Goal: Task Accomplishment & Management: Use online tool/utility

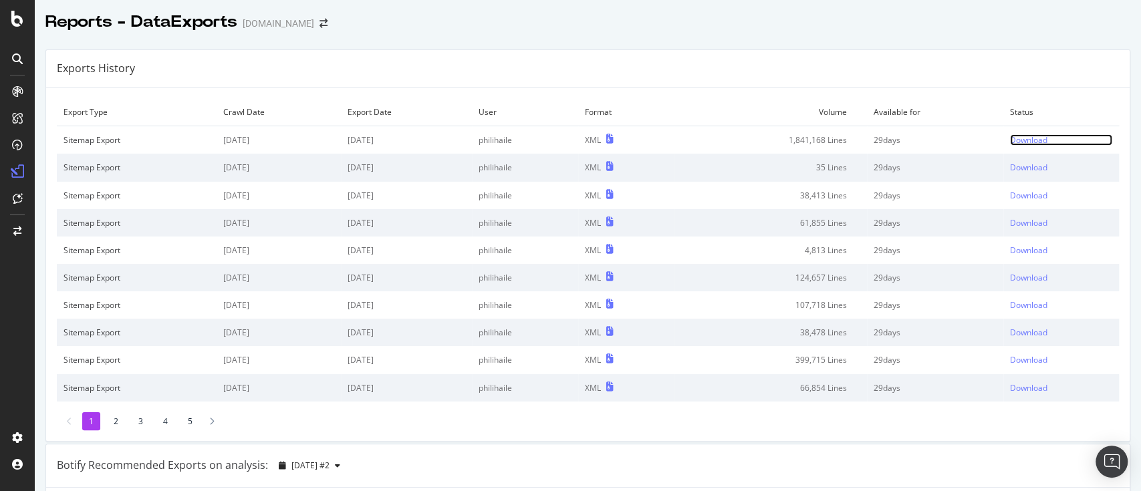
drag, startPoint x: 1020, startPoint y: 140, endPoint x: 1012, endPoint y: 144, distance: 9.0
click at [1020, 140] on div "Download" at bounding box center [1028, 139] width 37 height 11
drag, startPoint x: 545, startPoint y: 25, endPoint x: 538, endPoint y: 8, distance: 18.3
click at [545, 25] on div "Reports - DataExports www.diy.com" at bounding box center [588, 16] width 1106 height 33
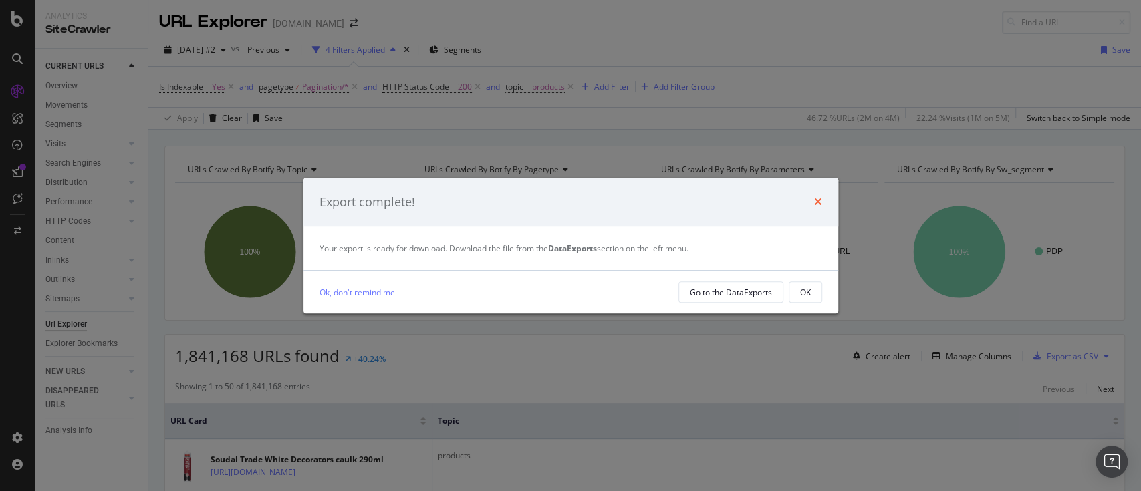
click at [814, 197] on icon "times" at bounding box center [818, 202] width 8 height 11
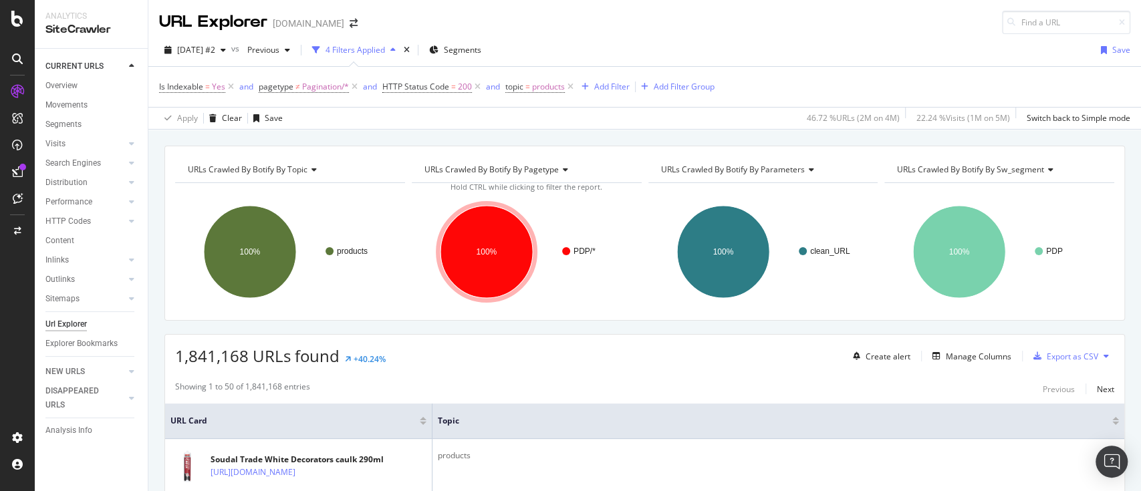
click at [888, 78] on div "Is Indexable = Yes and pagetype ≠ Pagination/* and HTTP Status Code = 200 and t…" at bounding box center [644, 87] width 971 height 40
click at [556, 85] on span "products" at bounding box center [548, 87] width 33 height 19
click at [556, 167] on icon at bounding box center [555, 164] width 9 height 8
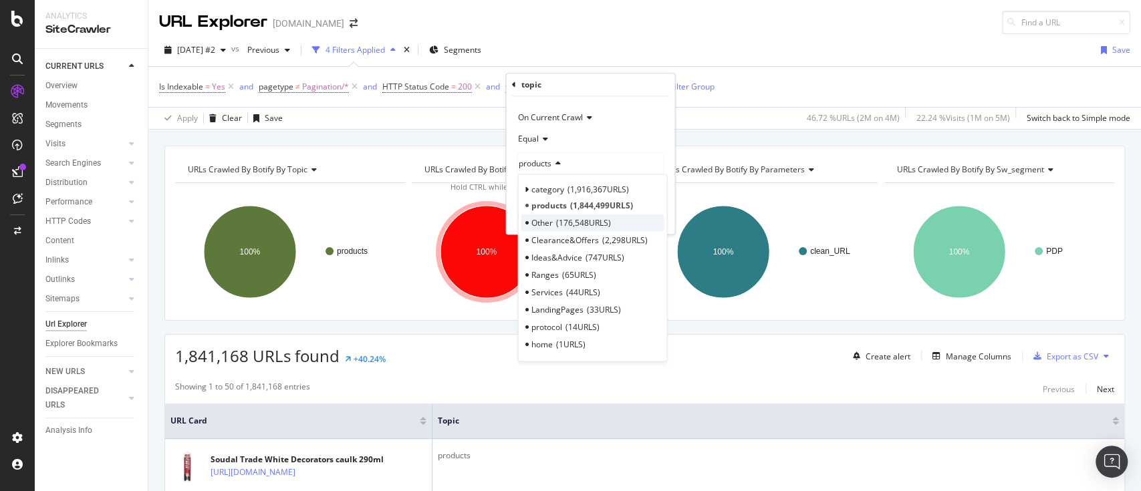
click at [580, 222] on span "176,548 URLS" at bounding box center [582, 222] width 55 height 11
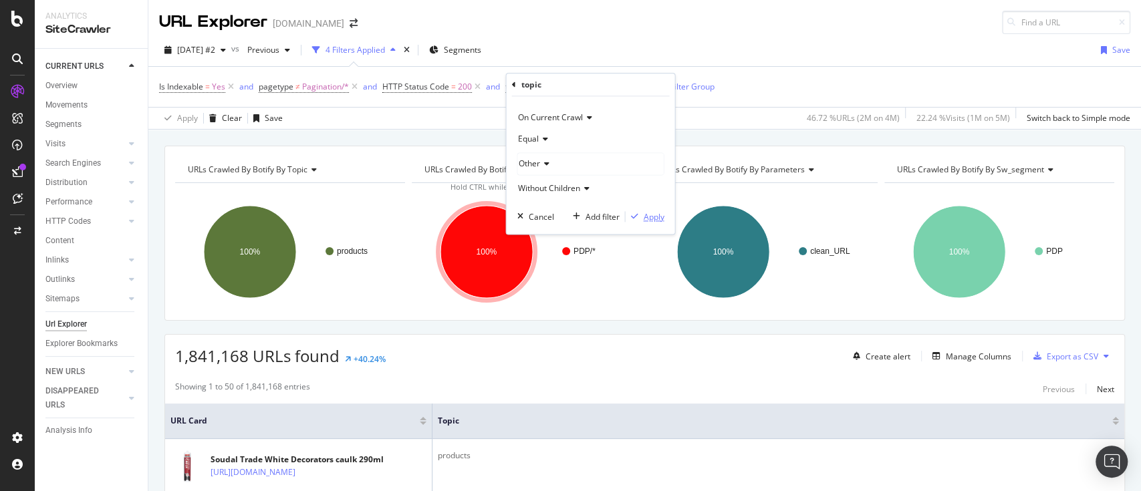
click at [643, 214] on div "Apply" at bounding box center [653, 216] width 21 height 11
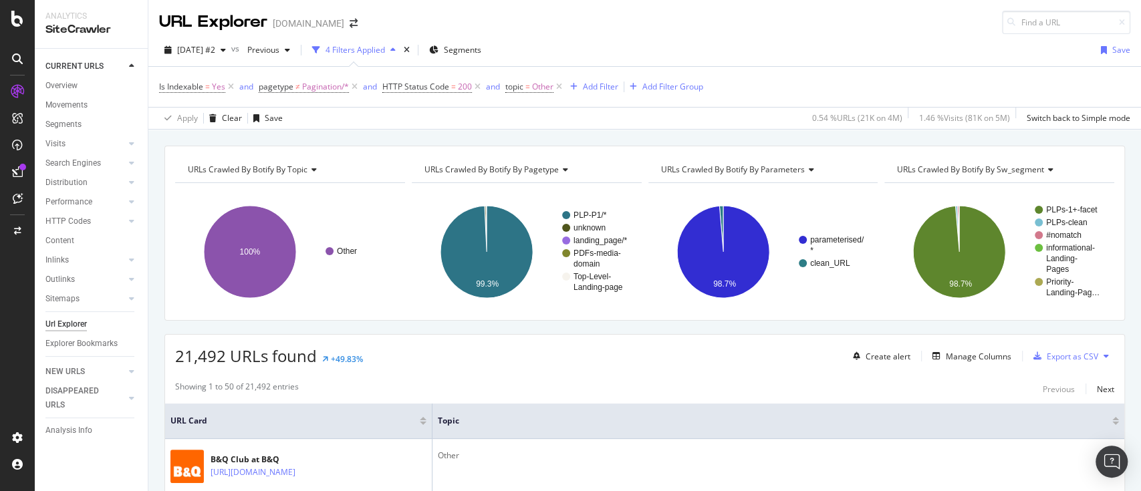
click at [1104, 355] on icon at bounding box center [1106, 356] width 5 height 8
click at [1041, 361] on span "Export XML Sitemaps" at bounding box center [1034, 356] width 79 height 12
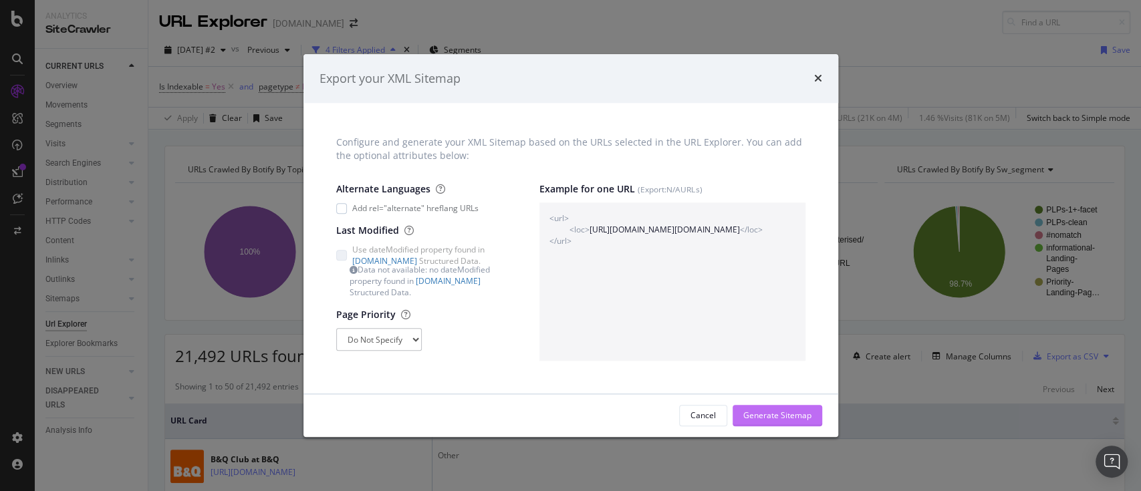
click at [763, 414] on div "Generate Sitemap" at bounding box center [777, 415] width 68 height 11
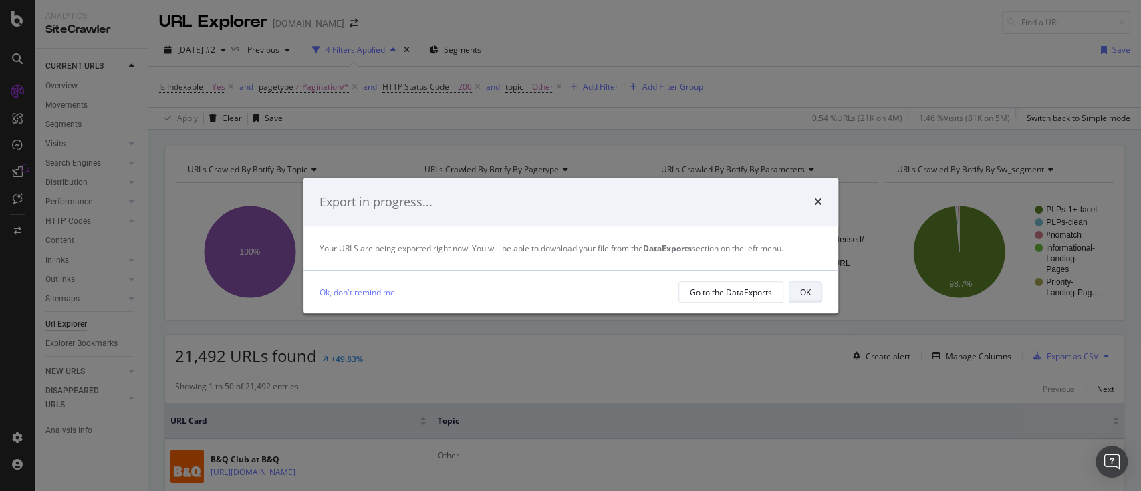
click at [811, 291] on button "OK" at bounding box center [805, 291] width 33 height 21
click at [595, 223] on div "Export complete!" at bounding box center [570, 202] width 535 height 49
click at [802, 292] on div "OK" at bounding box center [805, 292] width 11 height 11
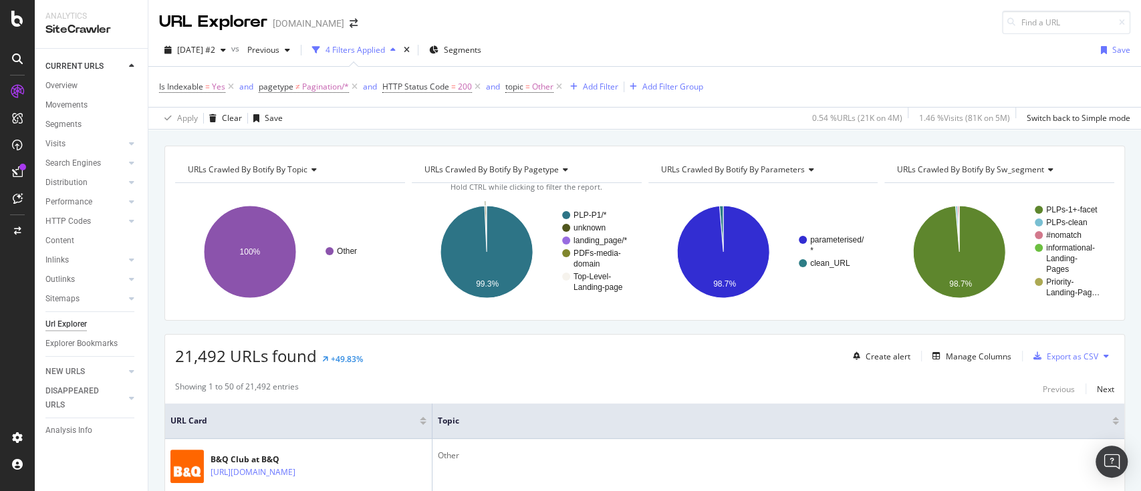
click at [589, 231] on text "unknown" at bounding box center [590, 227] width 32 height 9
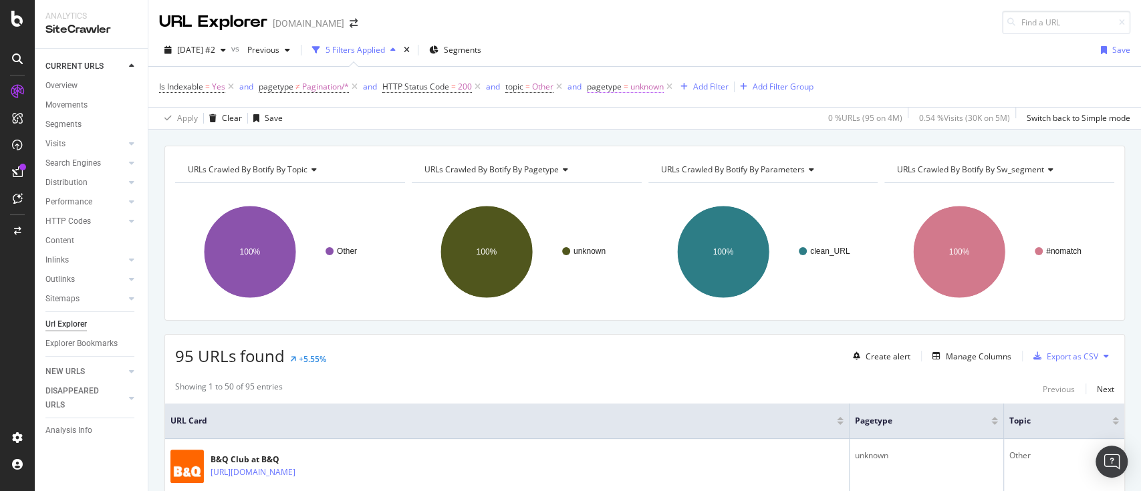
click at [628, 86] on span "=" at bounding box center [626, 86] width 5 height 11
click at [644, 31] on div "URL Explorer www.diy.com" at bounding box center [644, 17] width 993 height 34
click at [670, 88] on icon at bounding box center [669, 86] width 11 height 13
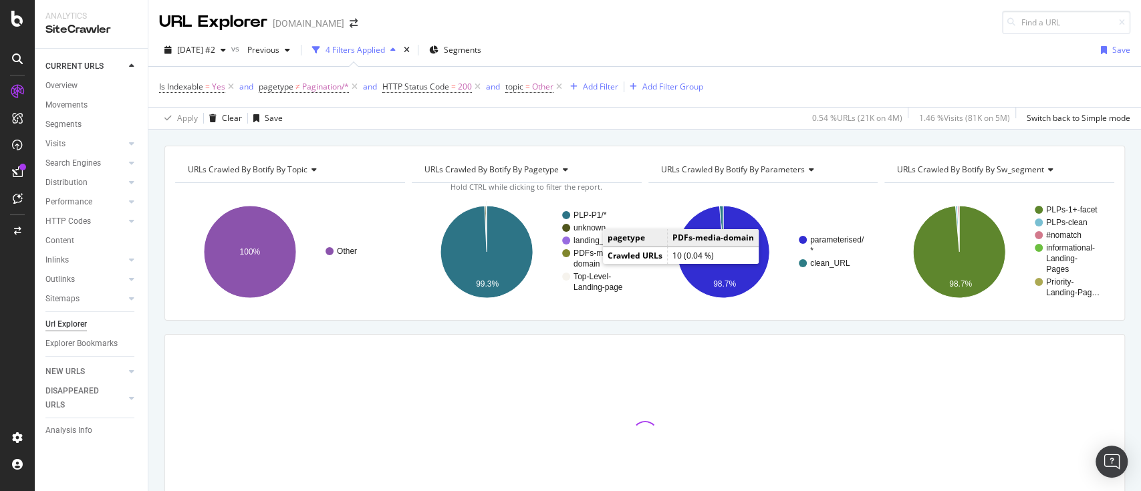
click at [590, 259] on text "domain" at bounding box center [587, 263] width 26 height 9
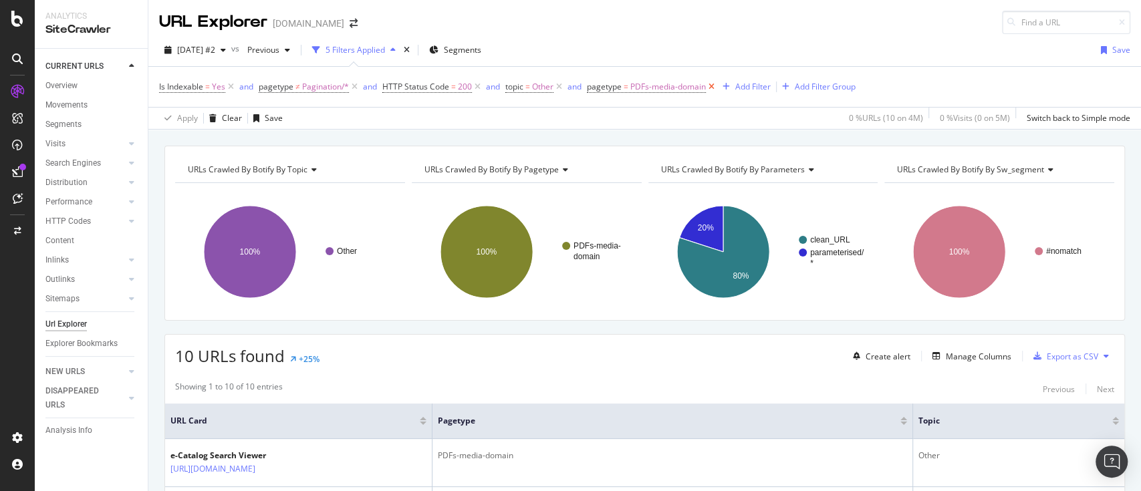
click at [710, 86] on icon at bounding box center [711, 86] width 11 height 13
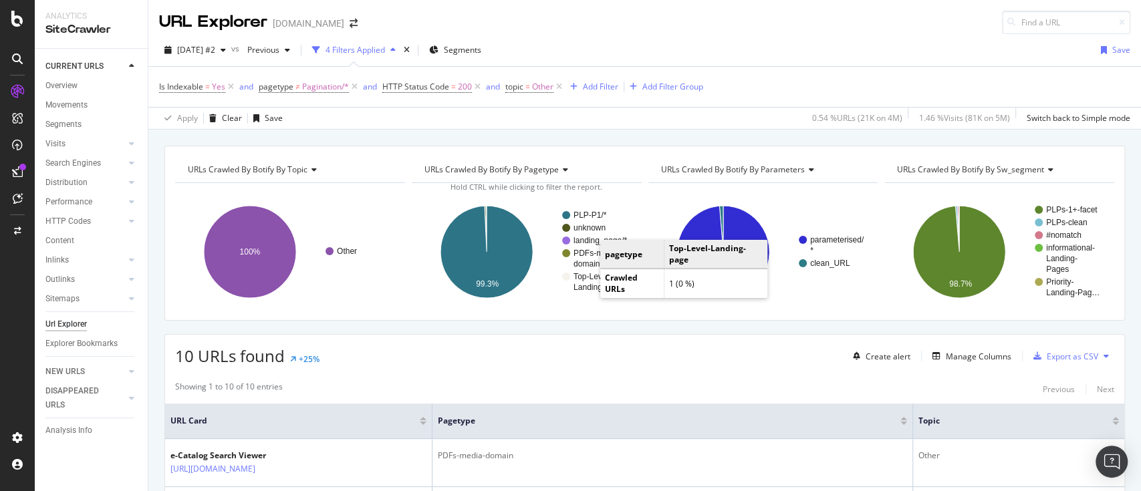
click at [588, 281] on text "Top-Level-" at bounding box center [592, 276] width 37 height 9
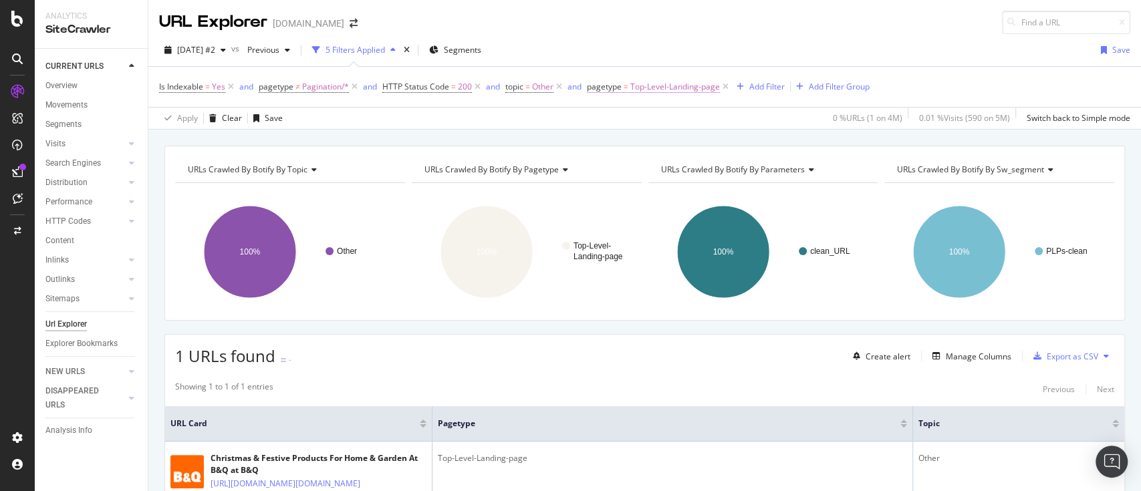
click at [695, 86] on span "Top-Level-Landing-page" at bounding box center [675, 87] width 90 height 19
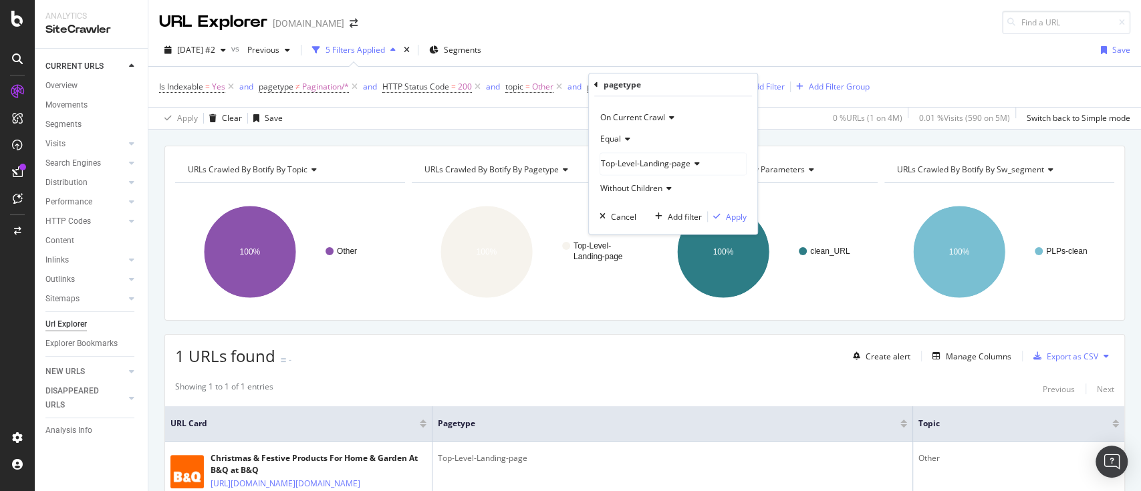
click at [646, 163] on span "Top-Level-Landing-page" at bounding box center [646, 163] width 90 height 11
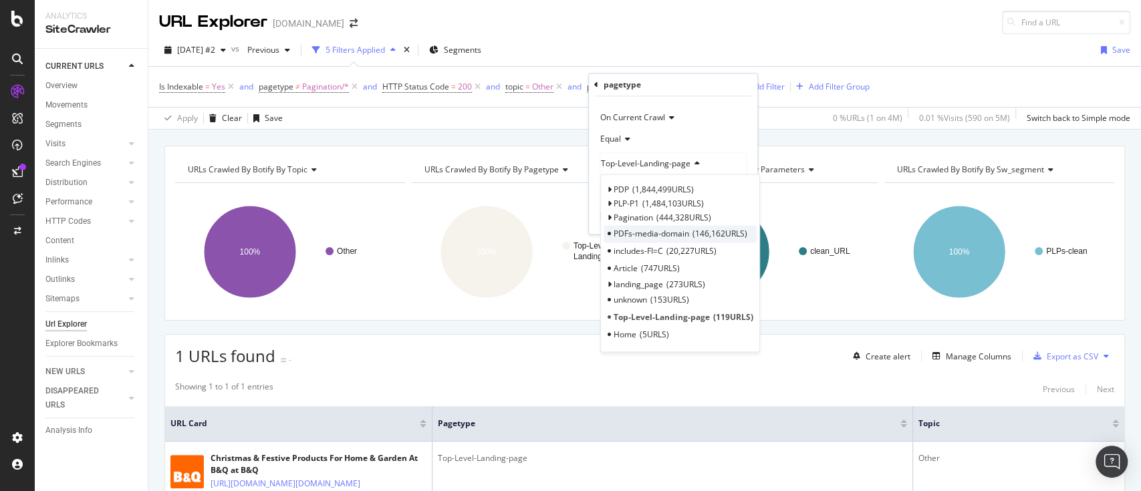
click at [676, 233] on span "PDFs-media-domain" at bounding box center [652, 233] width 76 height 11
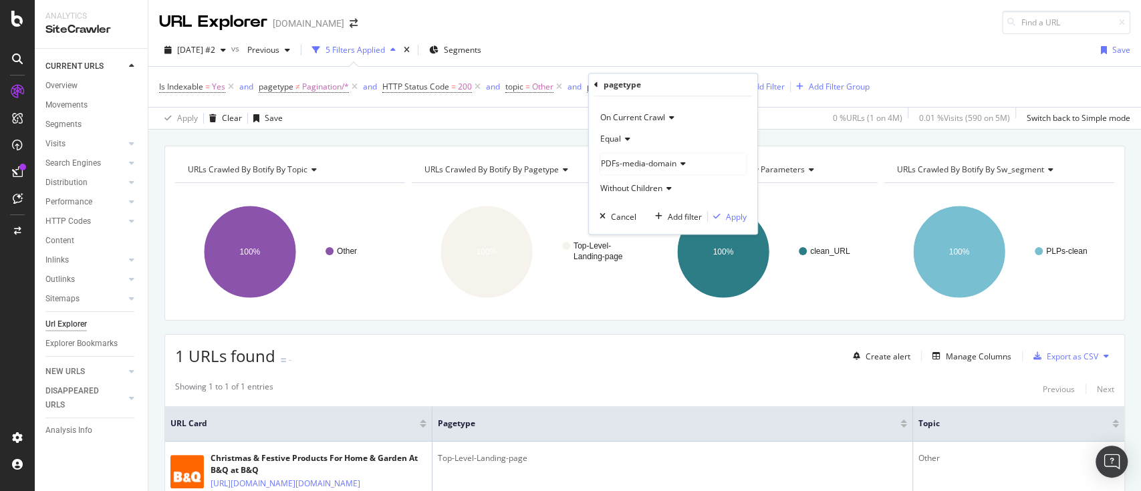
click at [626, 142] on icon at bounding box center [625, 139] width 9 height 8
click at [634, 180] on span "Not Equal" at bounding box center [624, 183] width 36 height 11
click at [727, 221] on div "Apply" at bounding box center [736, 216] width 21 height 11
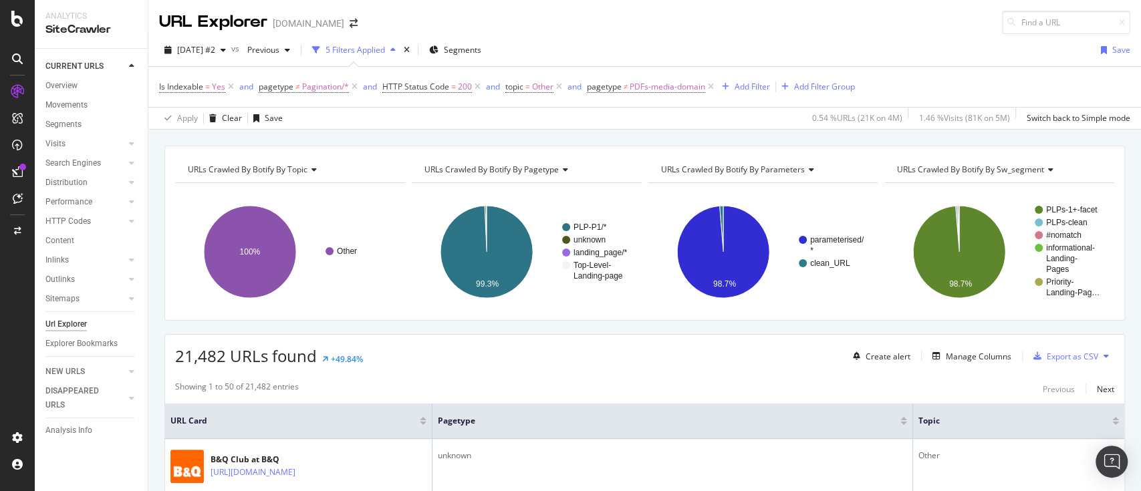
click at [1104, 355] on icon at bounding box center [1106, 356] width 5 height 8
click at [1046, 357] on span "Export XML Sitemaps" at bounding box center [1034, 356] width 79 height 12
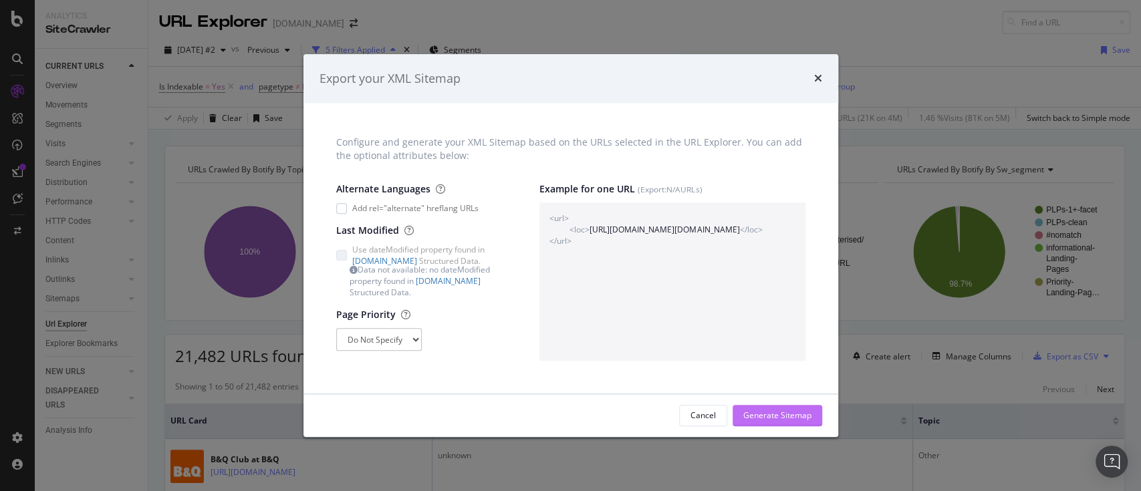
click at [786, 411] on div "Generate Sitemap" at bounding box center [777, 415] width 68 height 11
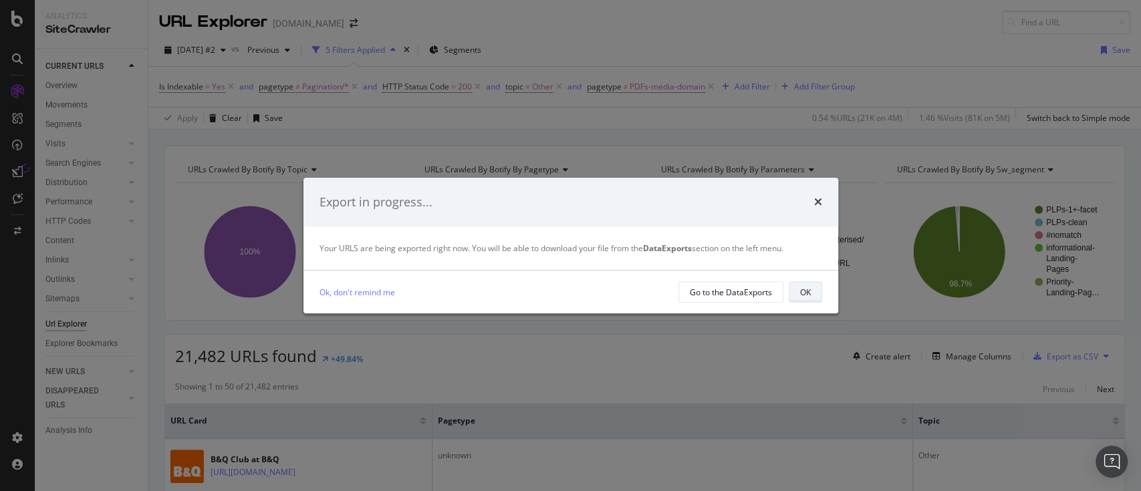
click at [803, 297] on div "OK" at bounding box center [805, 292] width 11 height 11
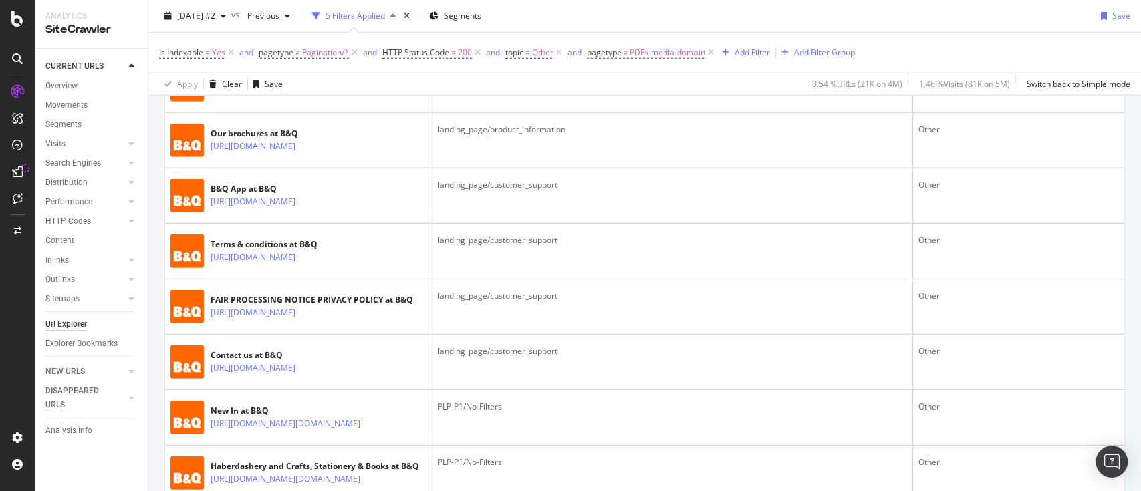
scroll to position [3085, 0]
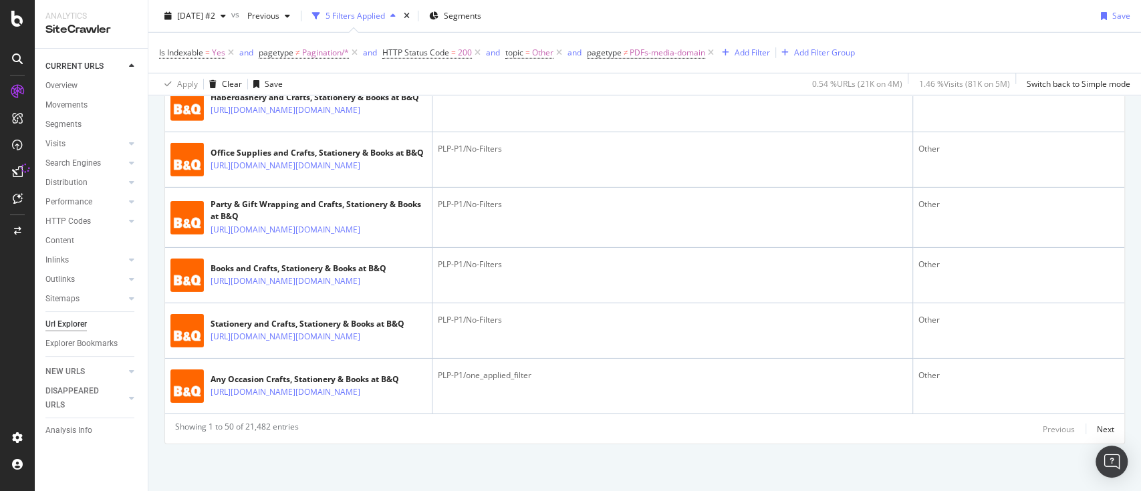
click at [1081, 429] on div "Previous Next" at bounding box center [1079, 429] width 72 height 16
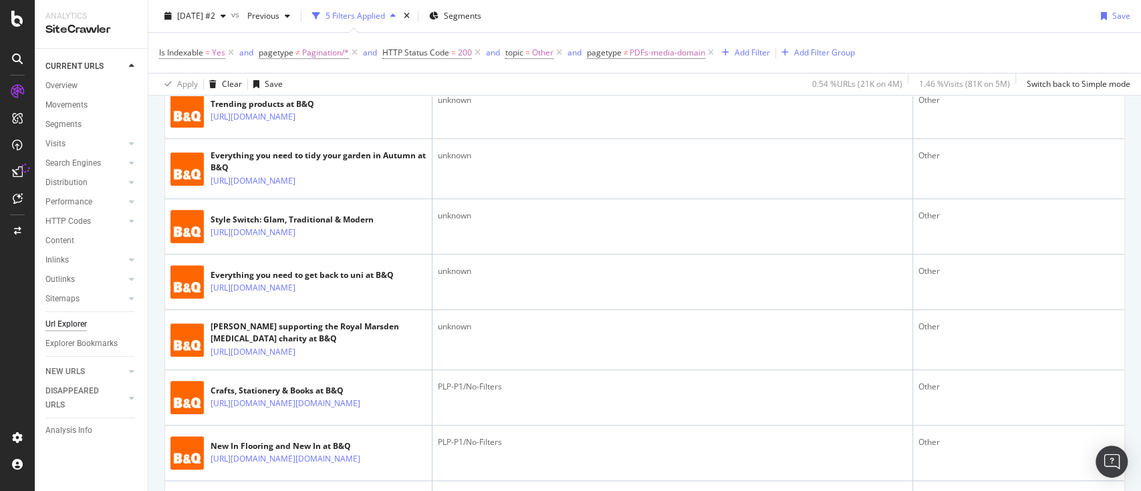
scroll to position [0, 0]
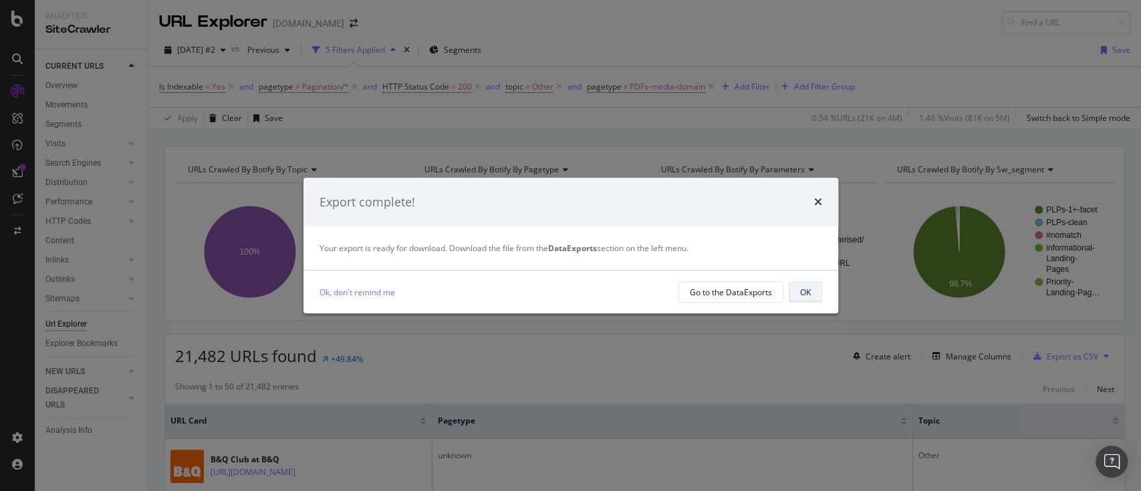
drag, startPoint x: 798, startPoint y: 289, endPoint x: 797, endPoint y: 18, distance: 271.4
click at [798, 289] on button "OK" at bounding box center [805, 291] width 33 height 21
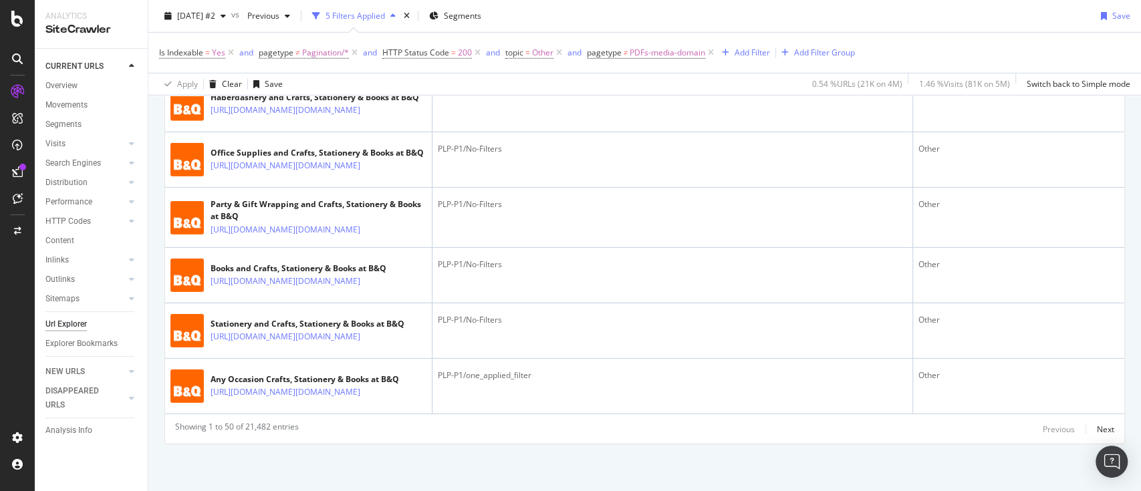
scroll to position [3085, 0]
click at [1097, 432] on div "Next" at bounding box center [1105, 429] width 17 height 11
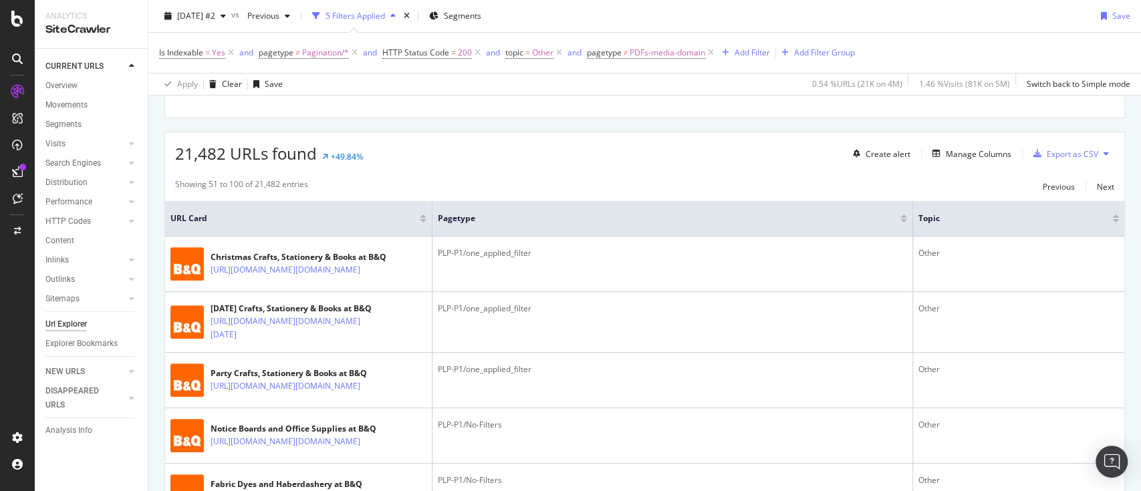
scroll to position [0, 0]
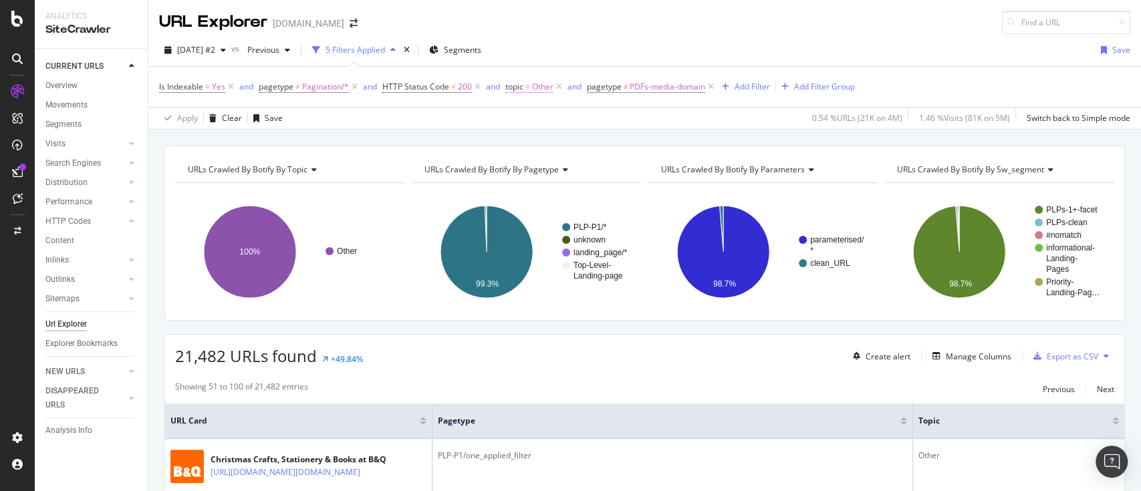
click at [529, 88] on span "=" at bounding box center [527, 86] width 5 height 11
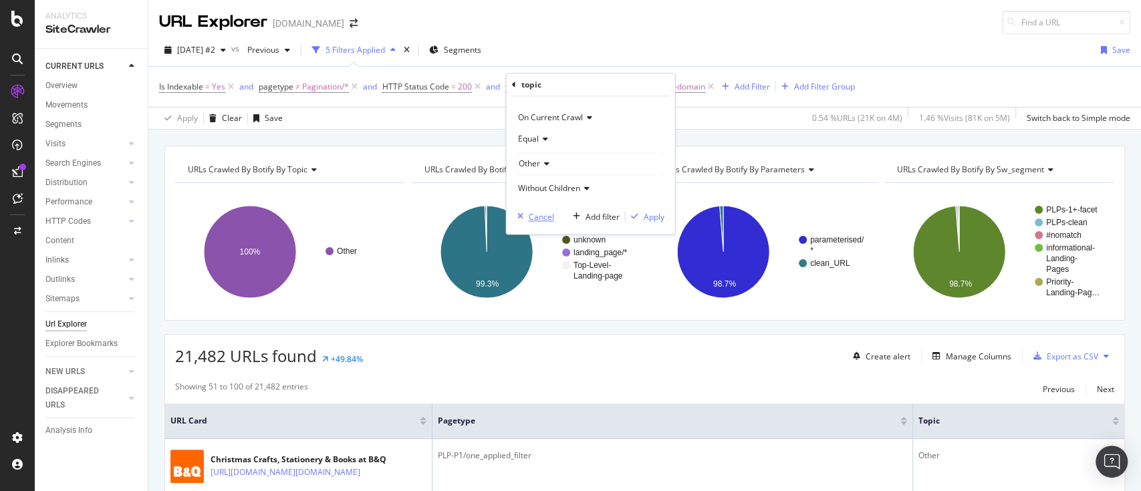
click at [544, 221] on div "Cancel" at bounding box center [540, 216] width 25 height 11
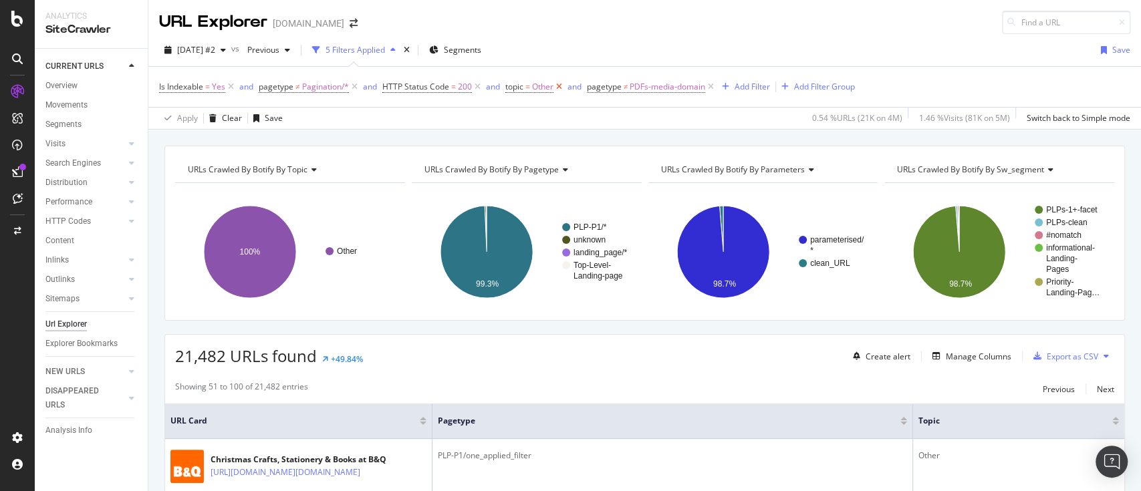
click at [559, 87] on icon at bounding box center [558, 86] width 11 height 13
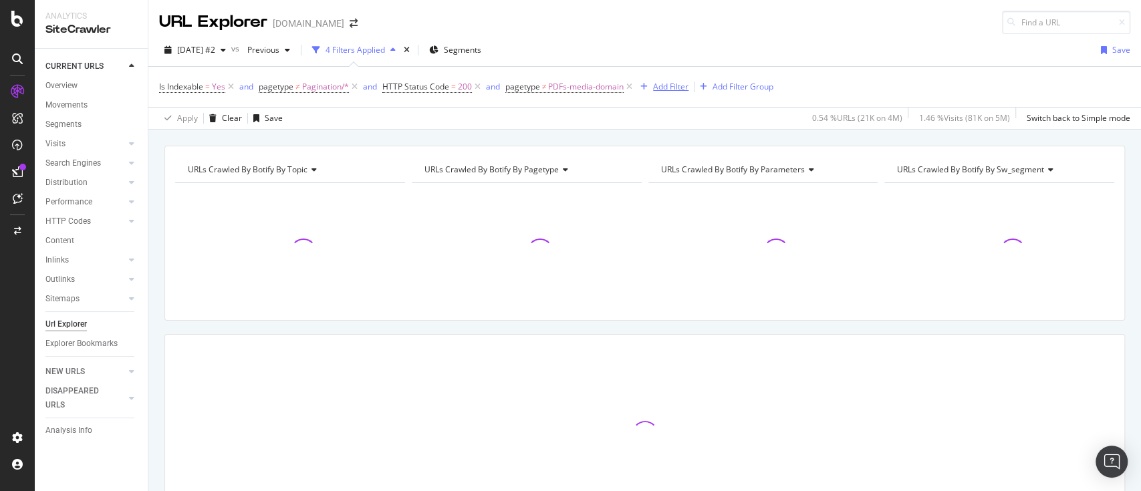
click at [679, 86] on div "Add Filter" at bounding box center [670, 86] width 35 height 11
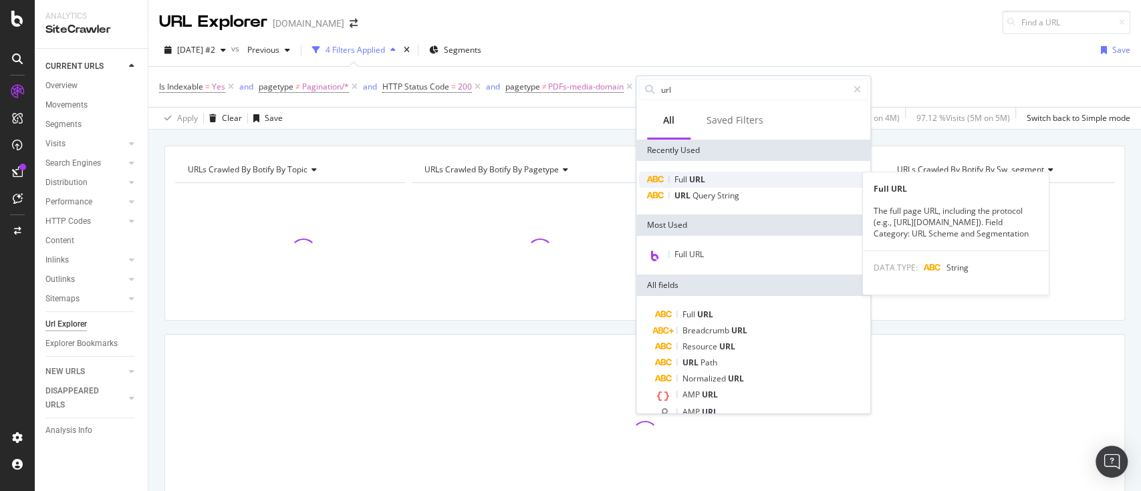
click at [701, 176] on span "URL" at bounding box center [697, 179] width 16 height 11
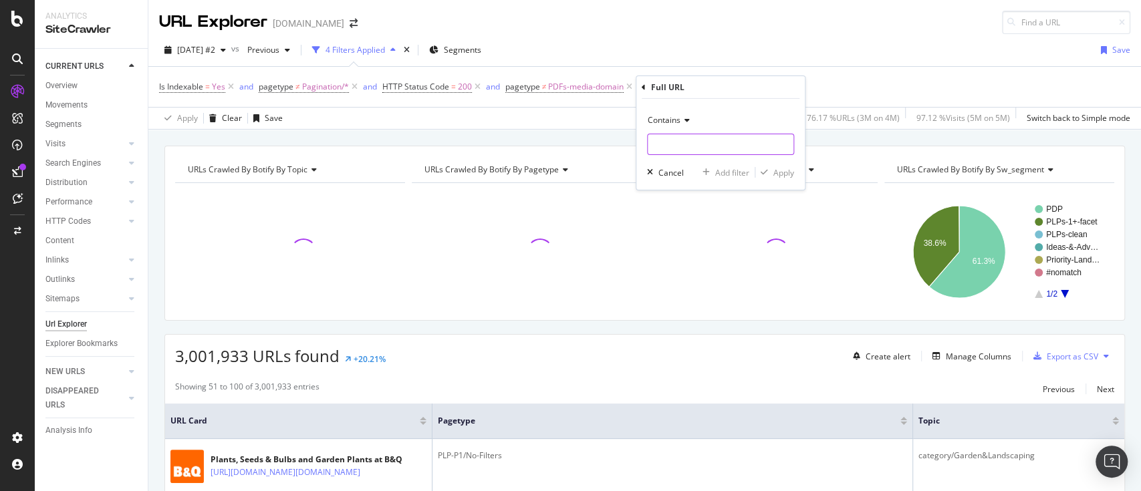
click at [699, 152] on input "text" at bounding box center [721, 144] width 146 height 21
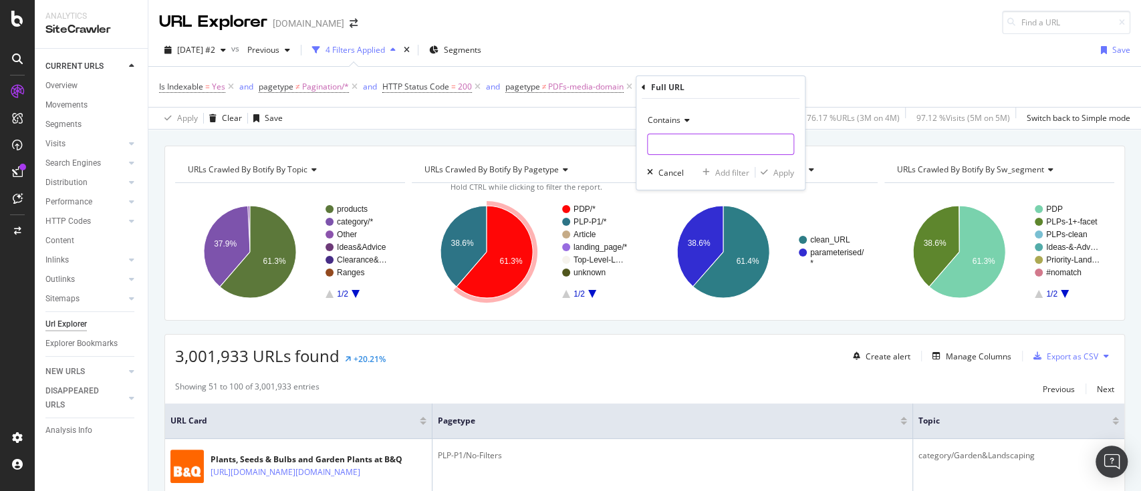
paste input "crafts-stationery-books"
type input "crafts-stationery-books"
click at [777, 169] on div "Apply" at bounding box center [783, 171] width 21 height 11
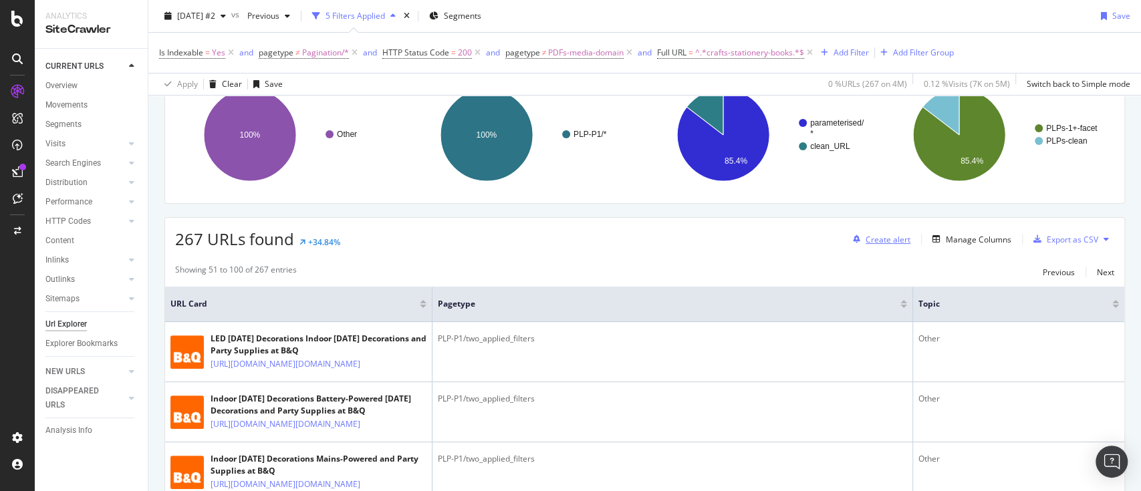
scroll to position [89, 0]
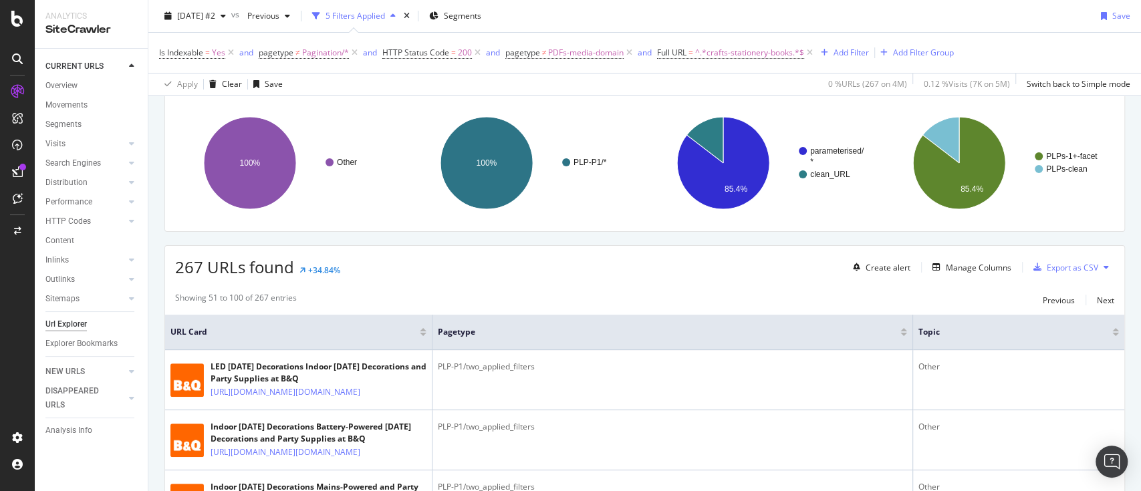
click at [1104, 267] on icon at bounding box center [1106, 267] width 5 height 8
click at [1037, 267] on span "Export XML Sitemaps" at bounding box center [1034, 267] width 79 height 12
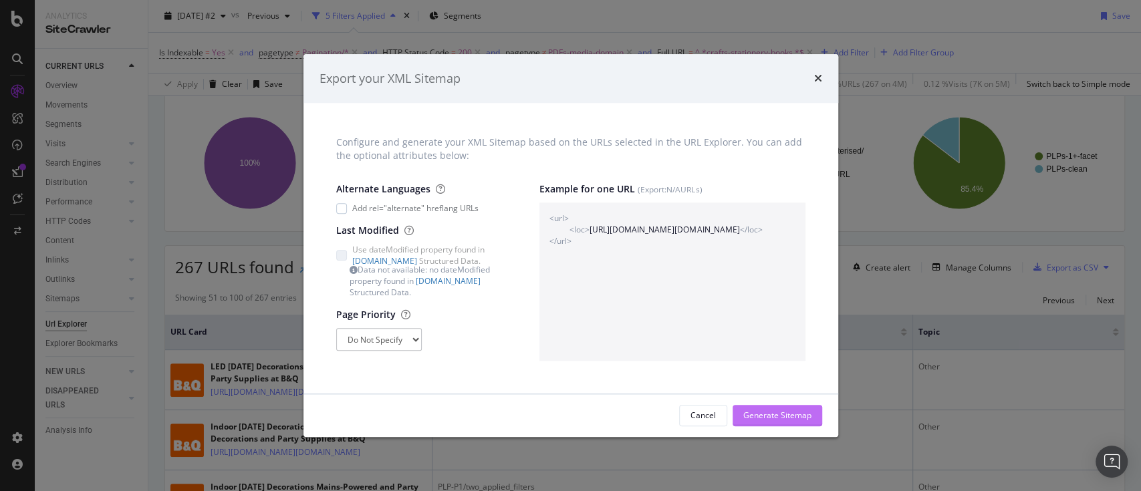
click at [785, 415] on div "Generate Sitemap" at bounding box center [777, 415] width 68 height 11
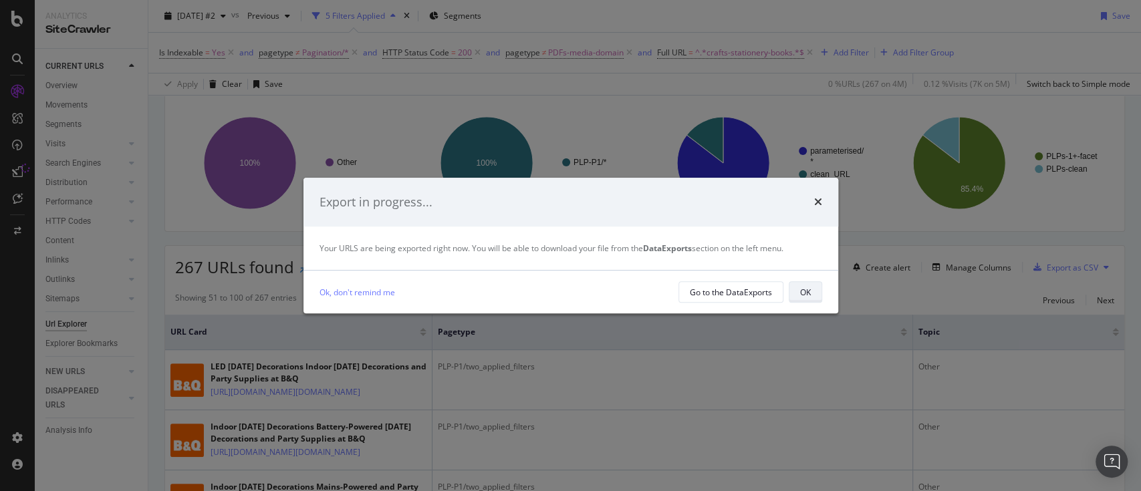
click at [807, 299] on div "OK" at bounding box center [805, 292] width 11 height 19
click at [807, 288] on div "OK" at bounding box center [805, 292] width 11 height 11
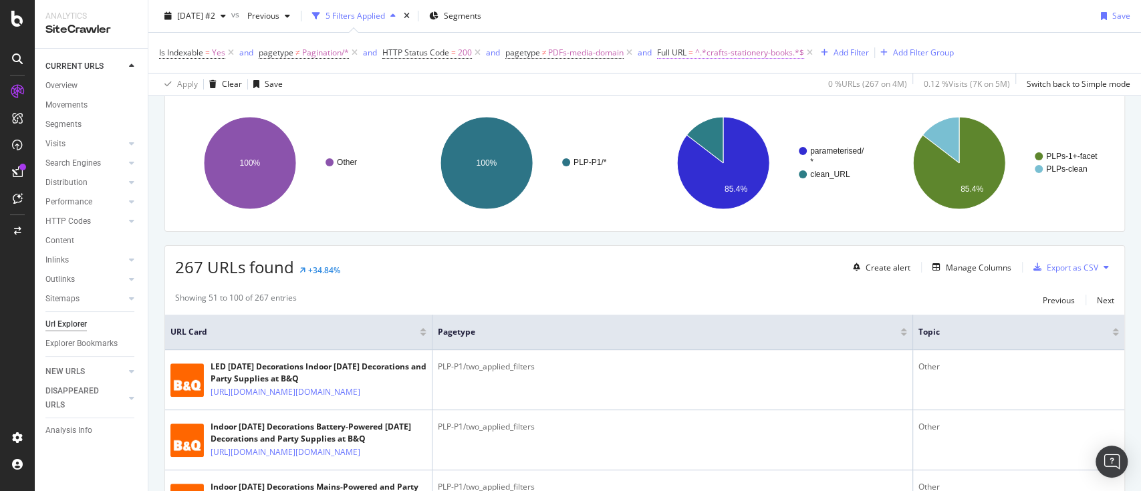
click at [728, 44] on span "^.*crafts-stationery-books.*$" at bounding box center [749, 52] width 109 height 19
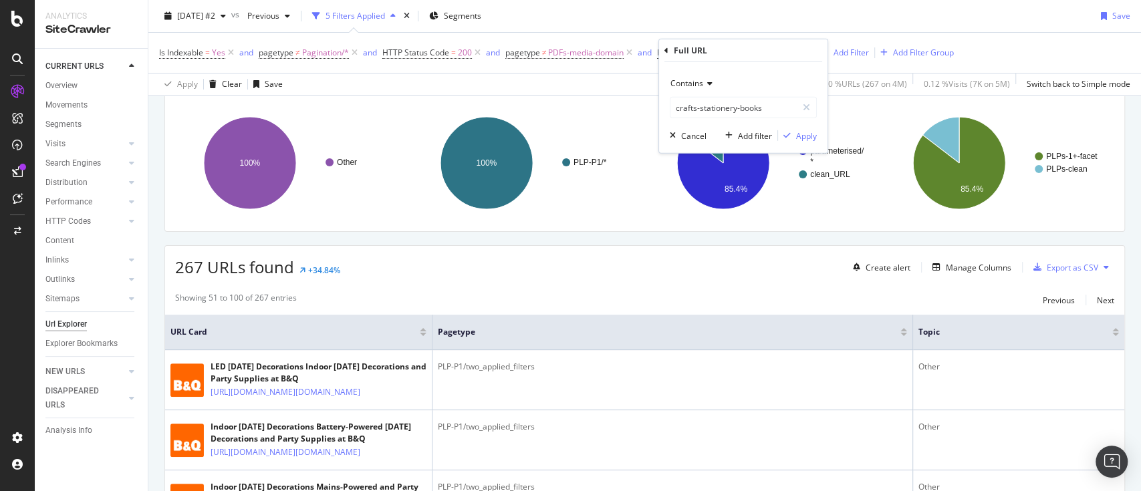
click at [731, 46] on div "Full URL" at bounding box center [743, 50] width 158 height 23
click at [738, 53] on div "Full URL" at bounding box center [743, 50] width 158 height 23
click at [735, 106] on input "crafts-stationery-books" at bounding box center [733, 107] width 126 height 21
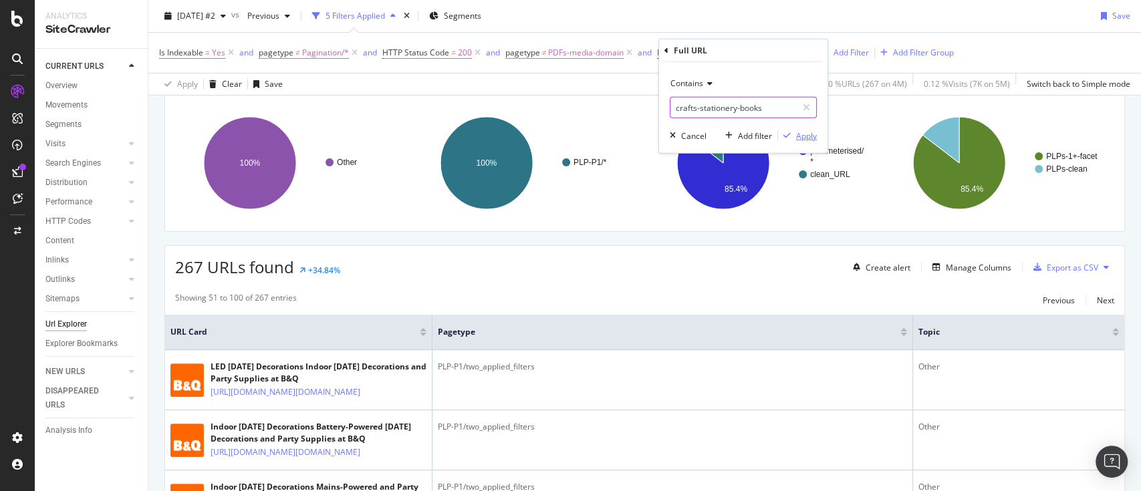
paste input "hristmas/"
type input "christmas/"
click at [802, 141] on div "Apply" at bounding box center [806, 135] width 21 height 11
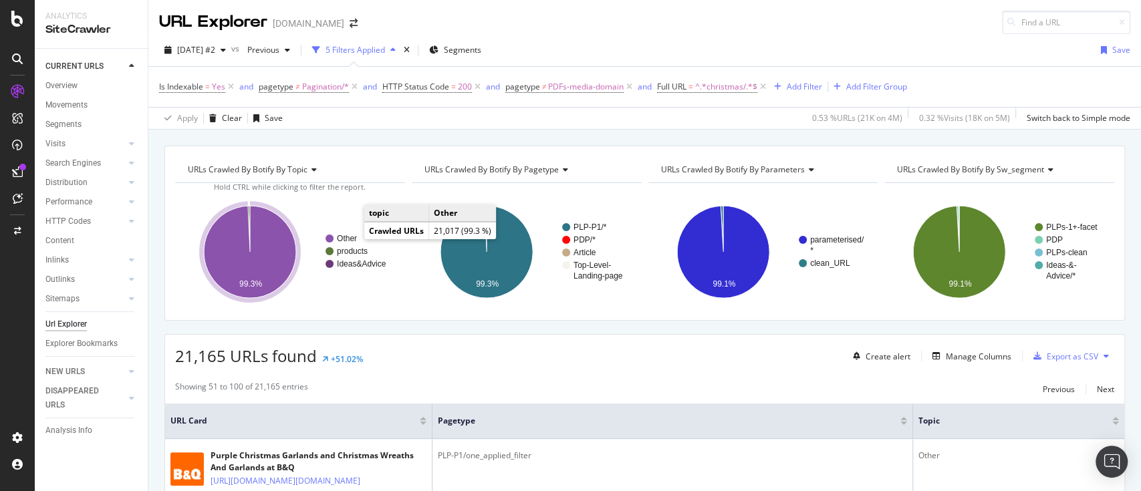
click at [351, 237] on text "Other" at bounding box center [347, 238] width 20 height 9
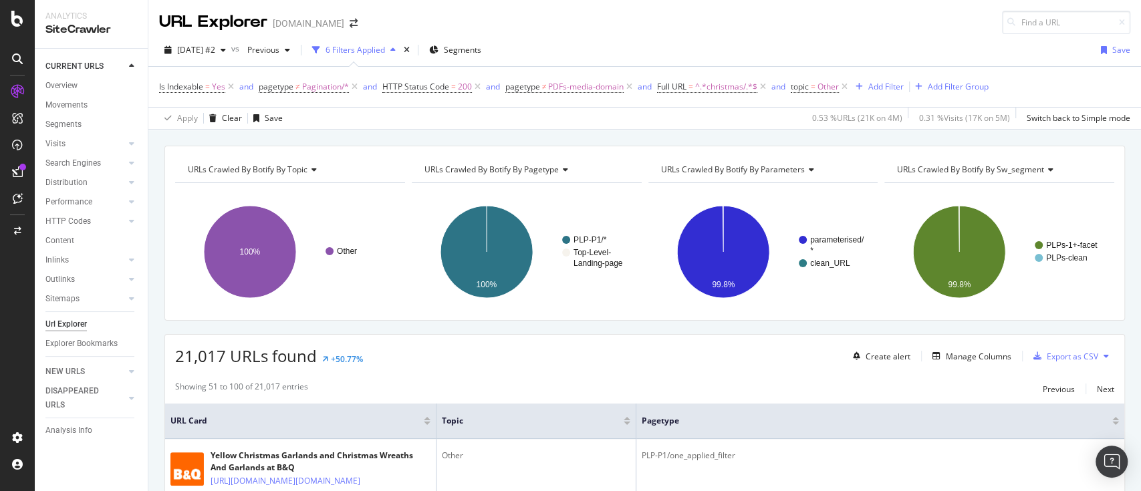
click at [1104, 356] on icon at bounding box center [1106, 356] width 5 height 8
click at [1051, 356] on span "Export XML Sitemaps" at bounding box center [1034, 356] width 79 height 12
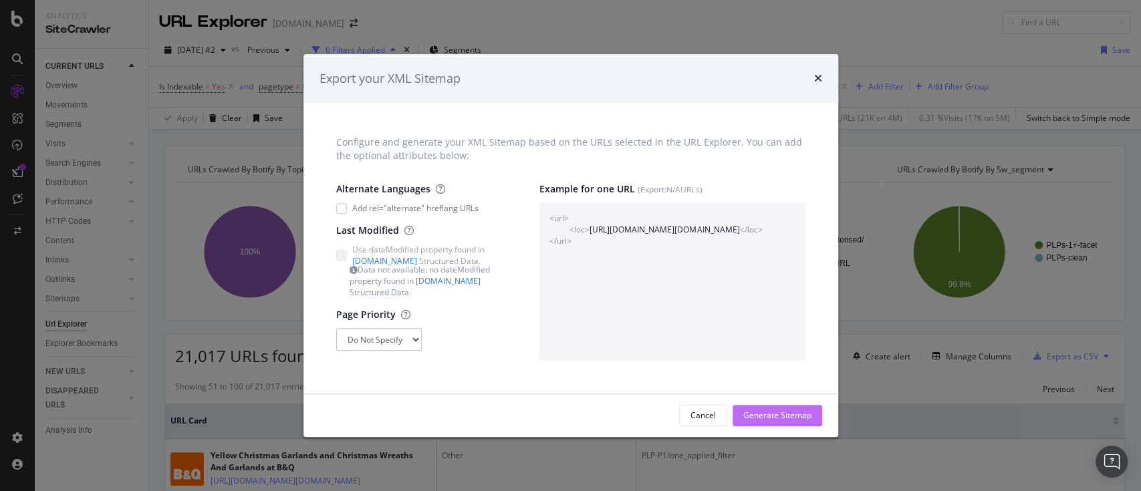
click at [751, 418] on div "Generate Sitemap" at bounding box center [777, 415] width 68 height 11
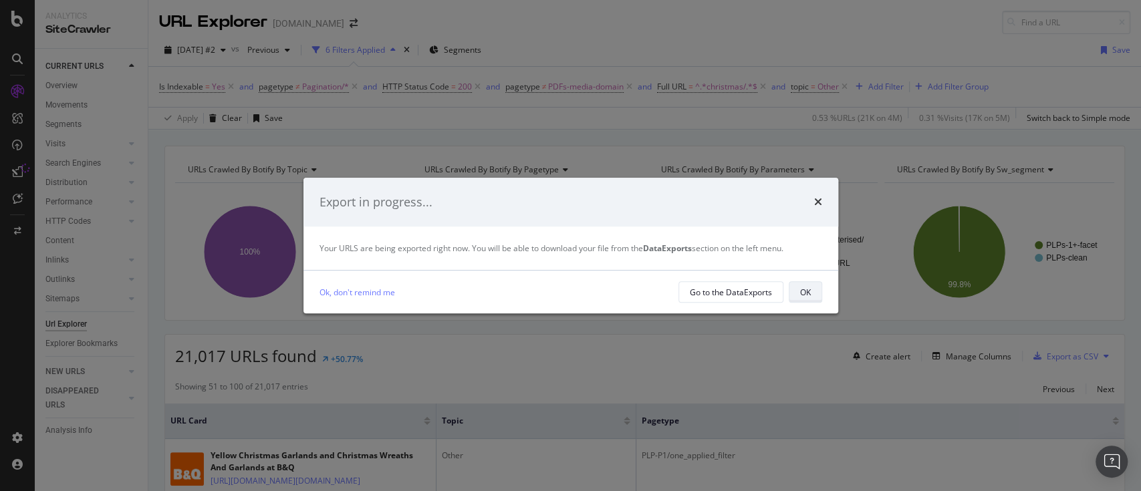
click at [803, 291] on div "OK" at bounding box center [805, 292] width 11 height 11
click at [793, 290] on button "OK" at bounding box center [805, 291] width 33 height 21
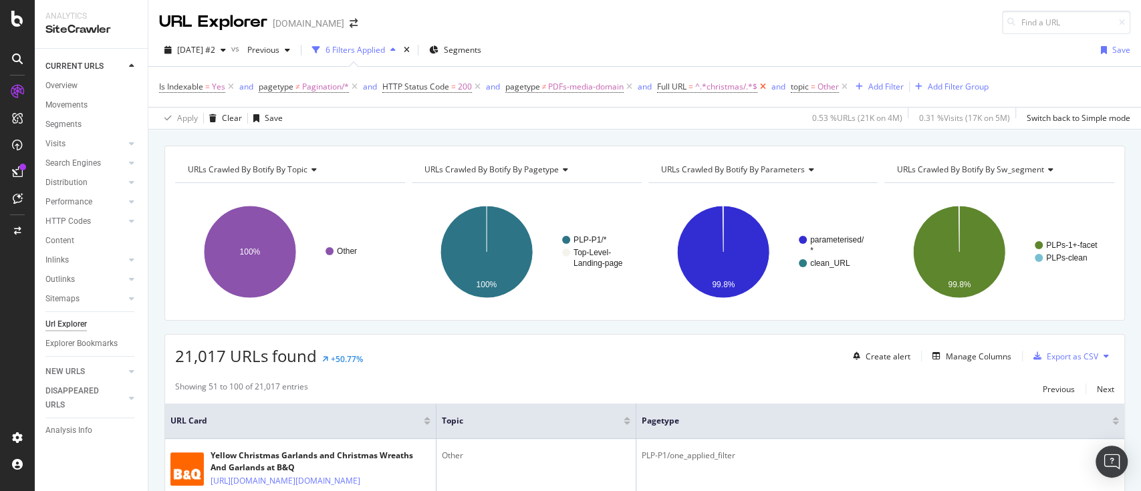
click at [763, 88] on icon at bounding box center [762, 86] width 11 height 13
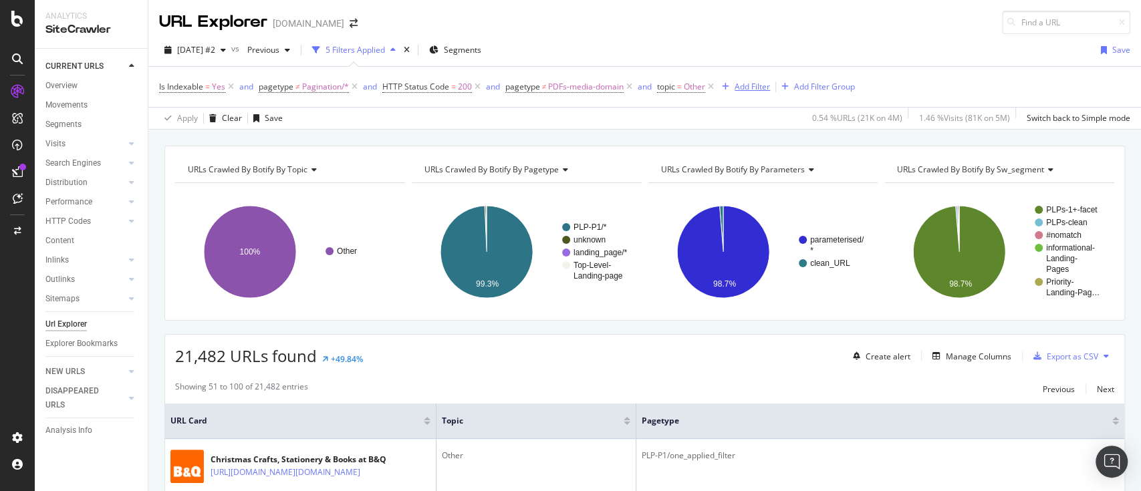
click at [755, 90] on div "Add Filter" at bounding box center [752, 86] width 35 height 11
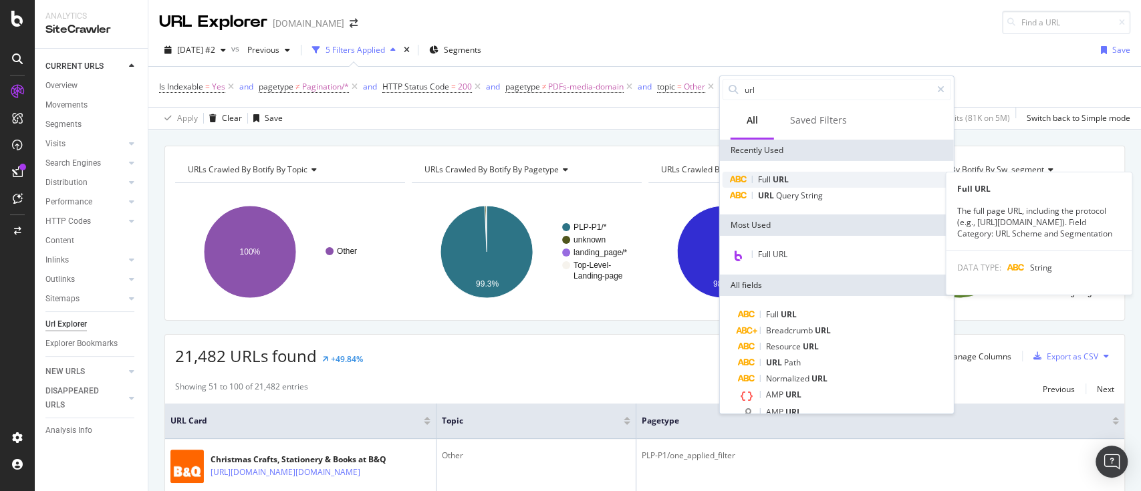
click at [784, 178] on span "URL" at bounding box center [781, 179] width 16 height 11
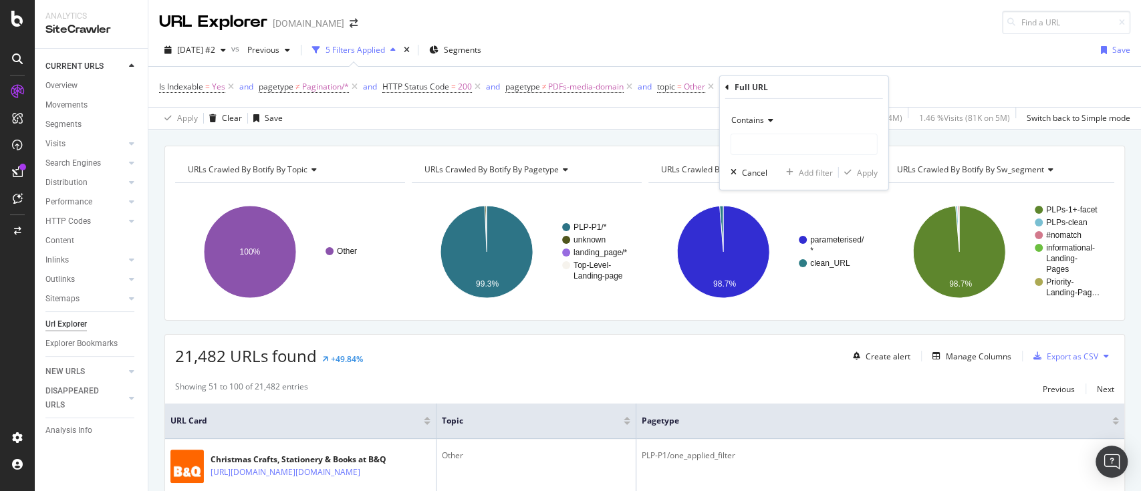
click at [765, 122] on icon at bounding box center [768, 120] width 9 height 8
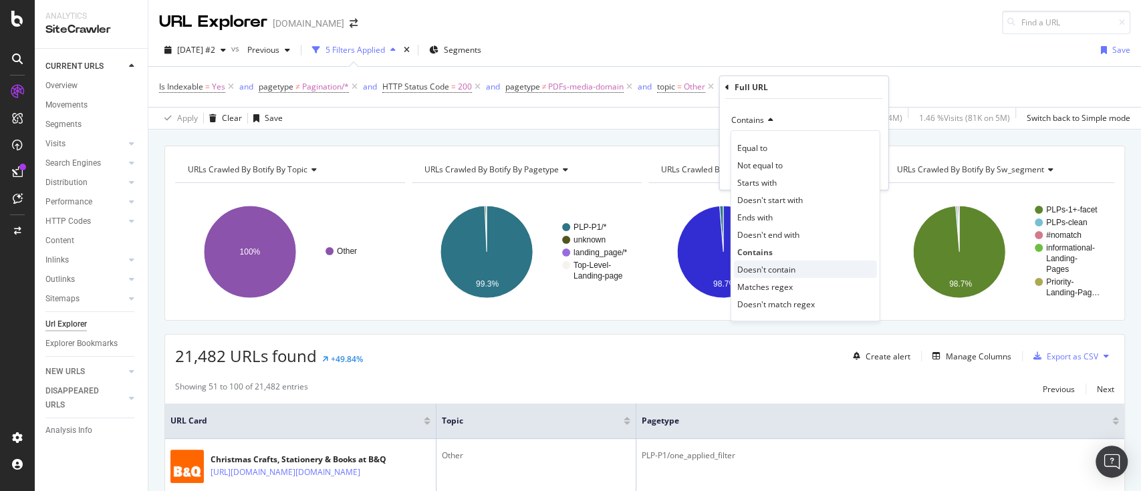
click at [784, 270] on span "Doesn't contain" at bounding box center [766, 268] width 58 height 11
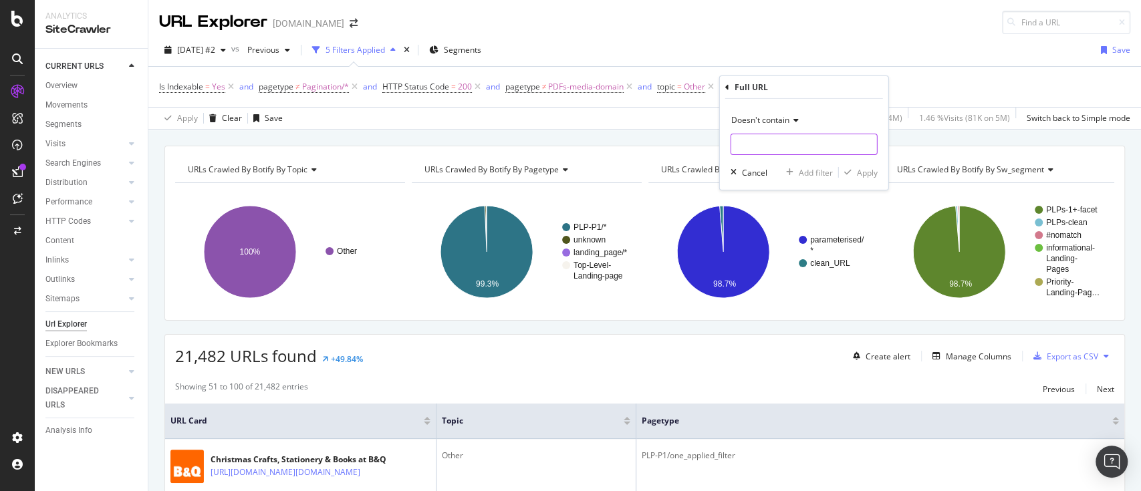
click at [793, 148] on input "text" at bounding box center [804, 144] width 146 height 21
click at [735, 146] on input "christmas" at bounding box center [794, 144] width 126 height 21
click at [789, 144] on input "/christmas" at bounding box center [794, 144] width 126 height 21
type input "/christmas/"
click at [818, 170] on div "Add filter" at bounding box center [816, 171] width 34 height 11
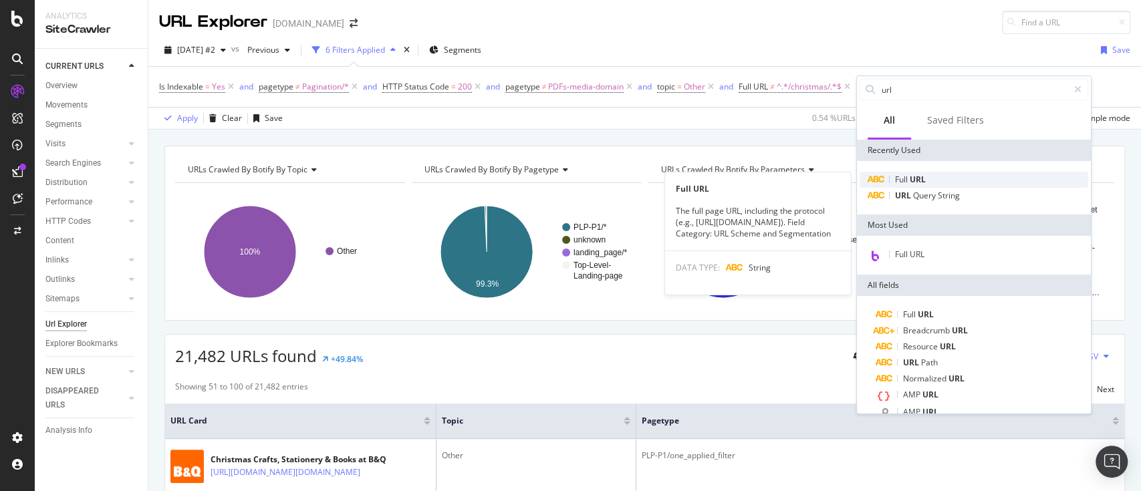
click at [921, 176] on span "URL" at bounding box center [918, 179] width 16 height 11
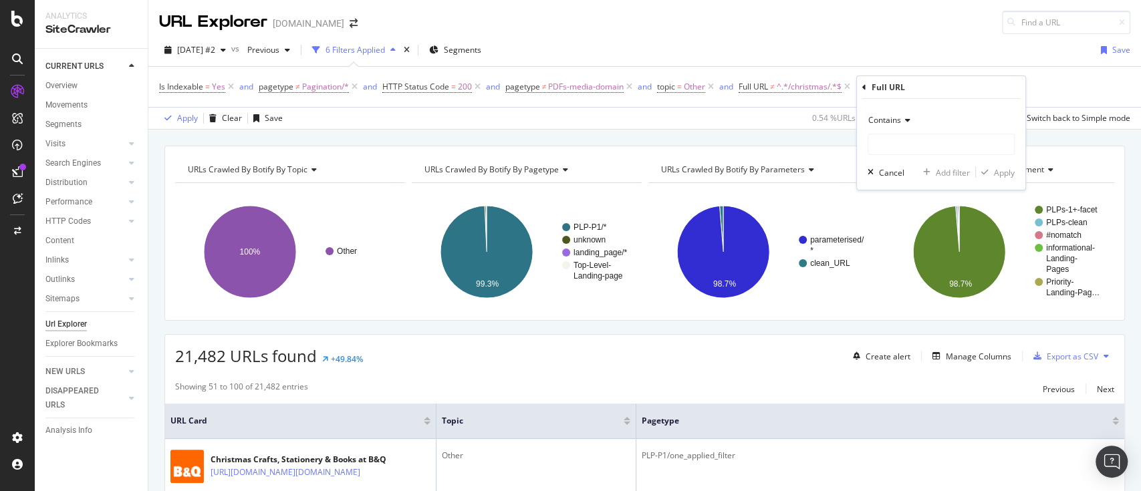
click at [896, 126] on div "Contains" at bounding box center [941, 120] width 147 height 21
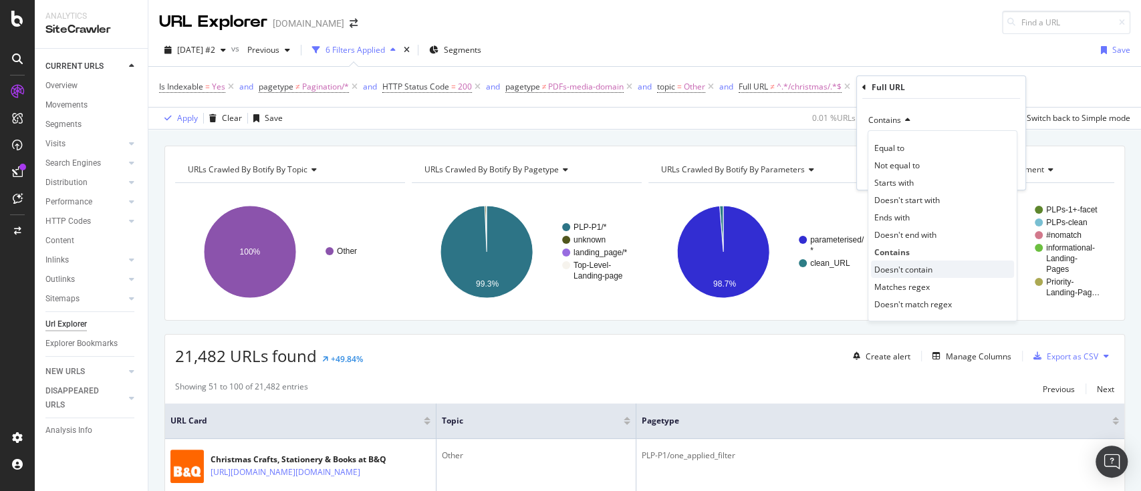
click at [912, 264] on span "Doesn't contain" at bounding box center [903, 268] width 58 height 11
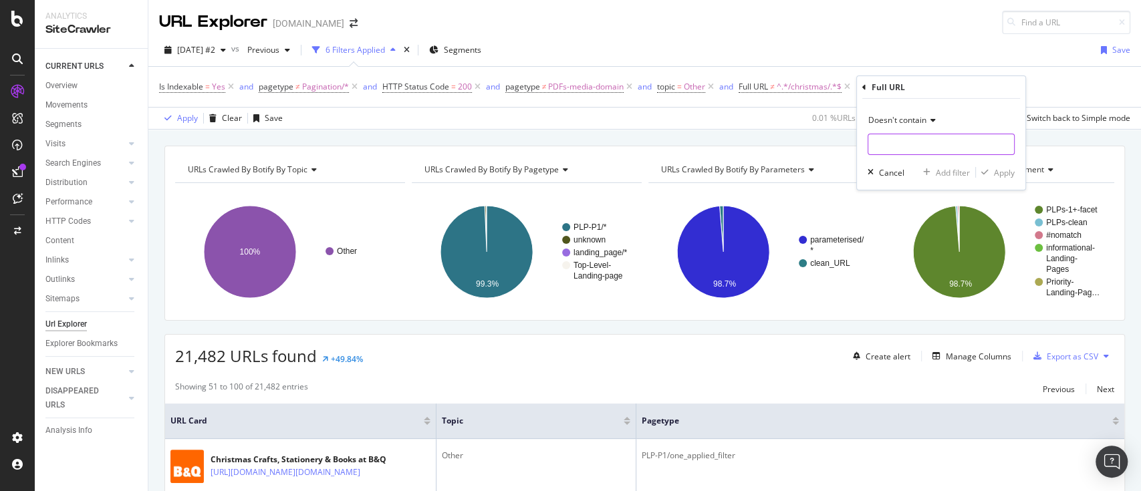
click at [922, 145] on input "text" at bounding box center [941, 144] width 146 height 21
type input "crafts-stationary"
click at [995, 172] on div "Apply" at bounding box center [1004, 171] width 21 height 11
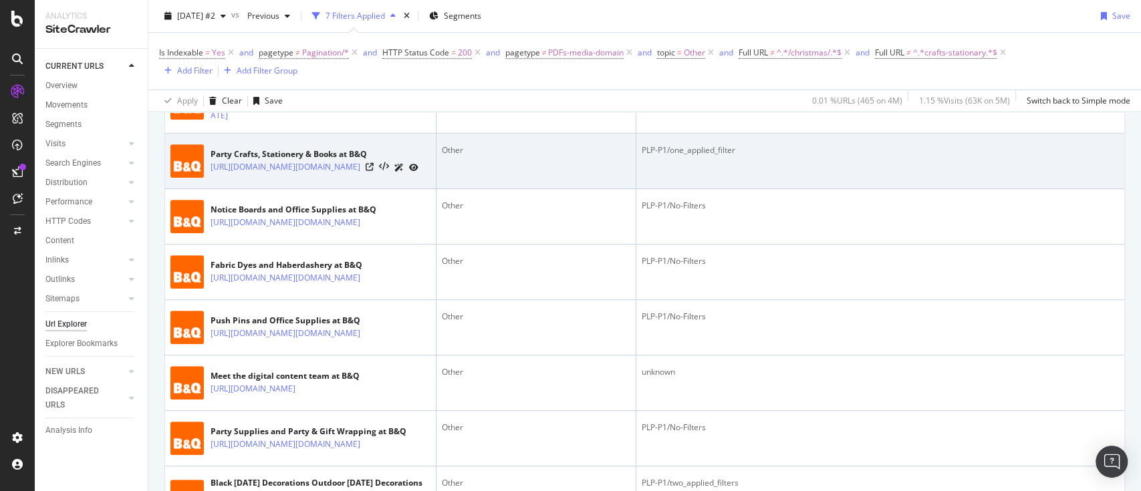
scroll to position [267, 0]
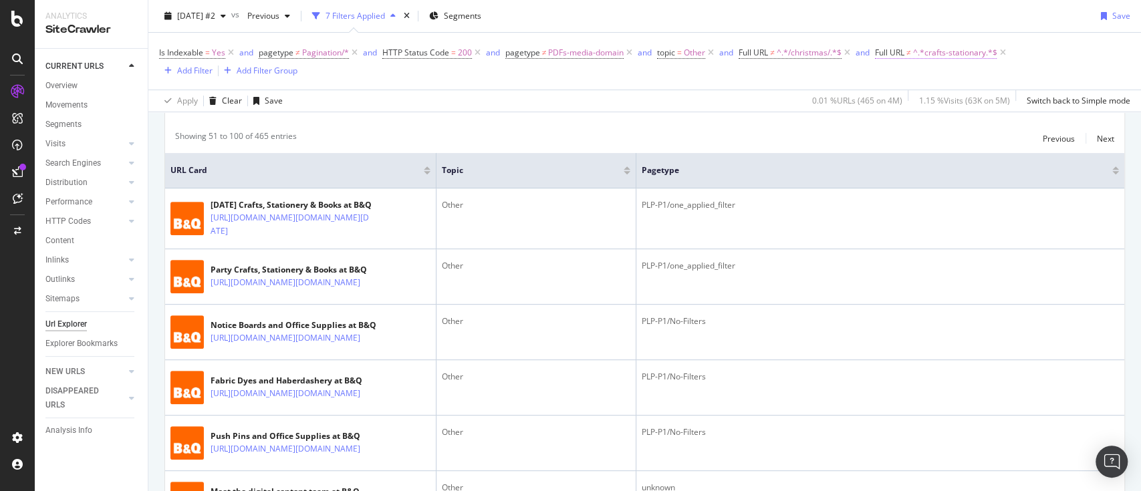
click at [976, 53] on span "^.*crafts-stationary.*$" at bounding box center [954, 52] width 84 height 19
click at [826, 54] on span "^.*/christmas/.*$" at bounding box center [809, 52] width 65 height 19
click at [1038, 48] on div "Is Indexable = Yes and pagetype ≠ Pagination/* and HTTP Status Code = 200 and p…" at bounding box center [644, 60] width 971 height 35
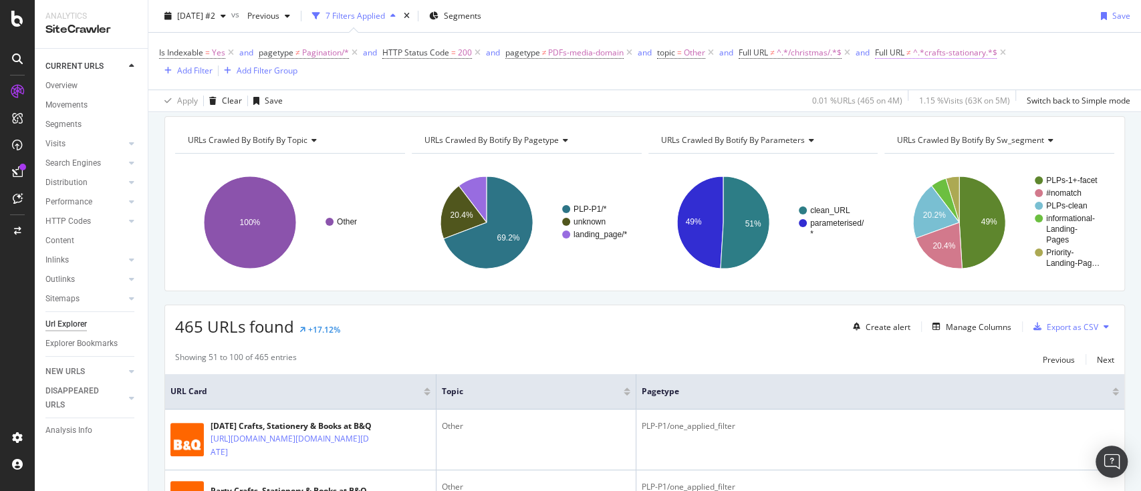
scroll to position [0, 0]
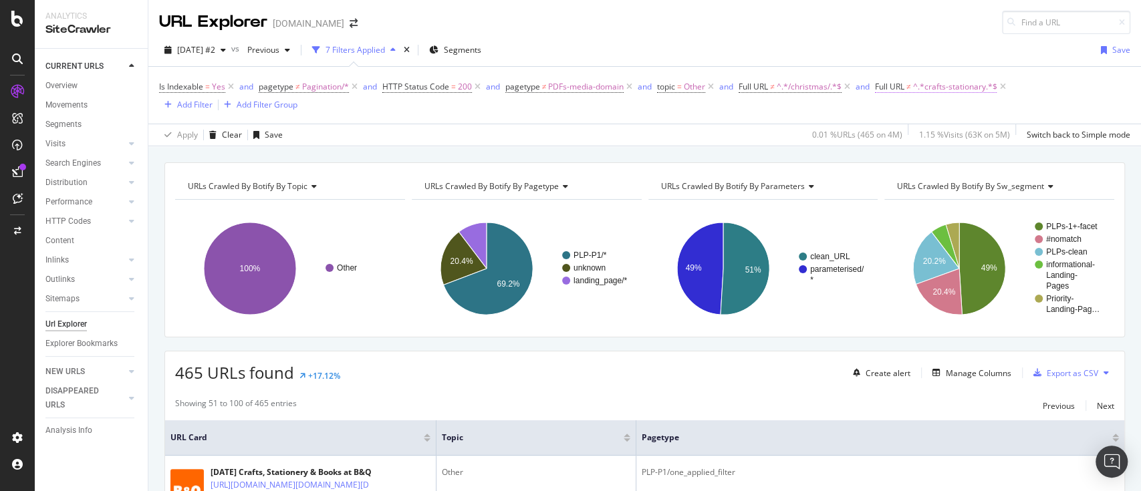
click at [930, 87] on span "^.*crafts-stationary.*$" at bounding box center [954, 87] width 84 height 19
click at [977, 144] on input "crafts-stationary" at bounding box center [953, 141] width 126 height 21
type input "crafts-"
click at [1013, 171] on div "button" at bounding box center [1007, 170] width 18 height 8
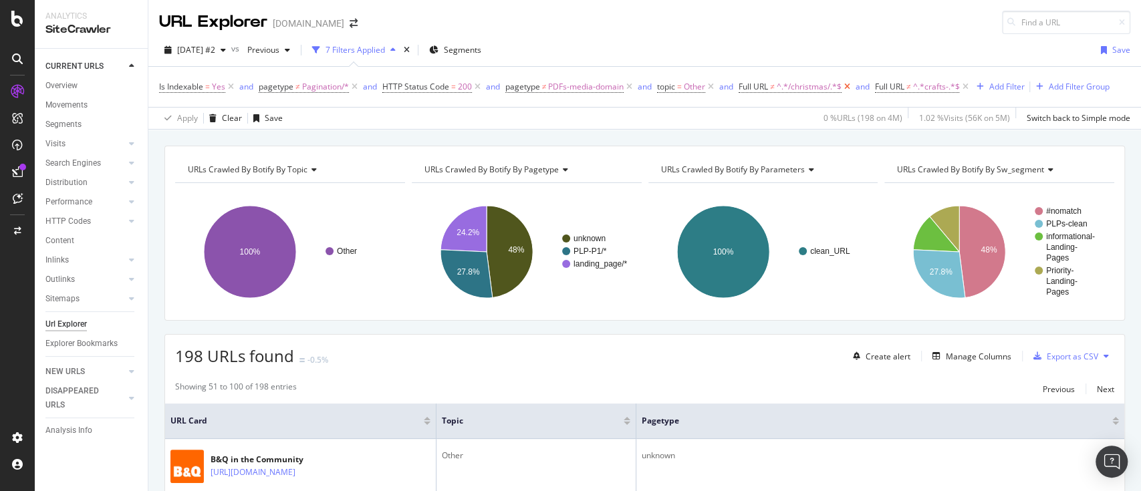
click at [851, 85] on icon at bounding box center [847, 86] width 11 height 13
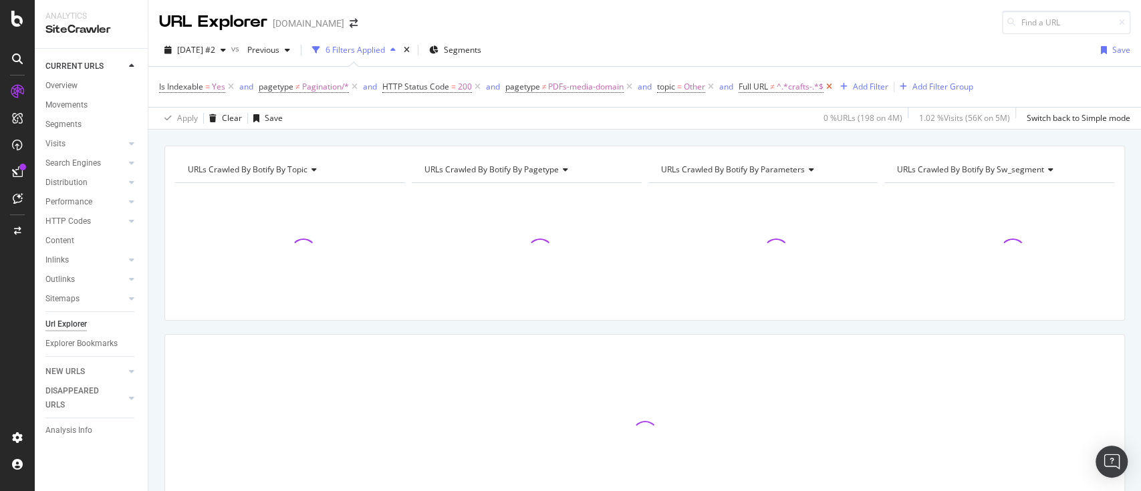
click at [830, 85] on icon at bounding box center [829, 86] width 11 height 13
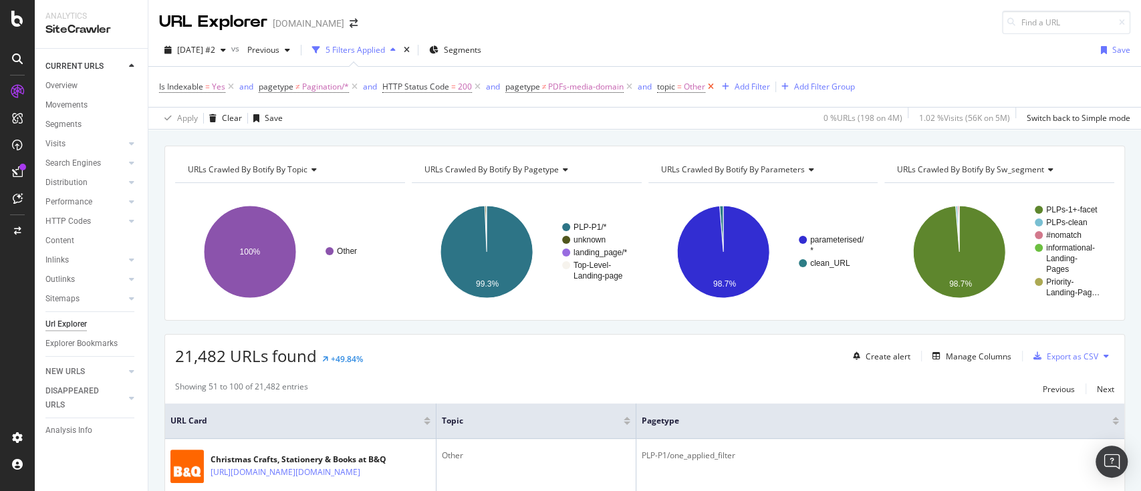
click at [713, 86] on icon at bounding box center [710, 86] width 11 height 13
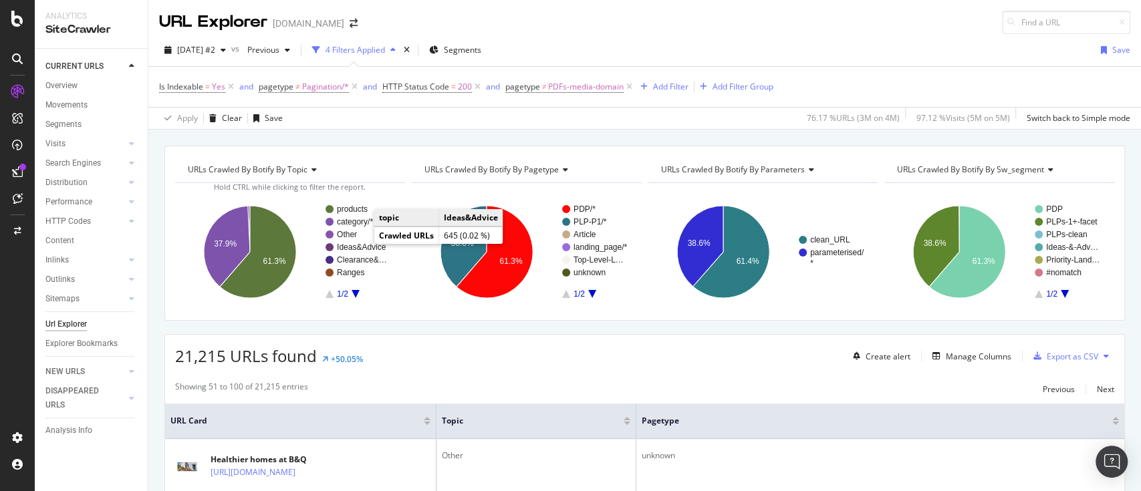
click at [364, 245] on text "Ideas&Advice" at bounding box center [361, 247] width 49 height 9
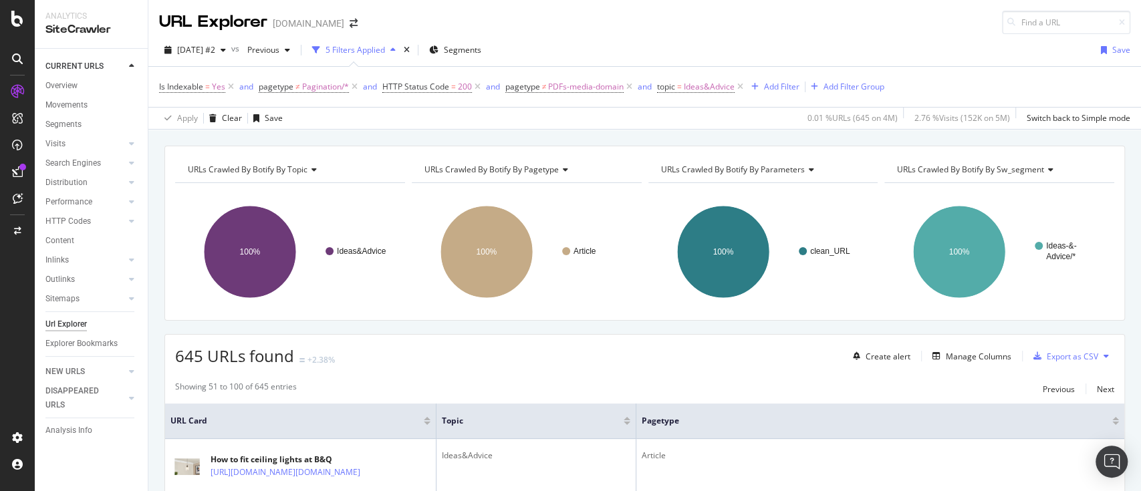
click at [1104, 354] on icon at bounding box center [1106, 356] width 5 height 8
click at [1053, 356] on span "Export XML Sitemaps" at bounding box center [1034, 356] width 79 height 12
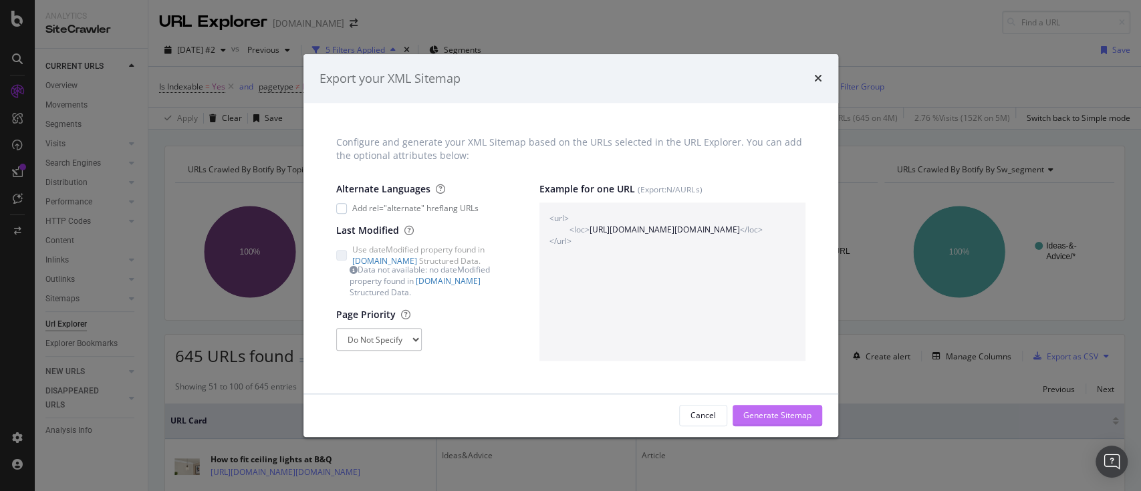
click at [751, 408] on div "Cancel Generate Sitemap" at bounding box center [570, 415] width 535 height 43
click at [753, 410] on div "Generate Sitemap" at bounding box center [777, 415] width 68 height 11
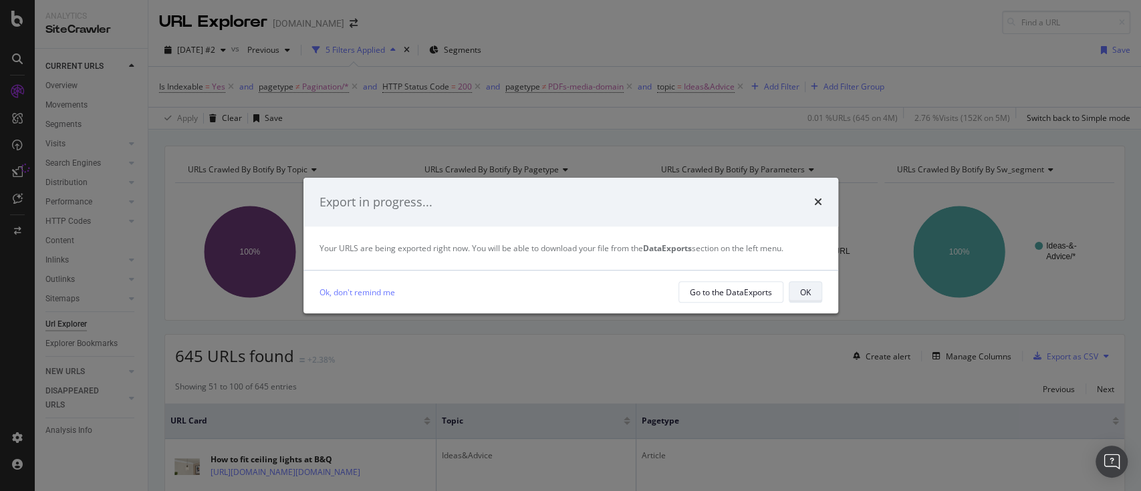
click at [812, 292] on button "OK" at bounding box center [805, 291] width 33 height 21
click at [800, 296] on div "OK" at bounding box center [805, 292] width 11 height 11
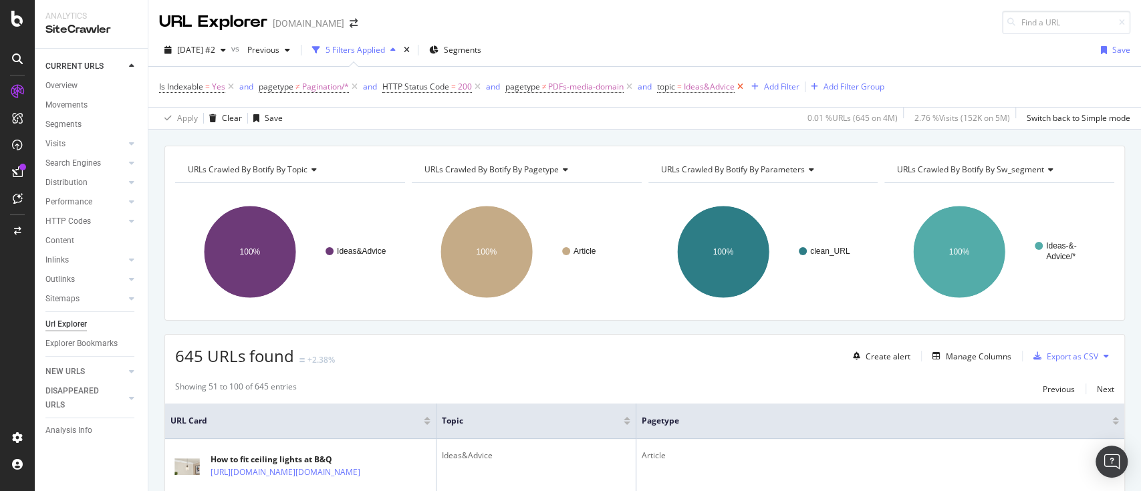
click at [740, 86] on icon at bounding box center [740, 86] width 11 height 13
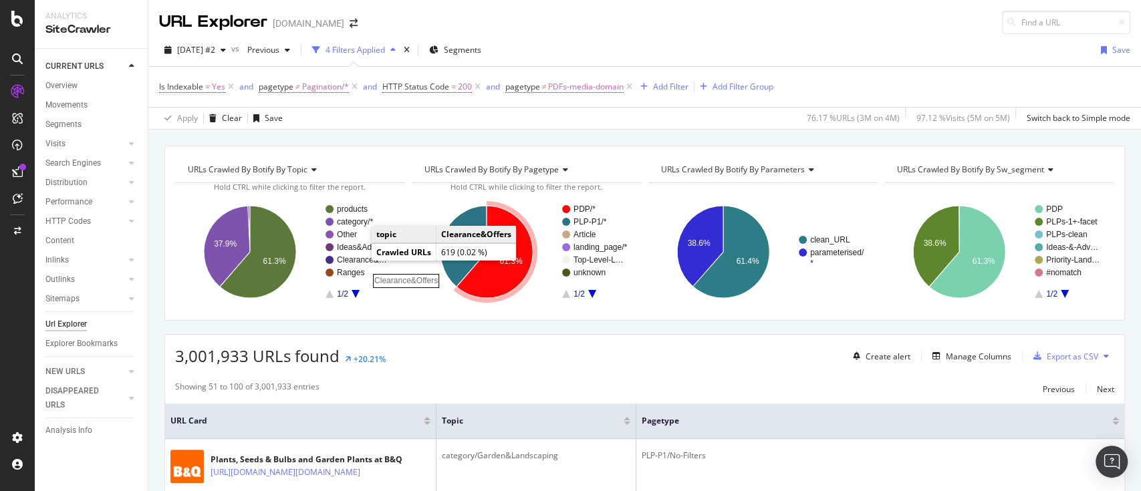
click at [358, 259] on rect "A chart." at bounding box center [363, 260] width 53 height 8
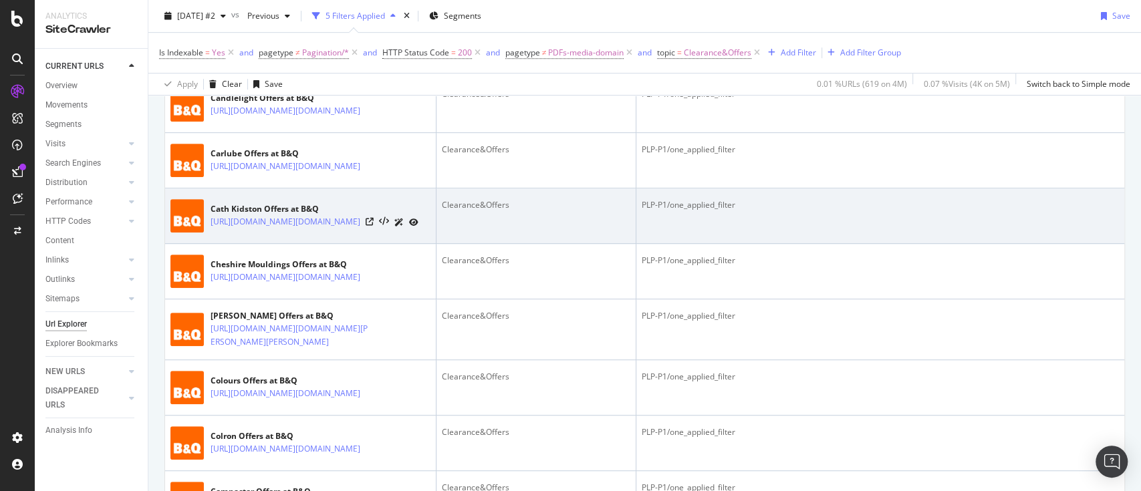
scroll to position [445, 0]
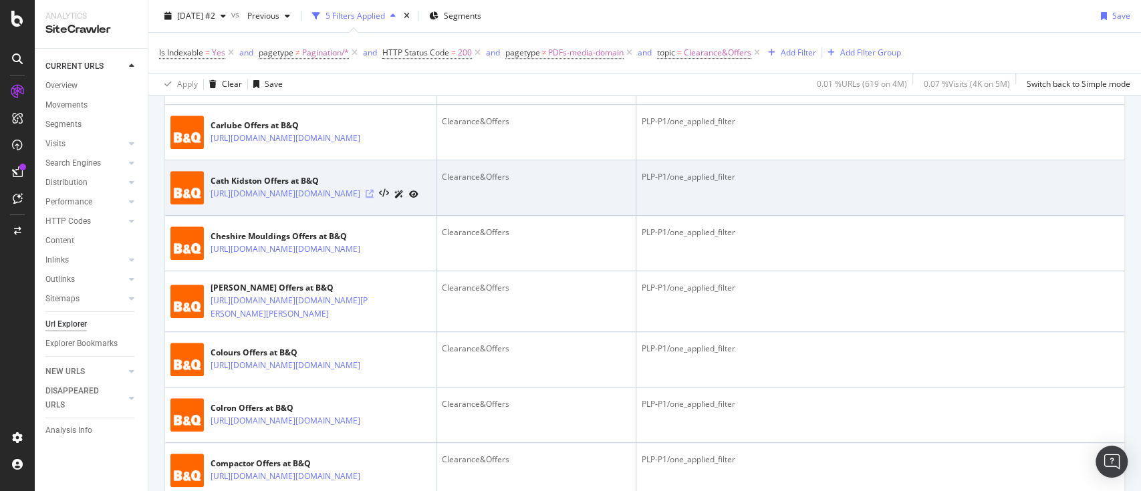
click at [374, 198] on icon at bounding box center [370, 194] width 8 height 8
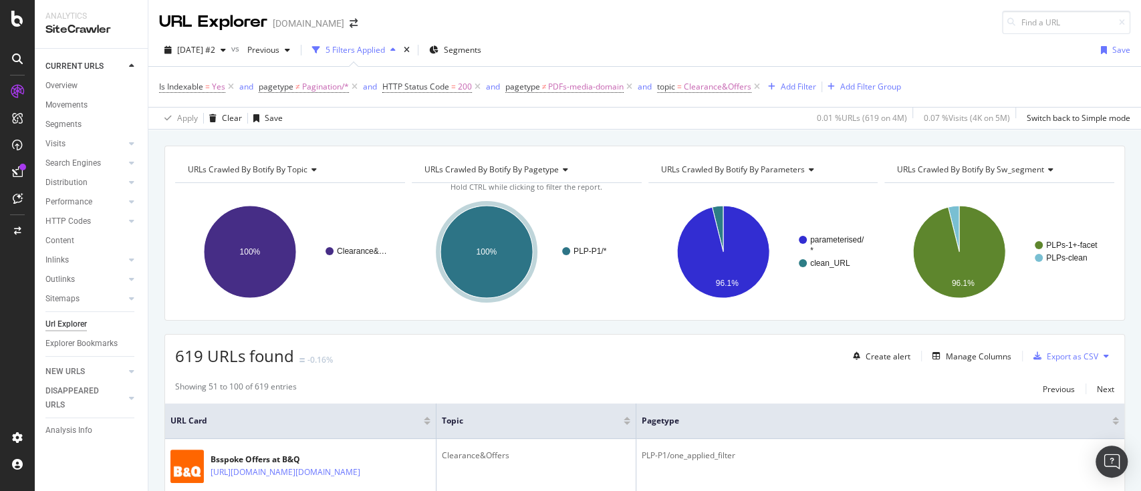
scroll to position [356, 0]
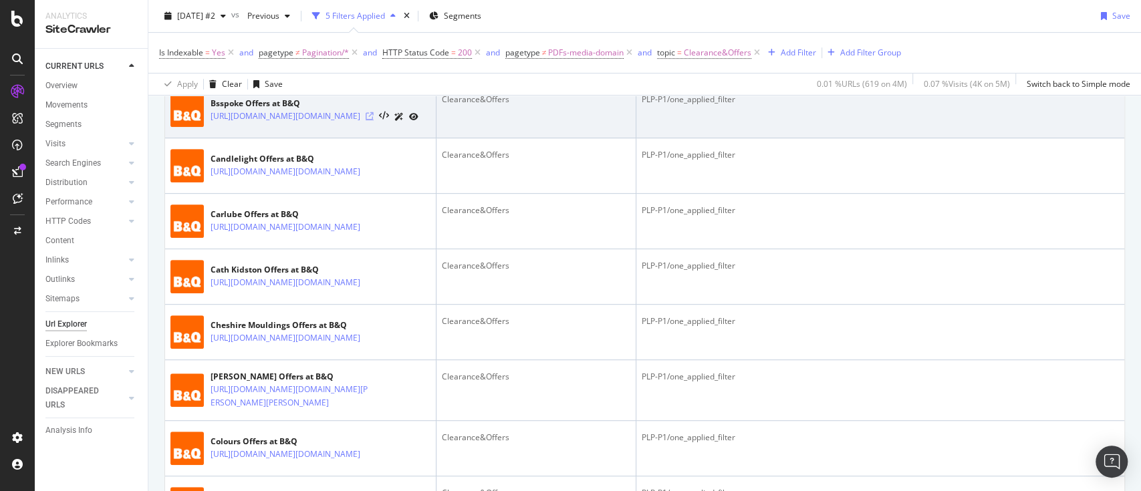
click at [374, 115] on icon at bounding box center [370, 116] width 8 height 8
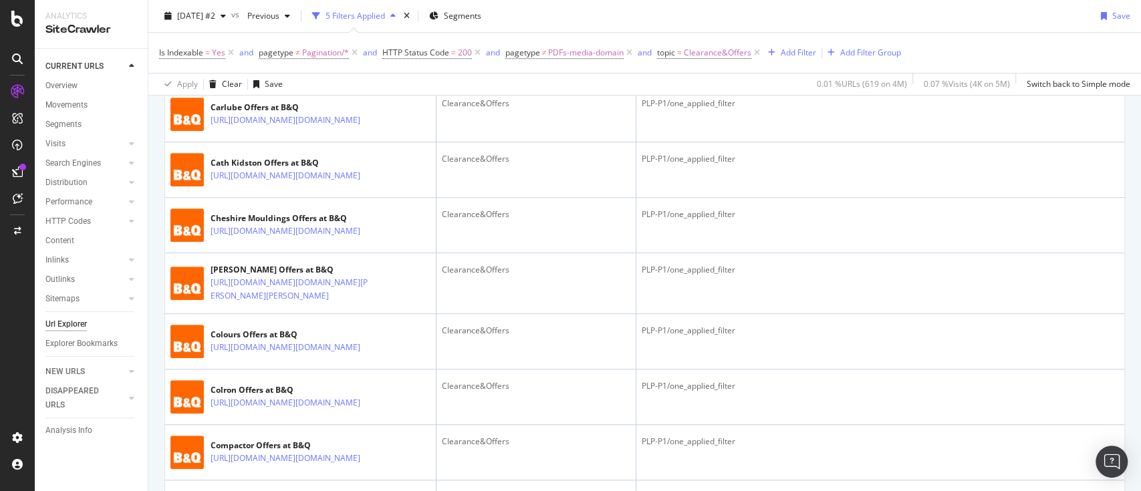
scroll to position [165, 0]
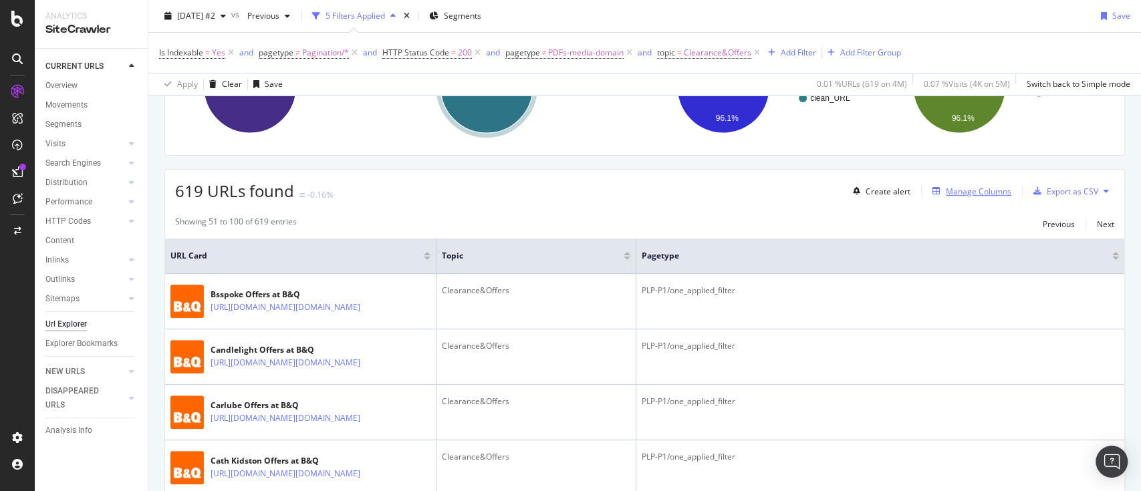
click at [979, 186] on div "Manage Columns" at bounding box center [979, 191] width 66 height 11
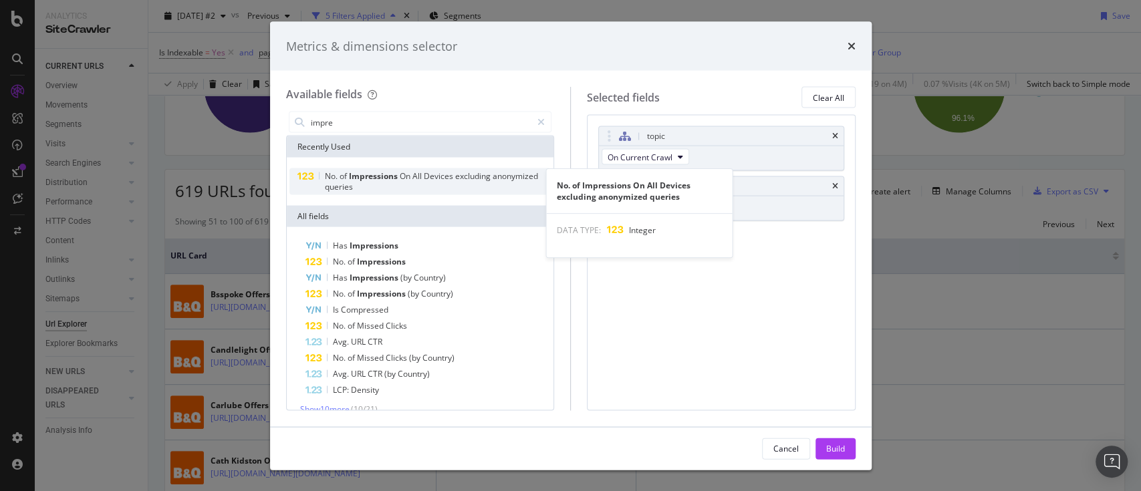
click at [352, 189] on span "queries" at bounding box center [338, 186] width 28 height 11
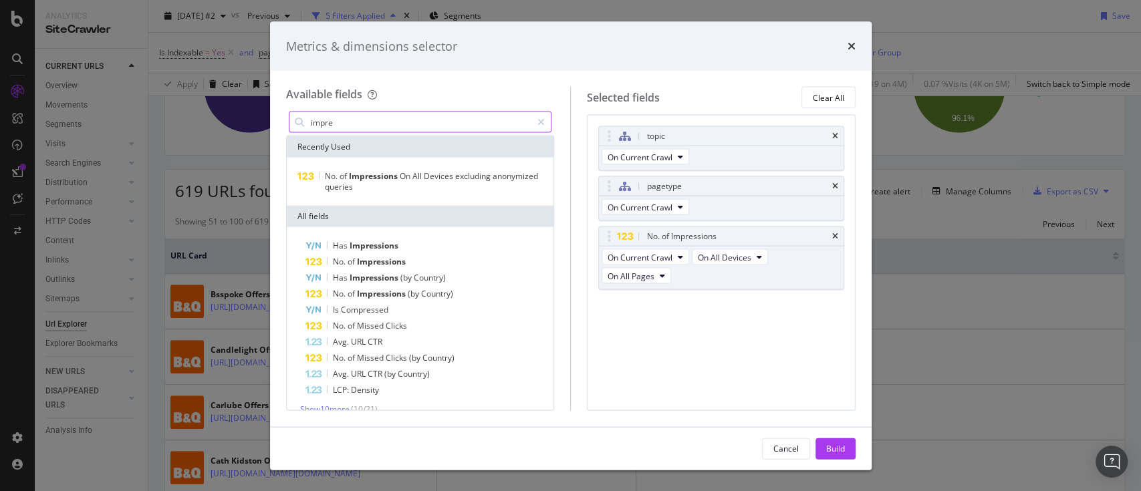
click at [378, 116] on input "impre" at bounding box center [420, 122] width 223 height 20
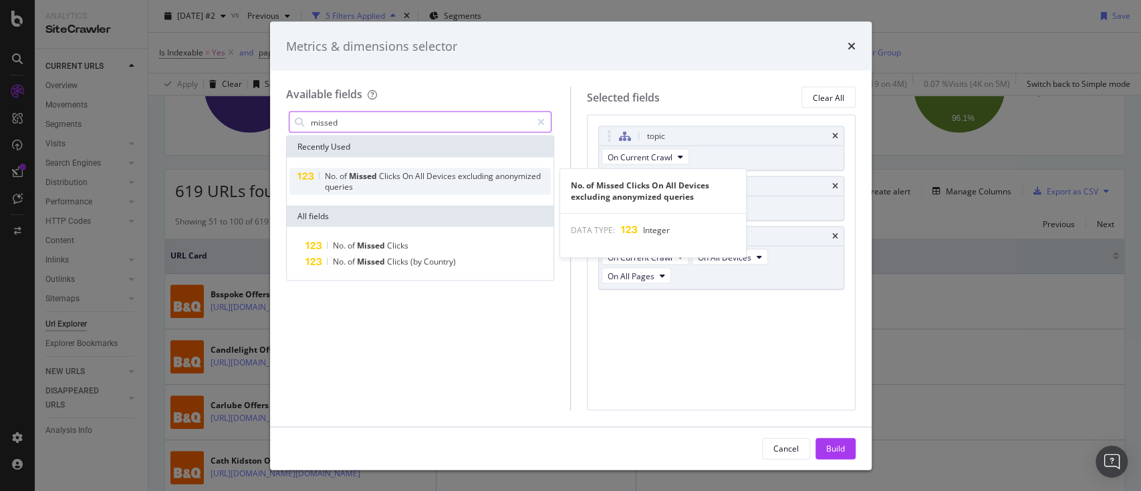
type input "missed"
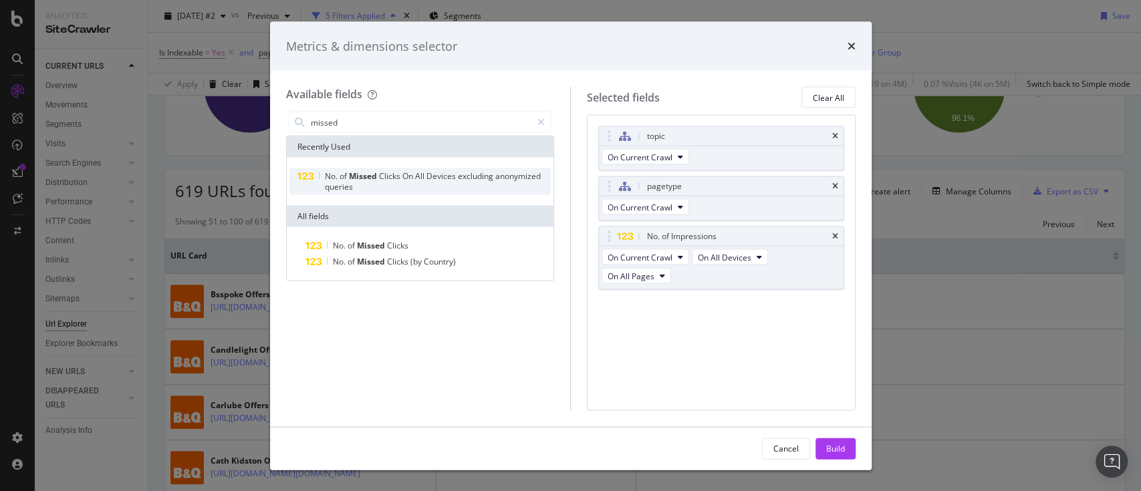
click at [392, 182] on div "No. of Missed Clicks On All Devices excluding anonymized queries" at bounding box center [437, 181] width 227 height 21
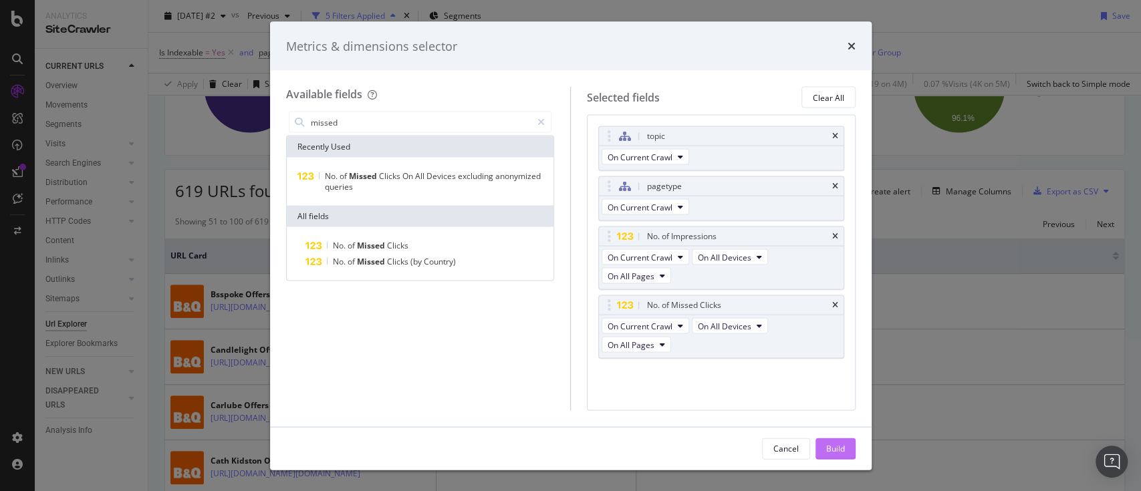
click at [836, 448] on div "Build" at bounding box center [835, 448] width 19 height 11
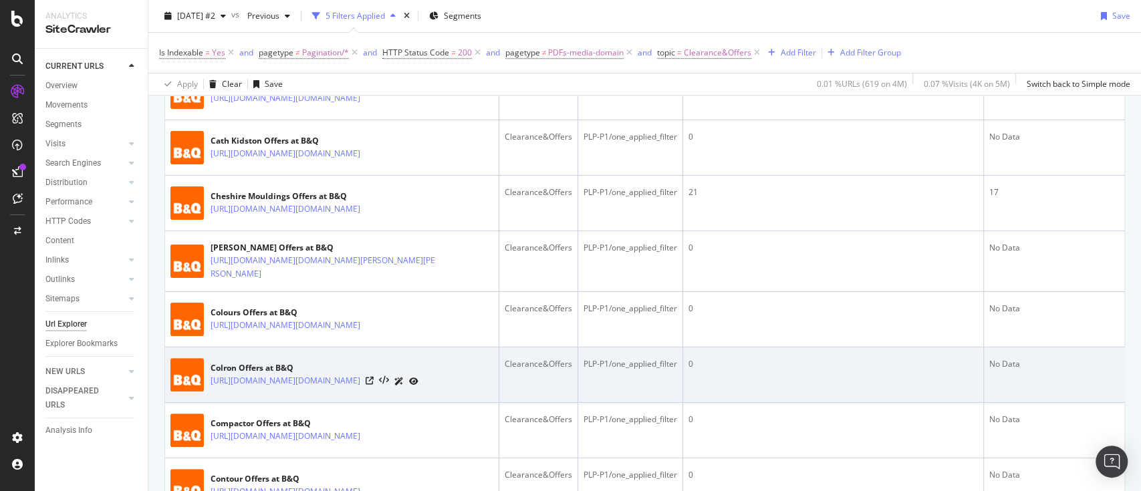
scroll to position [446, 0]
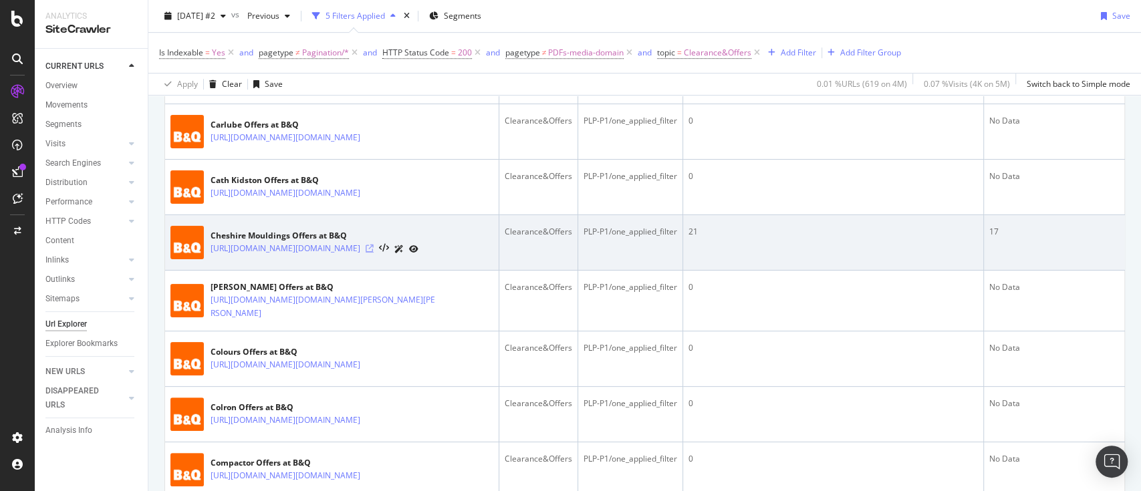
click at [374, 249] on icon at bounding box center [370, 249] width 8 height 8
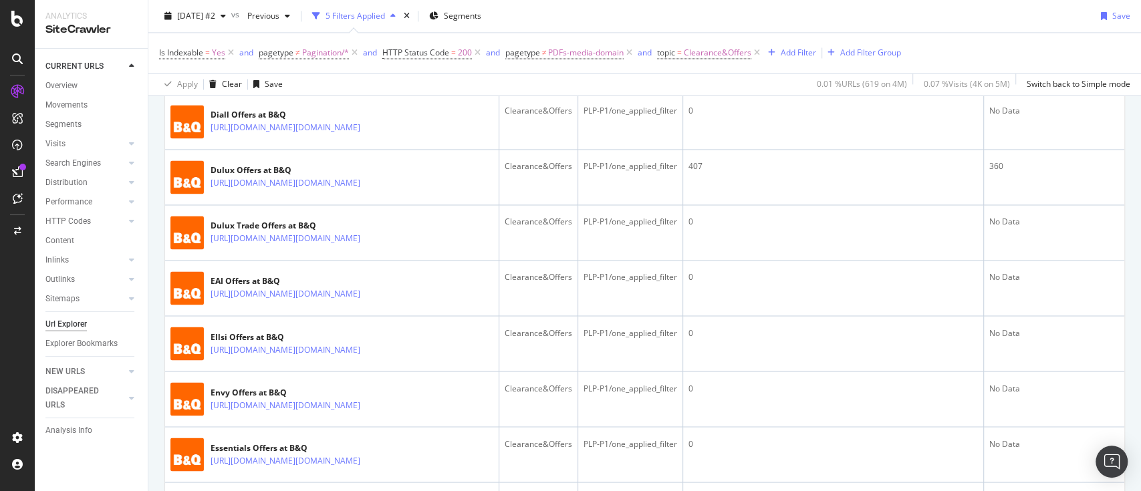
scroll to position [1379, 0]
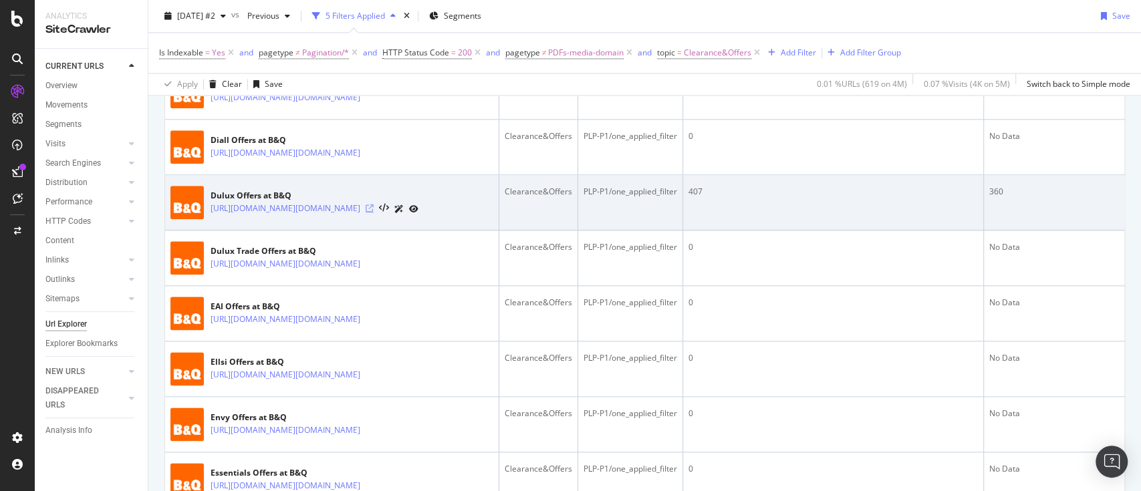
click at [374, 205] on icon at bounding box center [370, 209] width 8 height 8
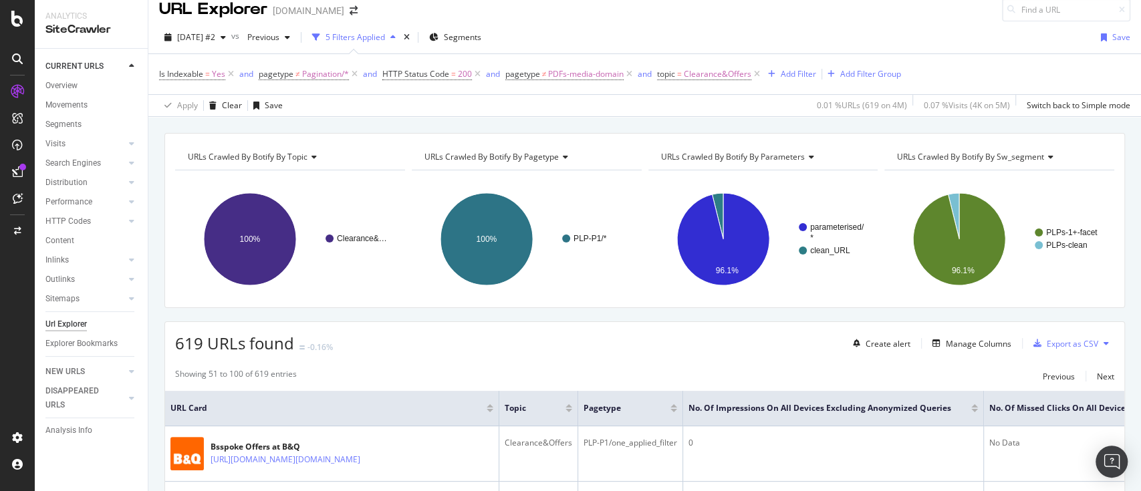
scroll to position [0, 0]
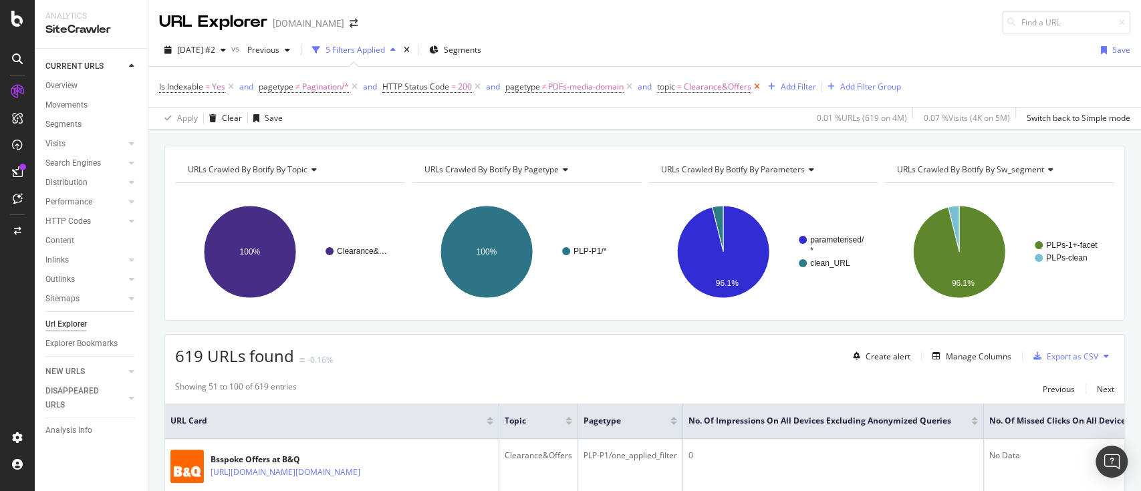
click at [754, 85] on icon at bounding box center [756, 86] width 11 height 13
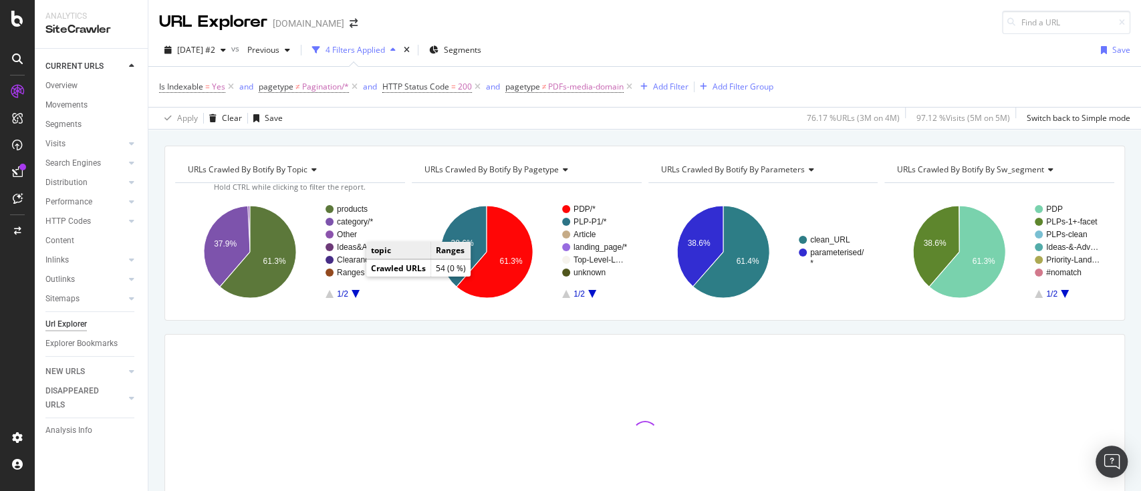
click at [353, 275] on text "Ranges" at bounding box center [350, 272] width 27 height 9
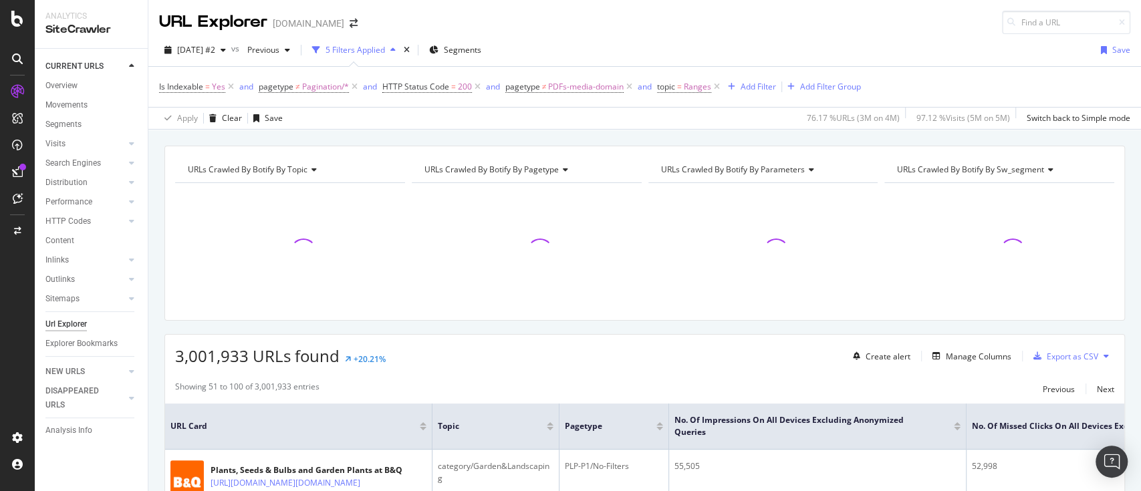
click at [970, 75] on div "Is Indexable = Yes and pagetype ≠ Pagination/* and HTTP Status Code = 200 and p…" at bounding box center [644, 87] width 971 height 40
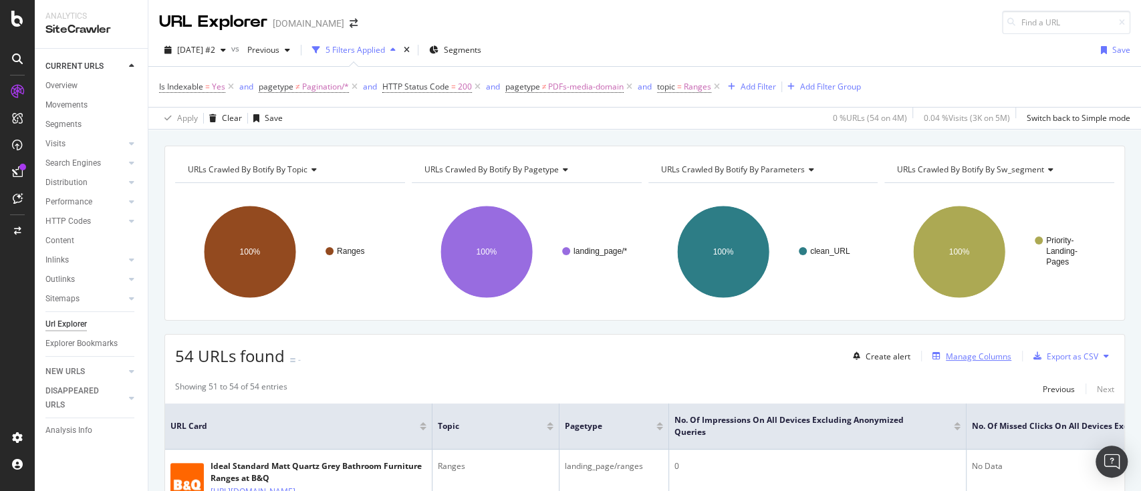
click at [957, 354] on div "Manage Columns" at bounding box center [979, 356] width 66 height 11
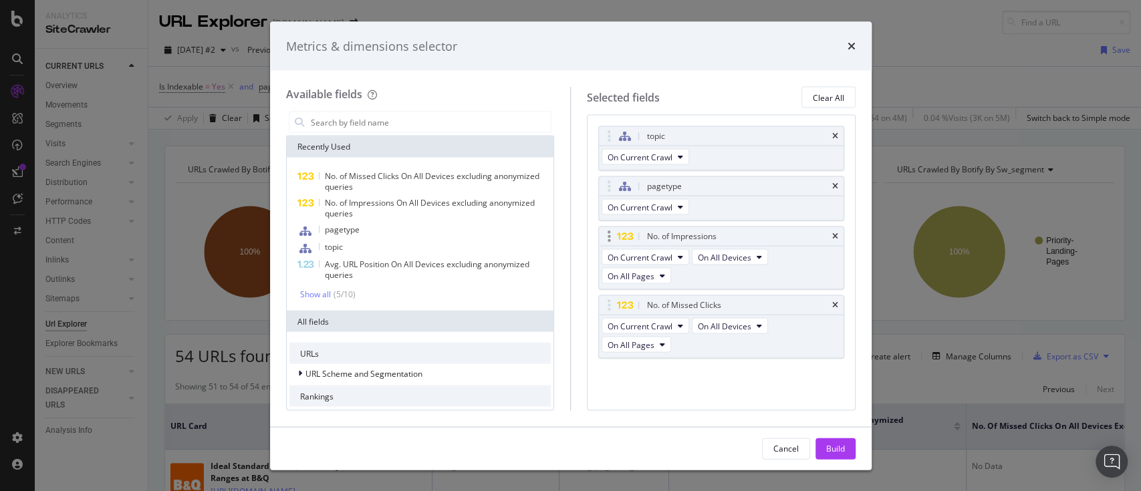
click at [830, 233] on div "No. of Impressions" at bounding box center [721, 236] width 245 height 19
click at [835, 235] on icon "times" at bounding box center [835, 237] width 6 height 8
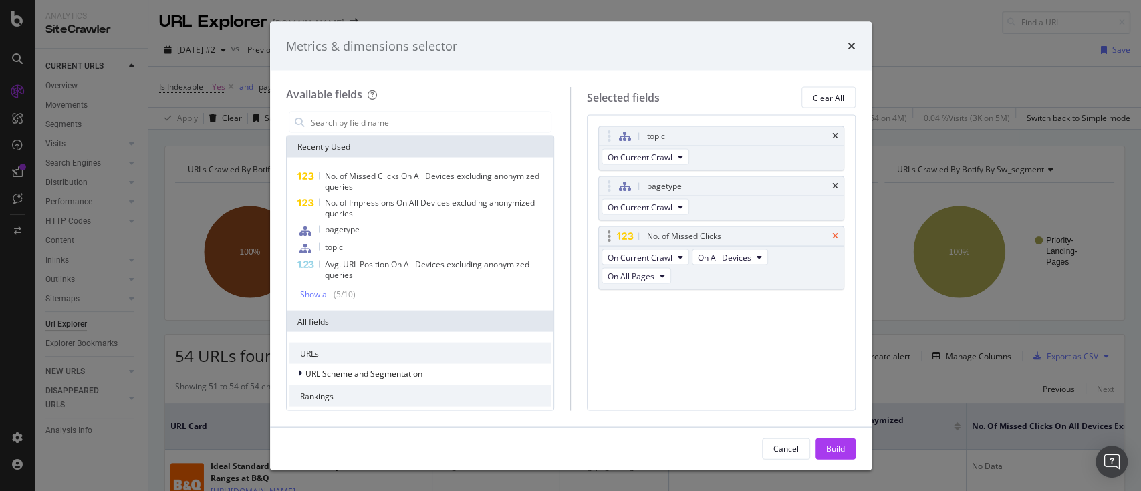
click at [835, 235] on icon "times" at bounding box center [835, 237] width 6 height 8
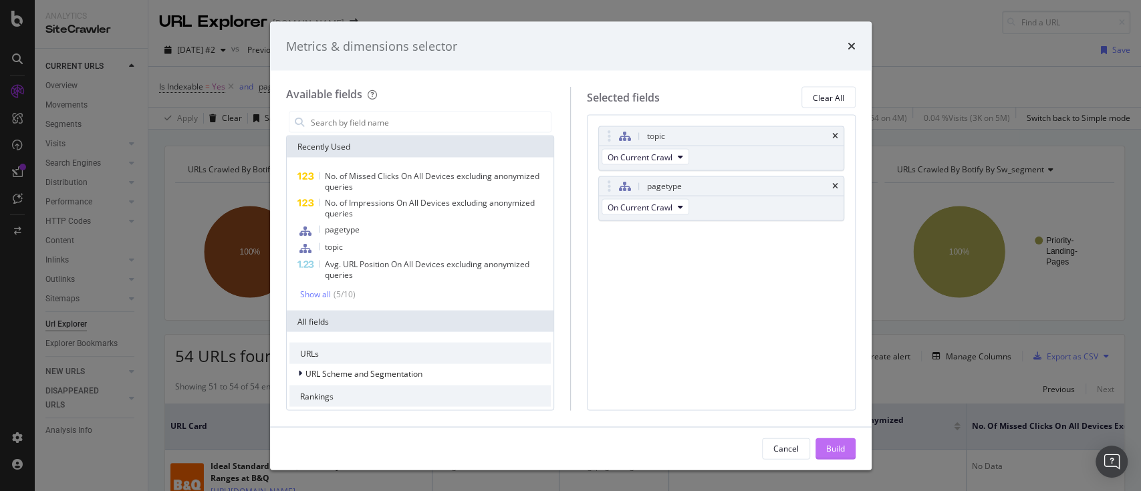
click at [828, 447] on div "Build" at bounding box center [835, 448] width 19 height 11
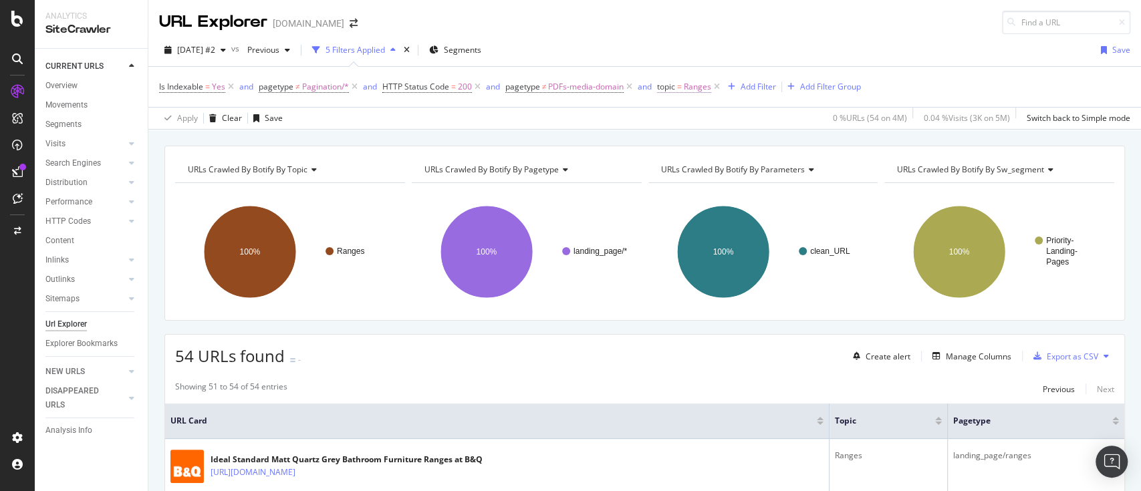
click at [703, 84] on span "Ranges" at bounding box center [697, 87] width 27 height 19
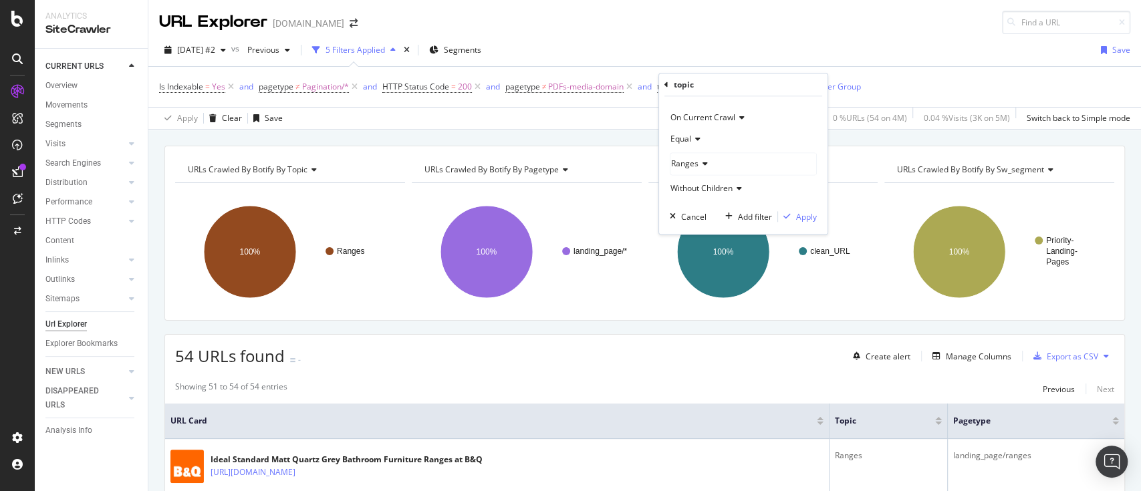
click at [697, 163] on span "Ranges" at bounding box center [684, 163] width 27 height 11
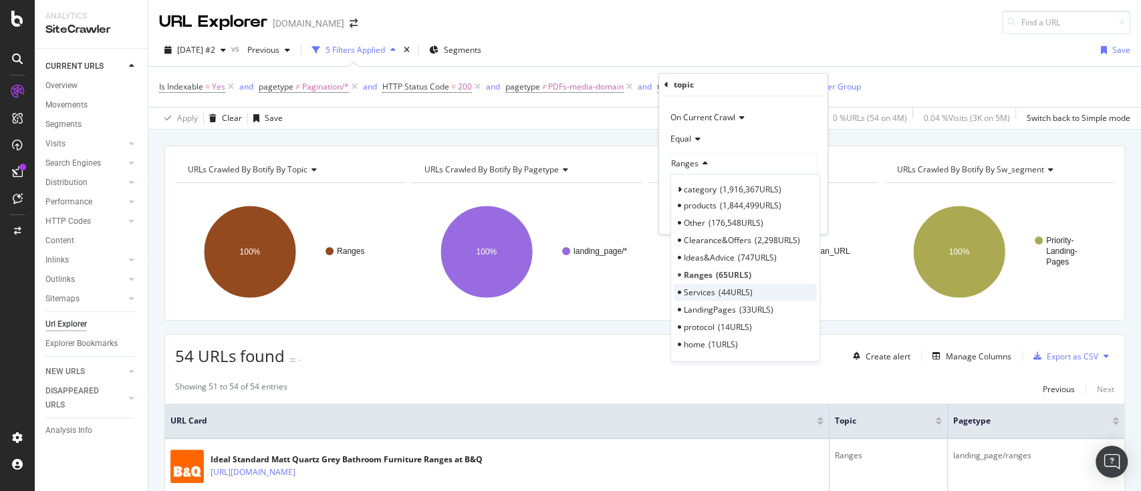
click at [770, 294] on div "Services 44 URLS" at bounding box center [745, 292] width 143 height 17
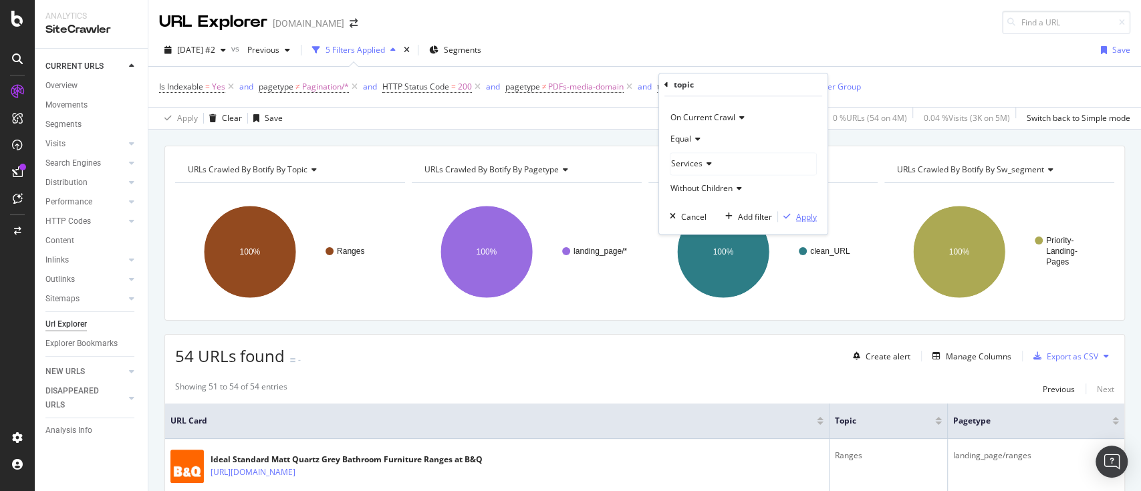
click at [797, 221] on div "Apply" at bounding box center [806, 216] width 21 height 11
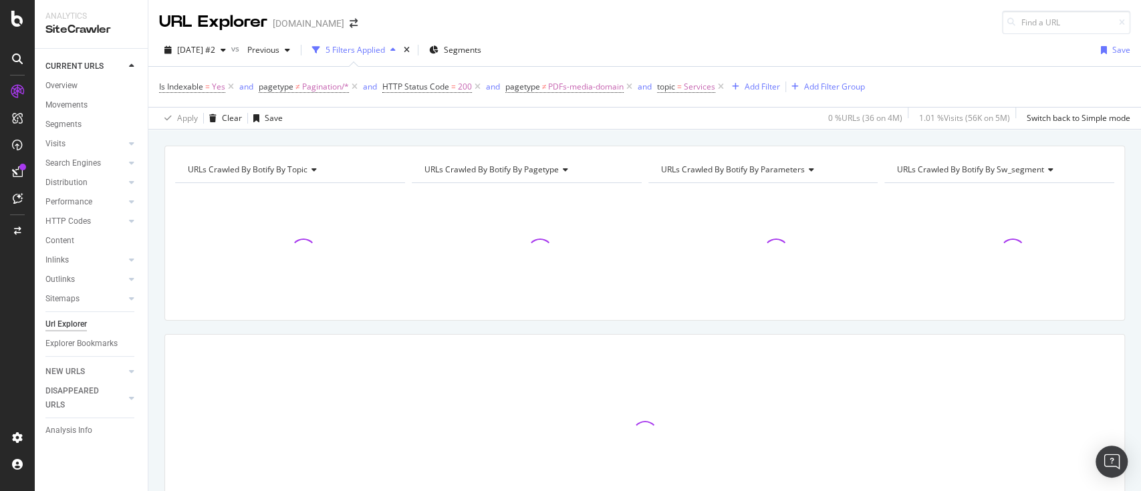
click at [934, 58] on div "2025 Sep. 15th #2 vs Previous 5 Filters Applied Segments Save" at bounding box center [644, 52] width 993 height 27
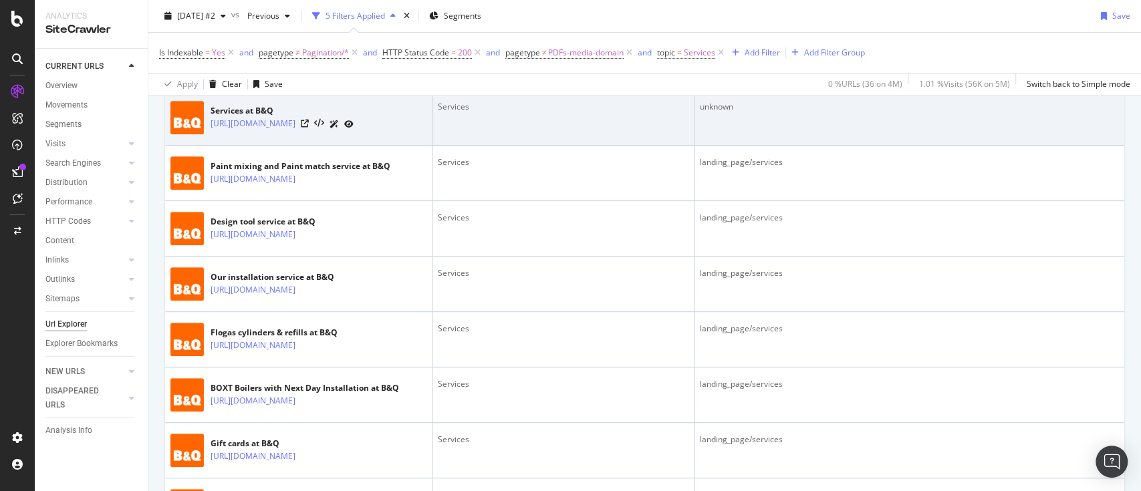
scroll to position [178, 0]
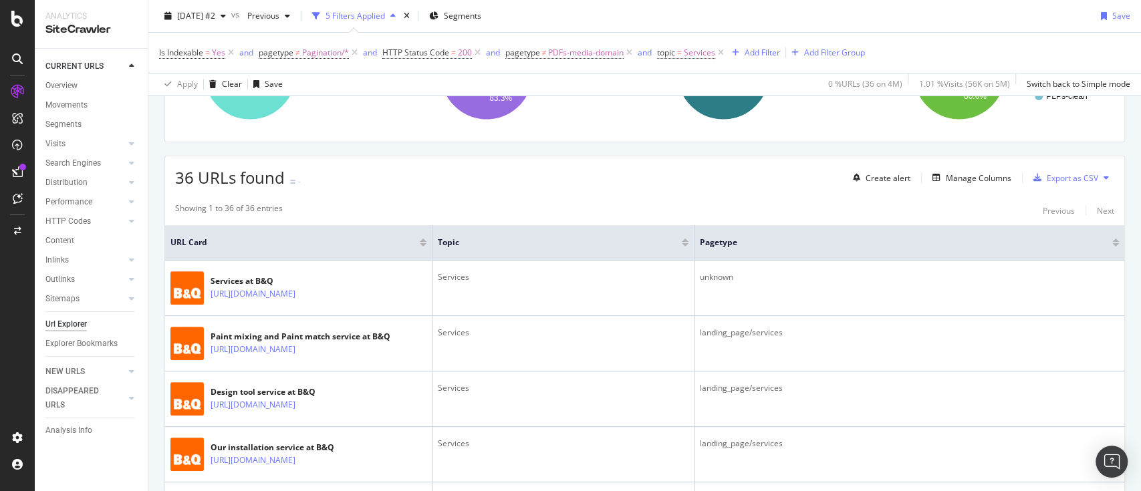
click at [1104, 177] on icon at bounding box center [1106, 178] width 5 height 8
click at [1042, 176] on span "Export XML Sitemaps" at bounding box center [1034, 176] width 79 height 12
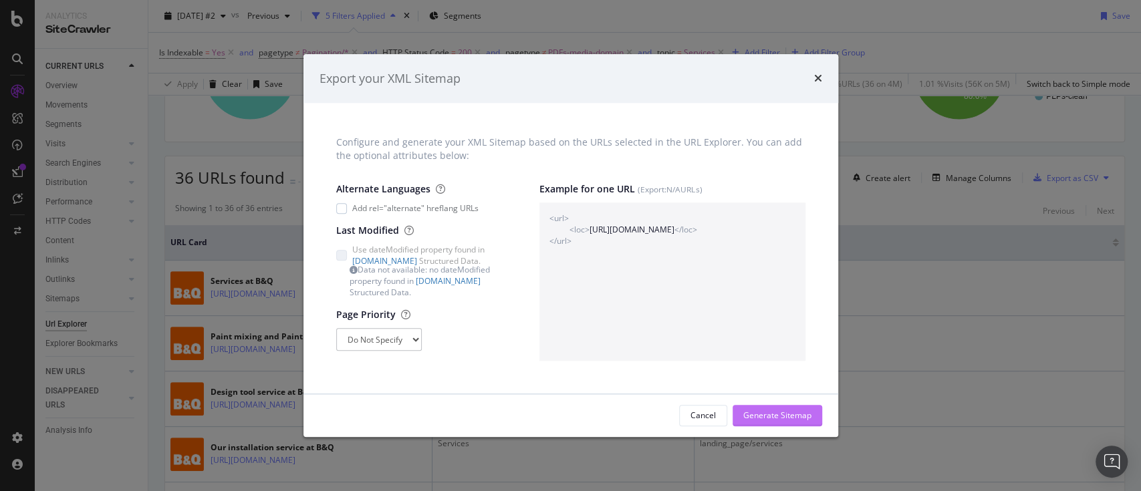
click at [796, 413] on div "Generate Sitemap" at bounding box center [777, 415] width 68 height 11
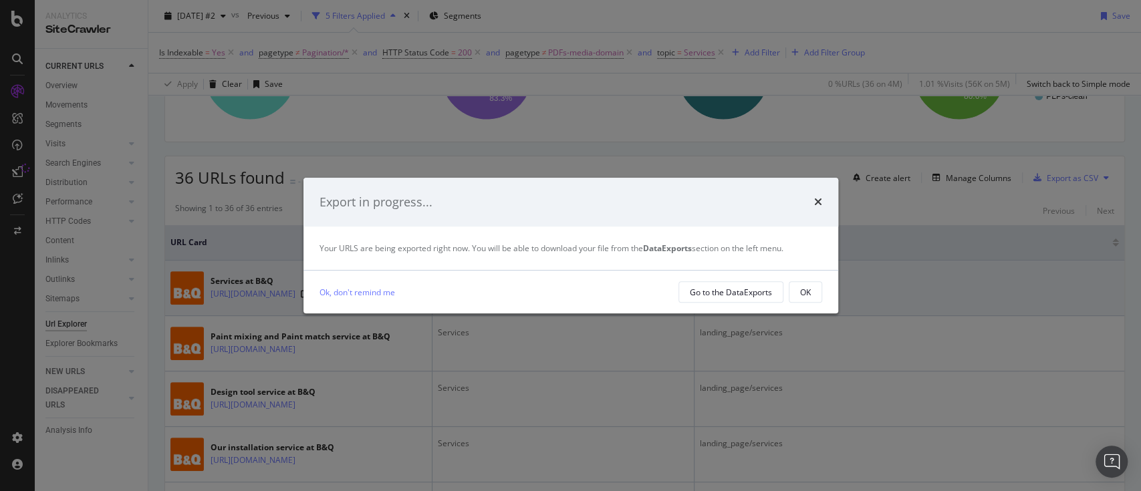
click at [819, 295] on button "OK" at bounding box center [805, 291] width 33 height 21
click at [807, 286] on div "OK" at bounding box center [805, 292] width 11 height 19
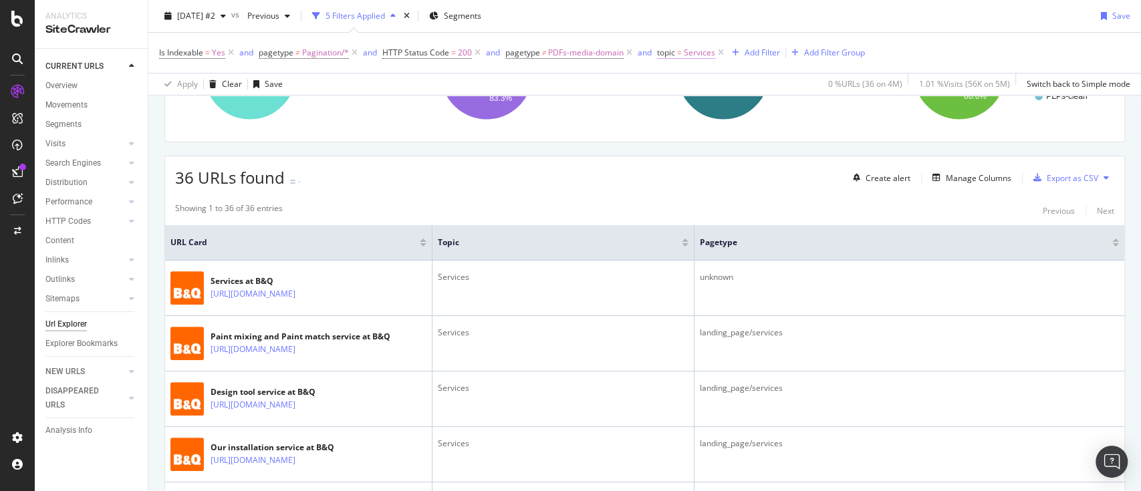
click at [696, 49] on span "Services" at bounding box center [699, 52] width 31 height 19
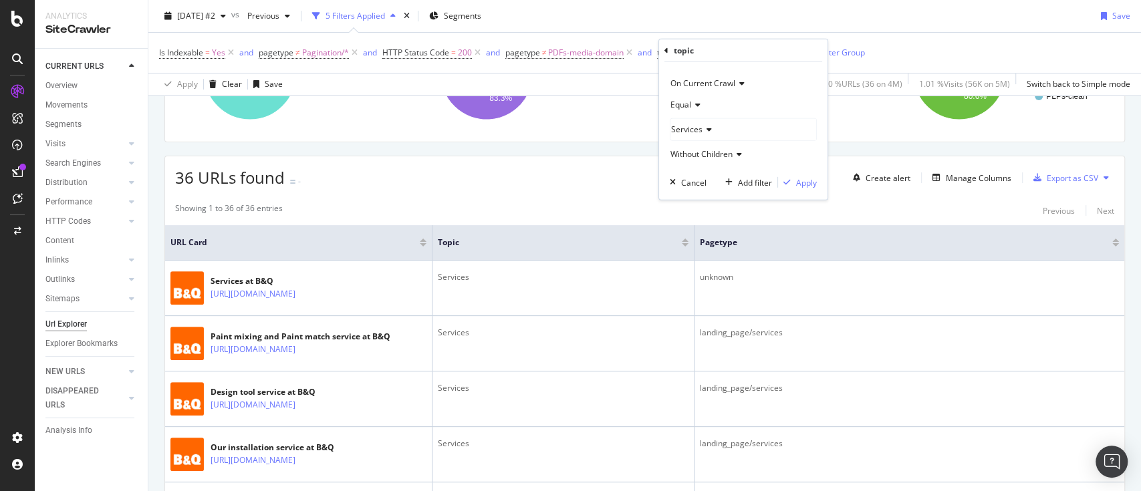
click at [704, 130] on icon at bounding box center [707, 130] width 9 height 8
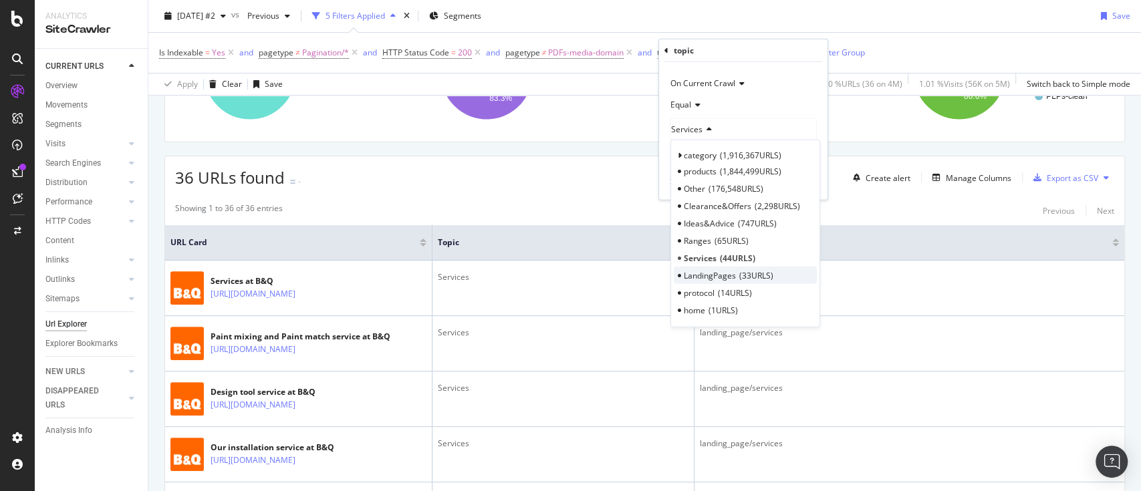
click at [763, 272] on span "33 URLS" at bounding box center [756, 274] width 34 height 11
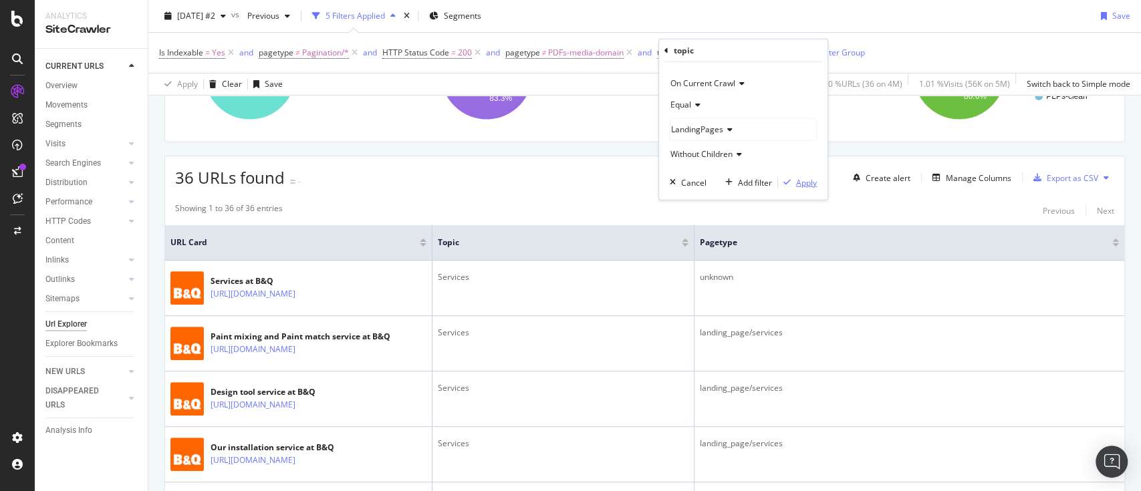
click at [802, 182] on div "Apply" at bounding box center [806, 181] width 21 height 11
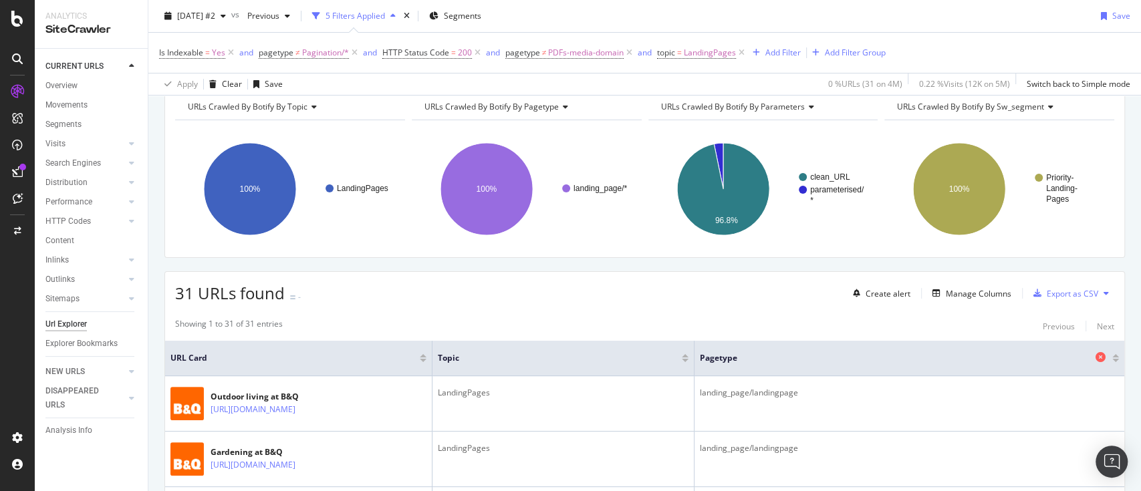
scroll to position [89, 0]
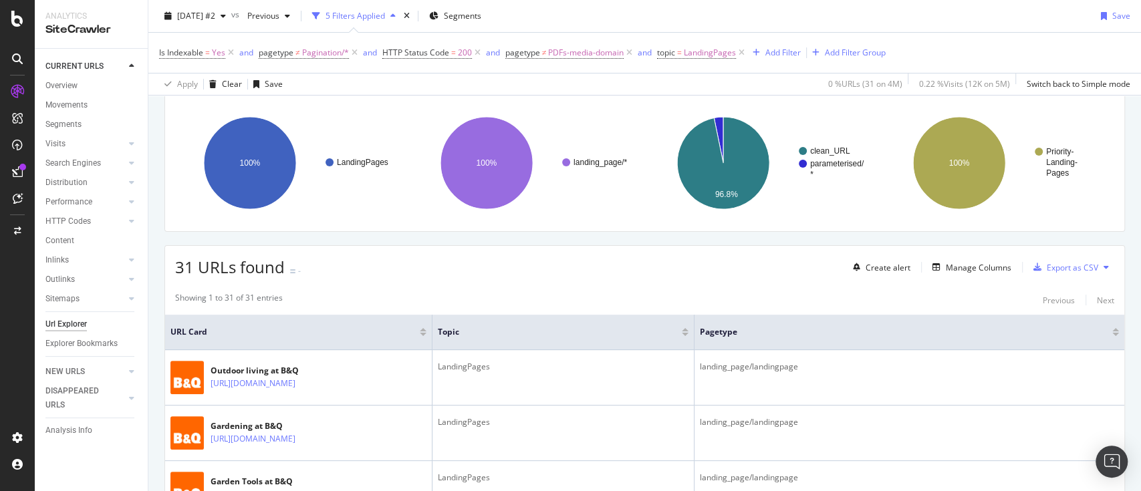
click at [1098, 264] on button at bounding box center [1106, 267] width 16 height 21
click at [1043, 263] on span "Export XML Sitemaps" at bounding box center [1034, 267] width 79 height 12
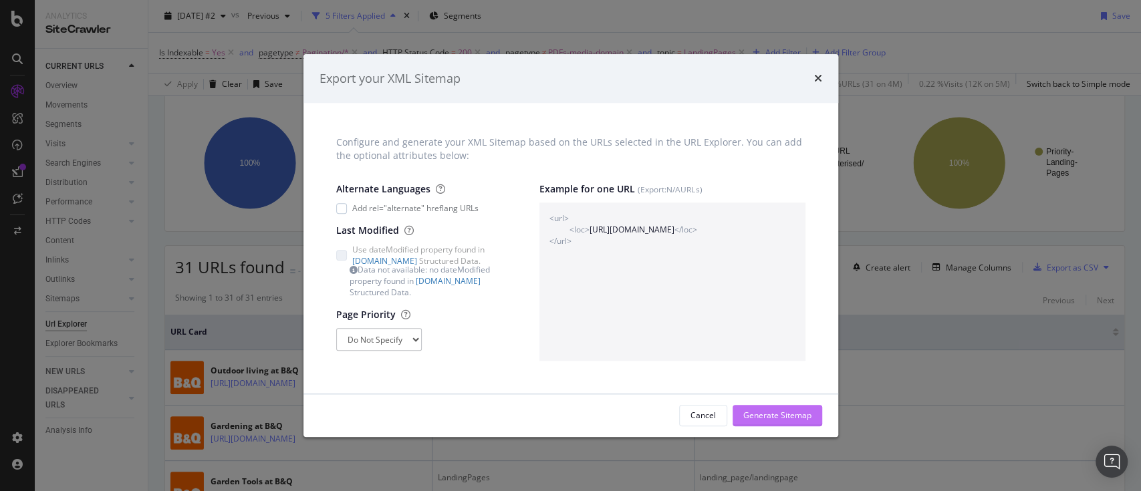
click at [772, 414] on div "Generate Sitemap" at bounding box center [777, 415] width 68 height 11
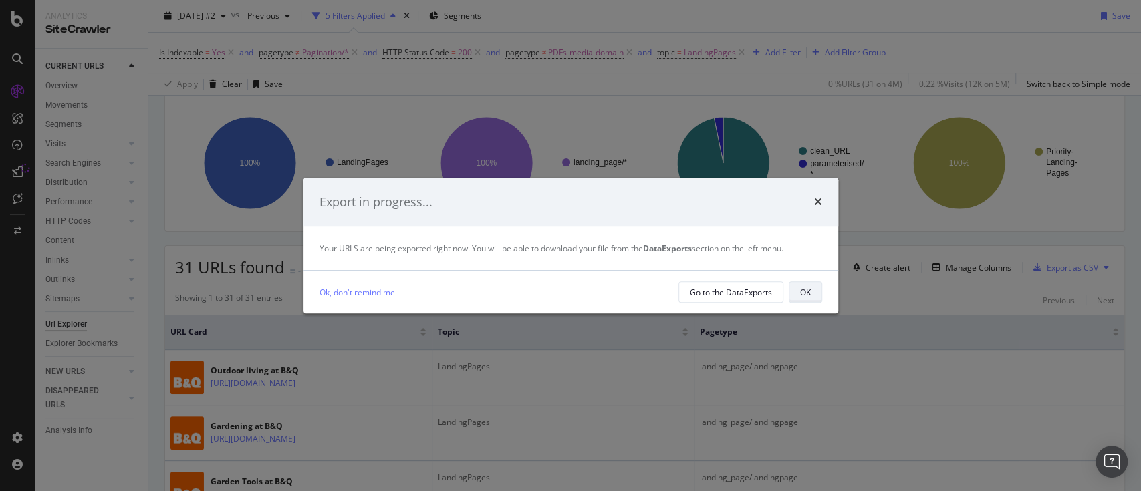
click at [801, 289] on div "OK" at bounding box center [805, 292] width 11 height 11
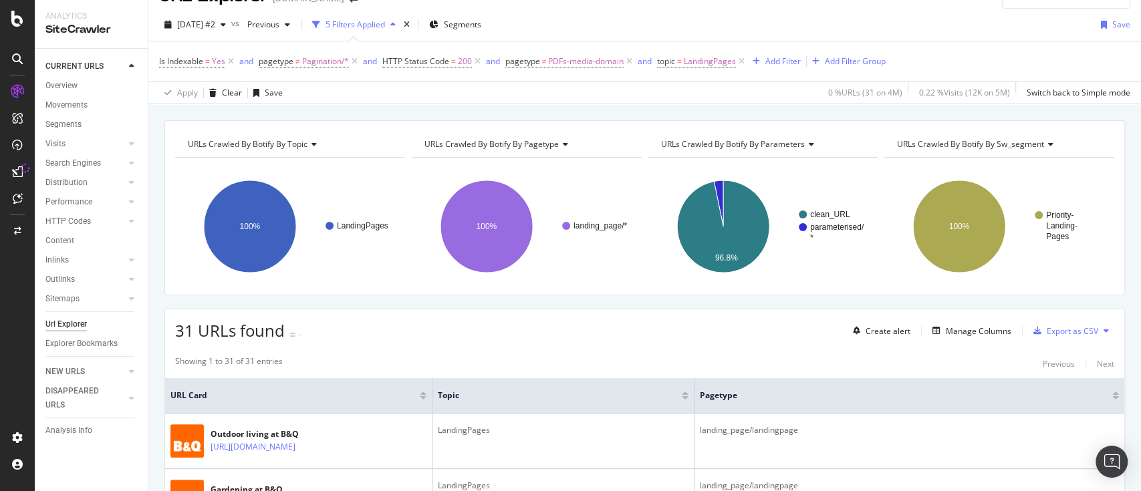
scroll to position [0, 0]
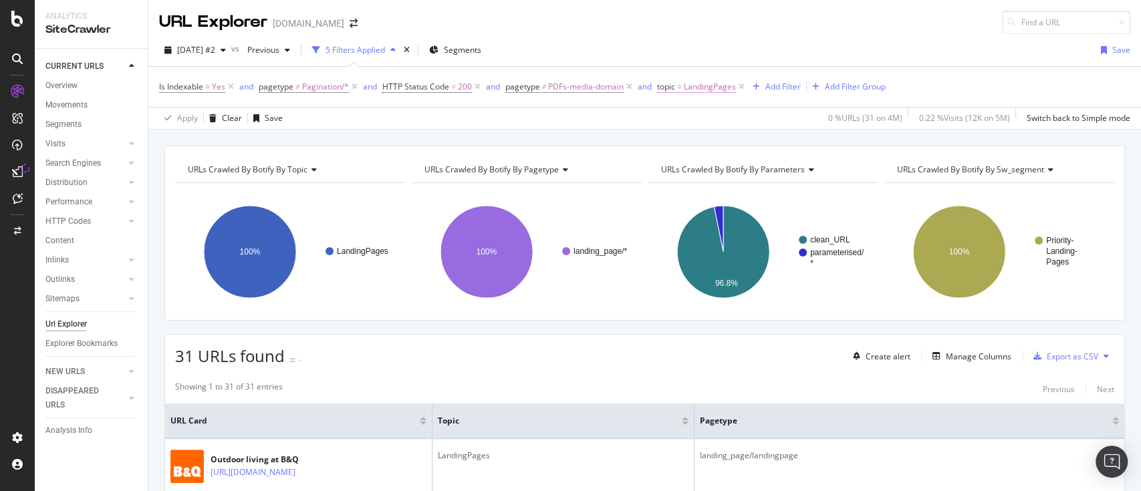
click at [709, 86] on span "LandingPages" at bounding box center [710, 87] width 52 height 19
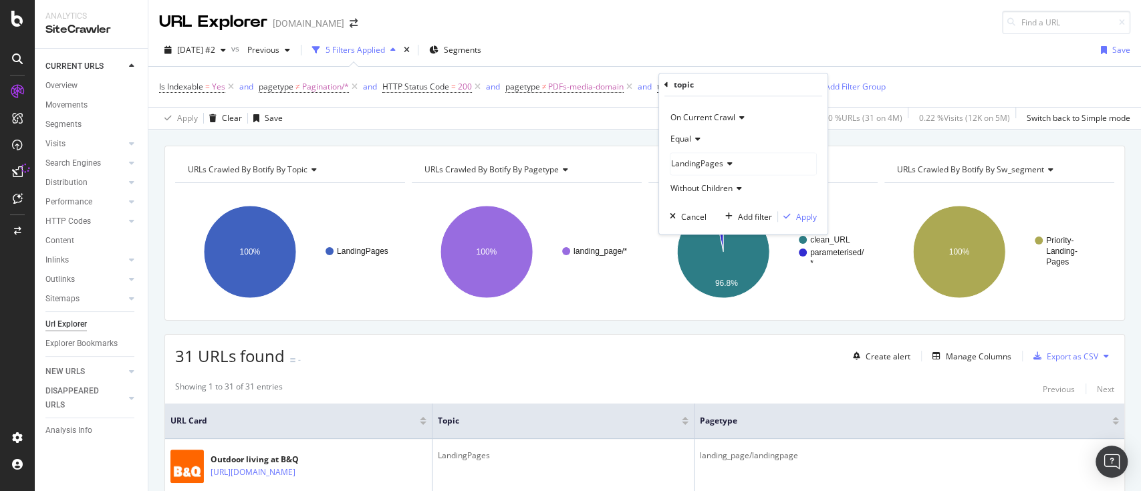
click at [719, 166] on span "LandingPages" at bounding box center [697, 163] width 52 height 11
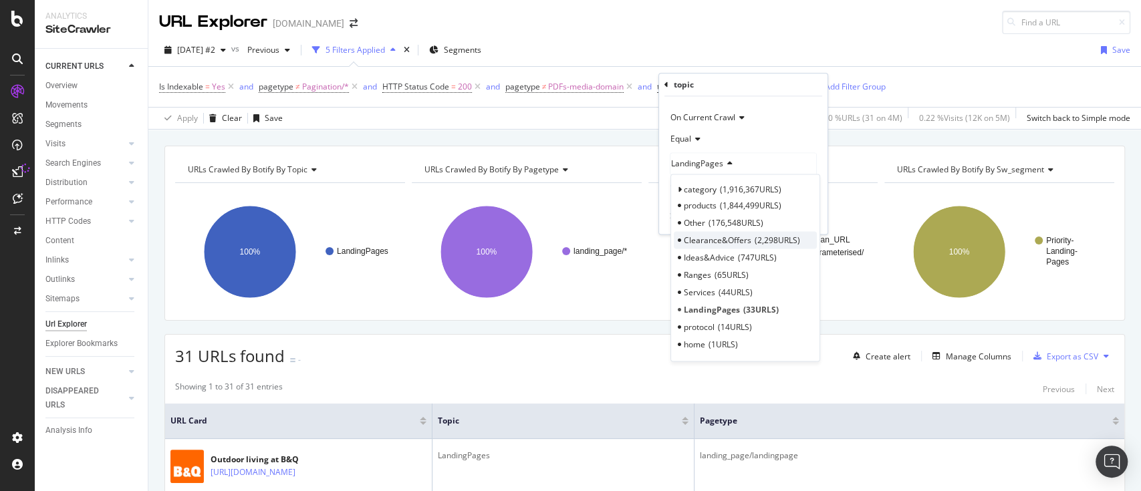
click at [775, 238] on span "2,298 URLS" at bounding box center [777, 240] width 45 height 11
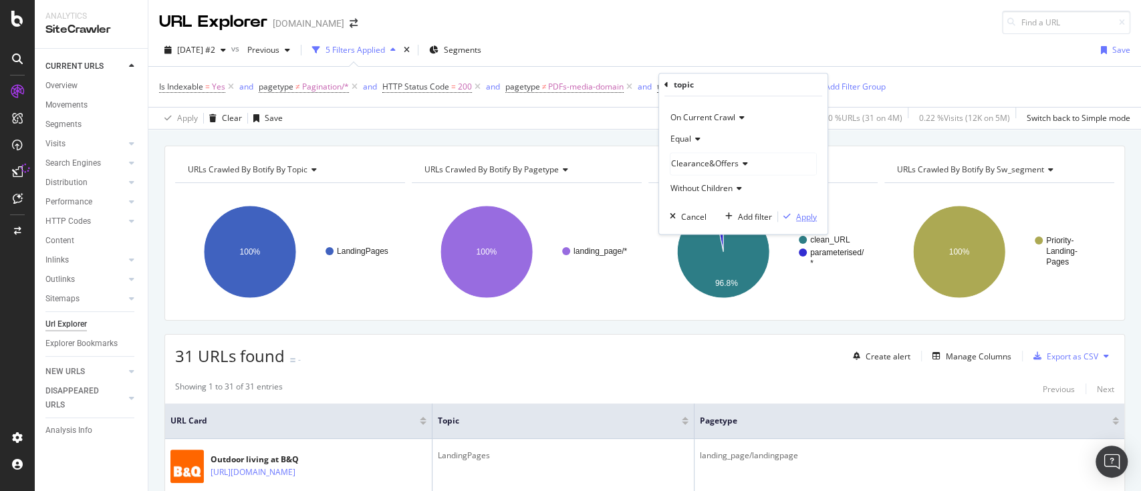
click at [803, 217] on div "Apply" at bounding box center [806, 216] width 21 height 11
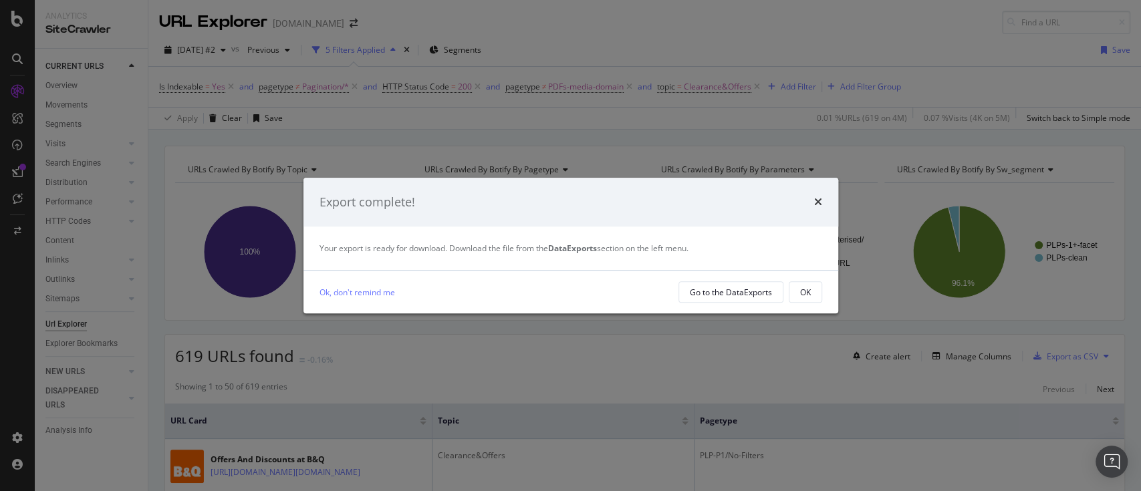
click at [813, 291] on button "OK" at bounding box center [805, 291] width 33 height 21
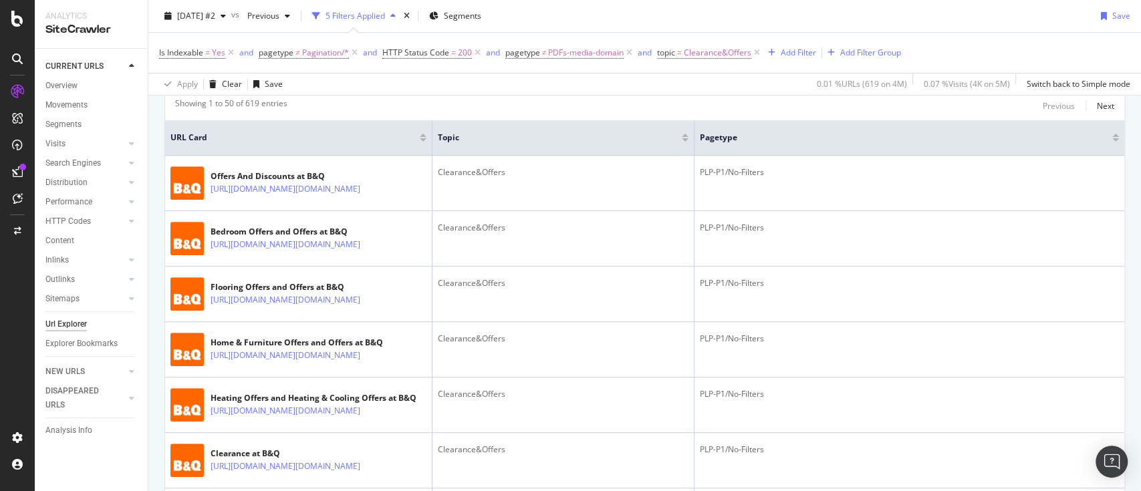
scroll to position [99, 0]
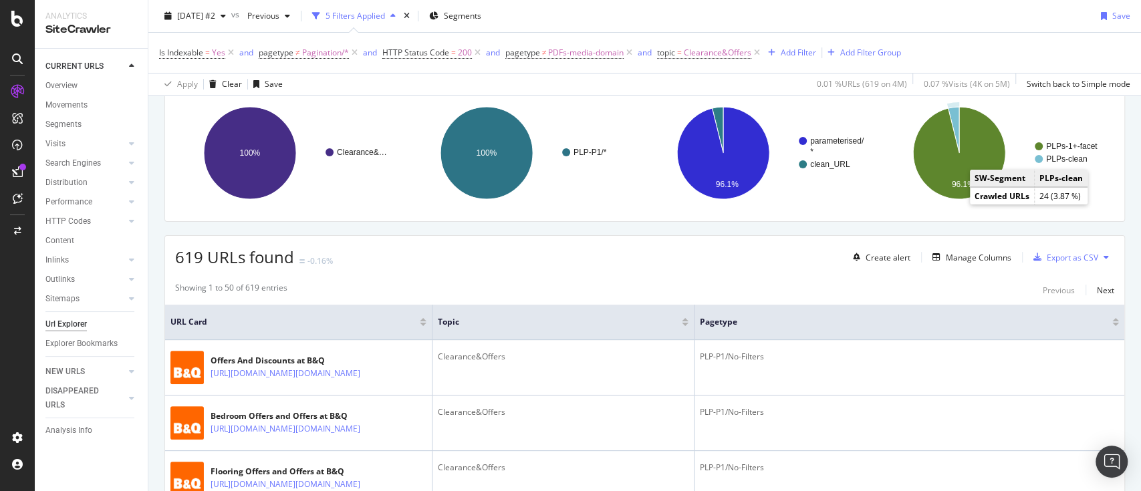
click at [1059, 162] on text "PLPs-clean" at bounding box center [1066, 158] width 41 height 9
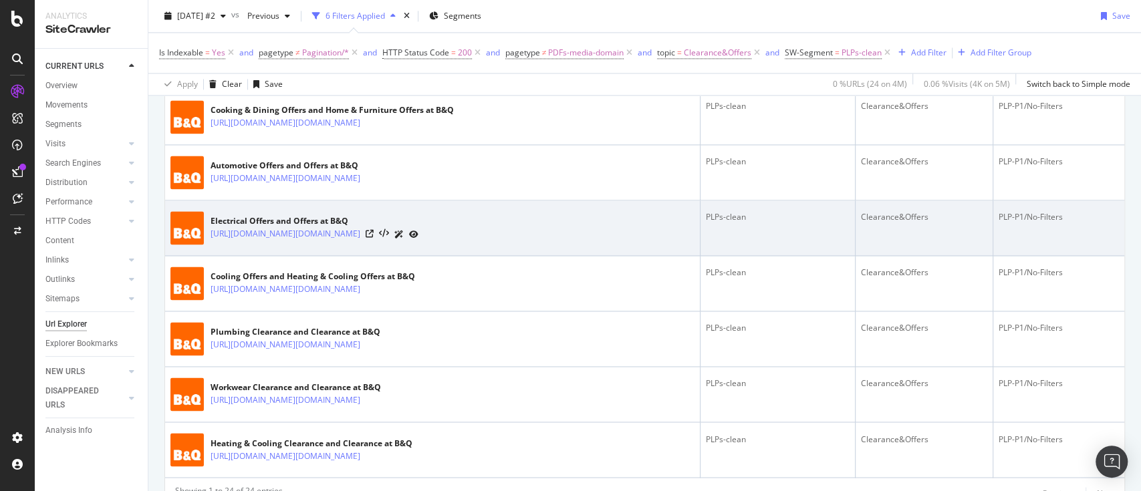
scroll to position [1265, 0]
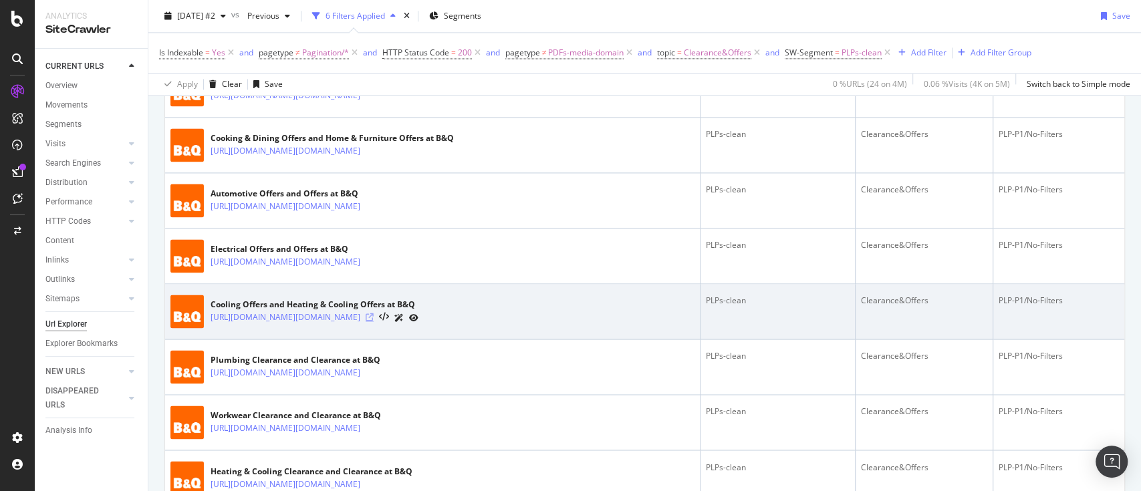
click at [374, 314] on icon at bounding box center [370, 318] width 8 height 8
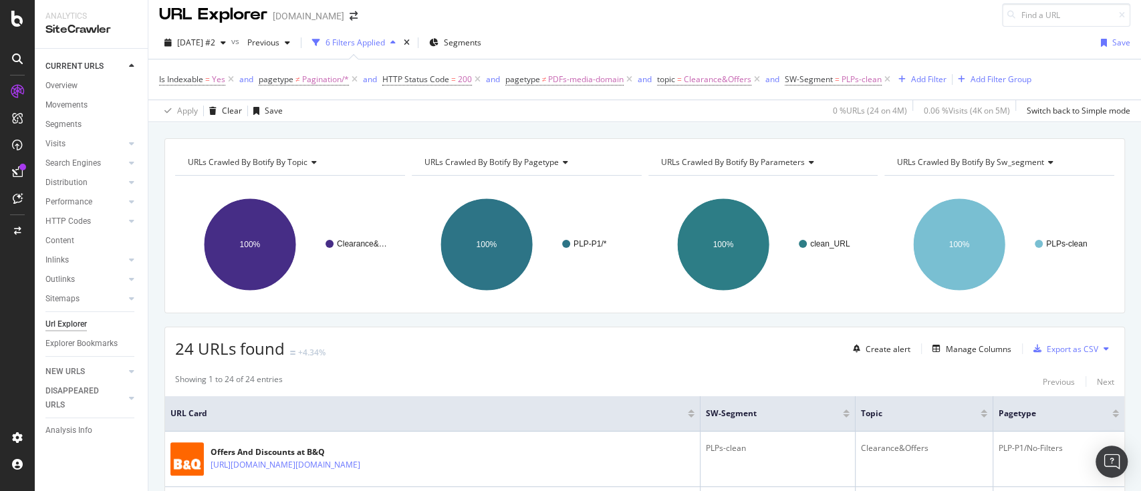
scroll to position [0, 0]
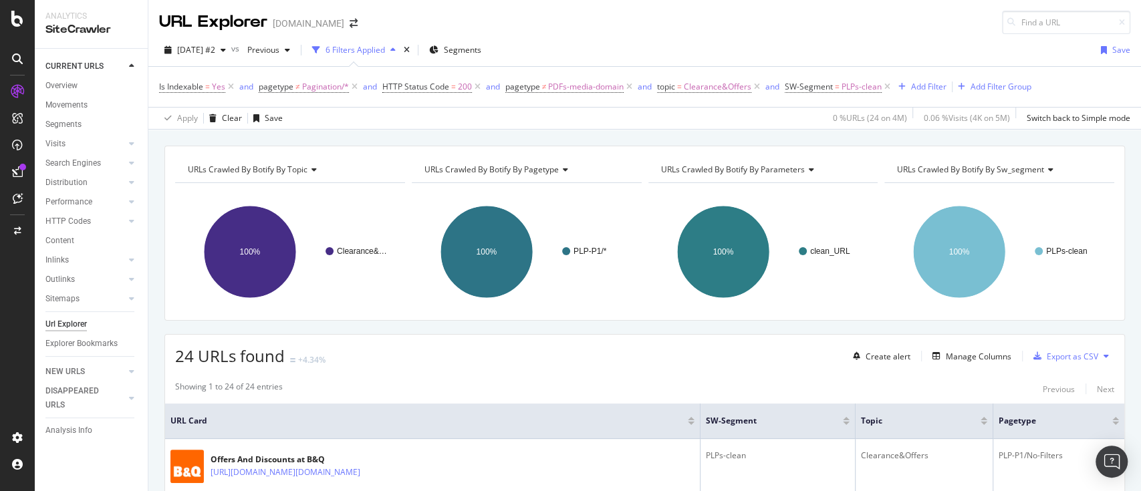
click at [1104, 356] on icon at bounding box center [1106, 356] width 5 height 8
click at [1041, 351] on span "Export XML Sitemaps" at bounding box center [1034, 356] width 79 height 12
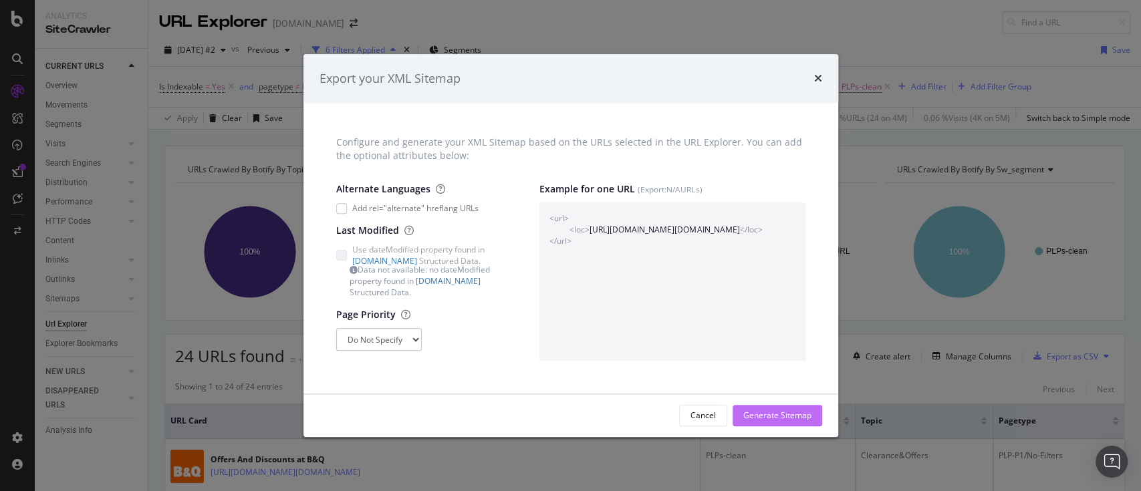
click at [746, 406] on div "Generate Sitemap" at bounding box center [777, 416] width 68 height 20
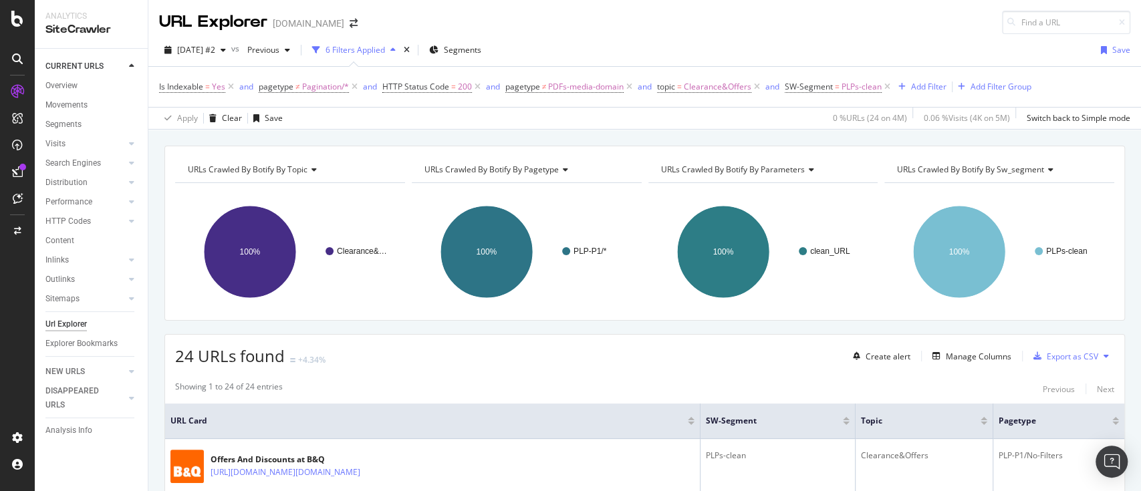
scroll to position [445, 0]
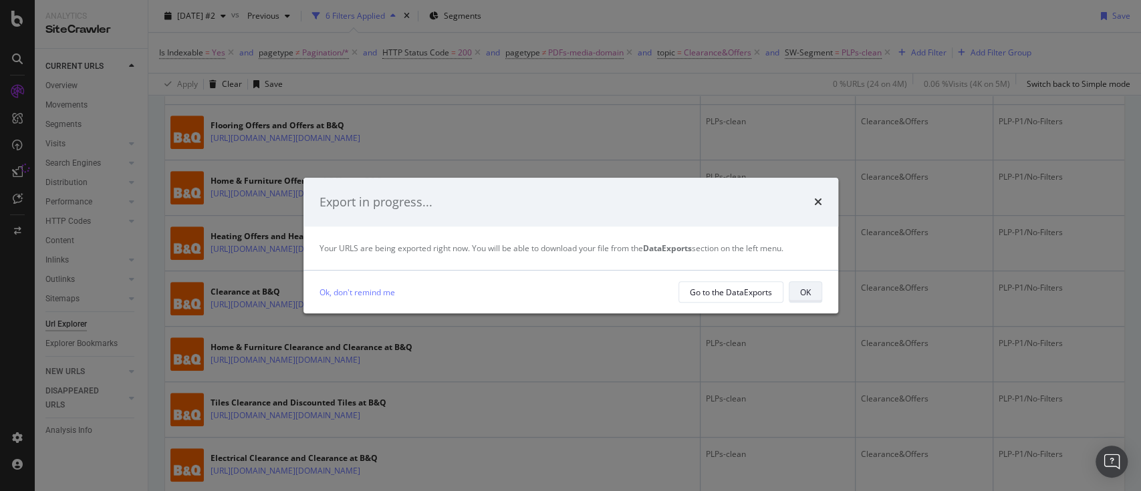
drag, startPoint x: 800, startPoint y: 287, endPoint x: 697, endPoint y: 245, distance: 112.1
click at [800, 288] on div "OK" at bounding box center [805, 292] width 11 height 11
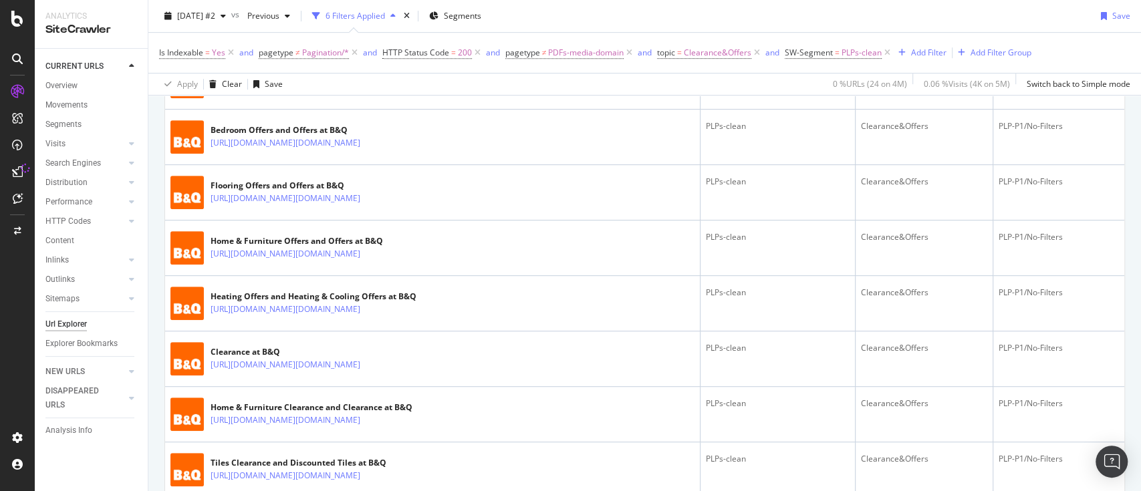
scroll to position [267, 0]
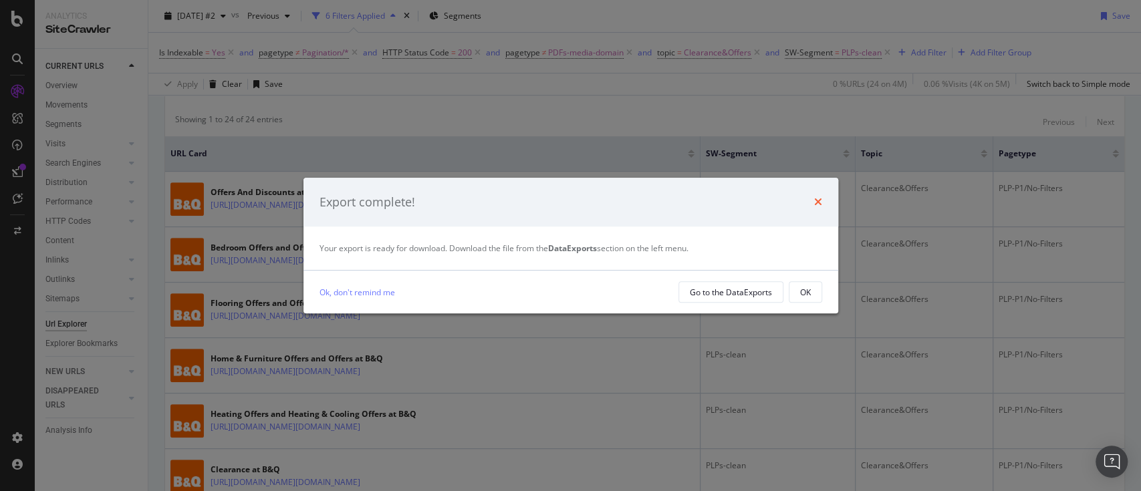
click at [818, 200] on icon "times" at bounding box center [818, 202] width 8 height 11
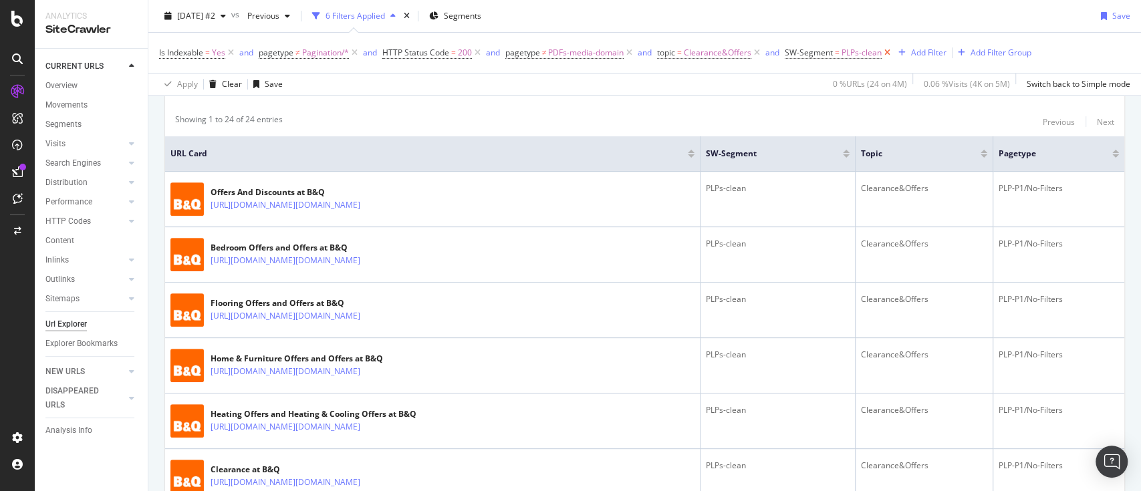
click at [888, 51] on icon at bounding box center [887, 52] width 11 height 13
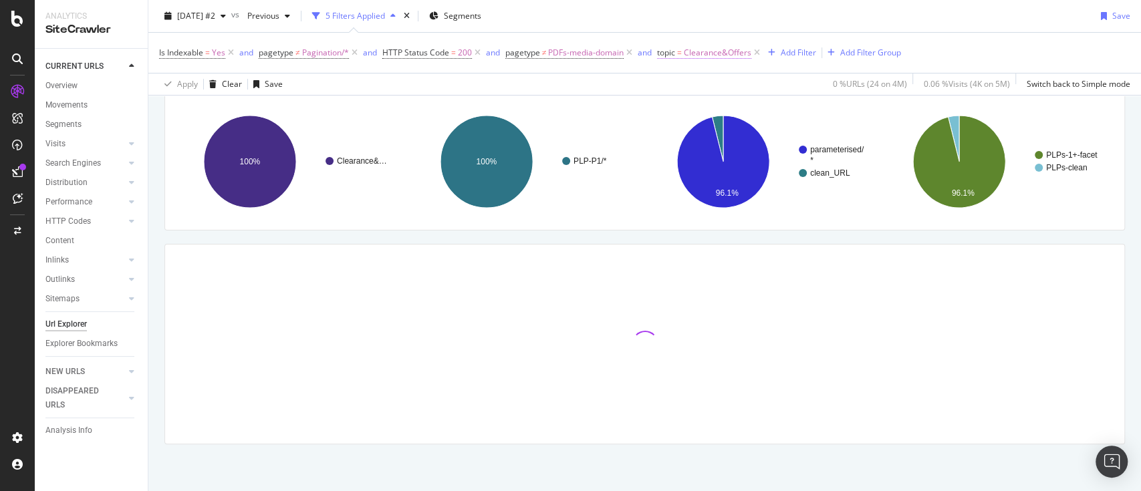
click at [721, 50] on span "Clearance&Offers" at bounding box center [718, 52] width 68 height 19
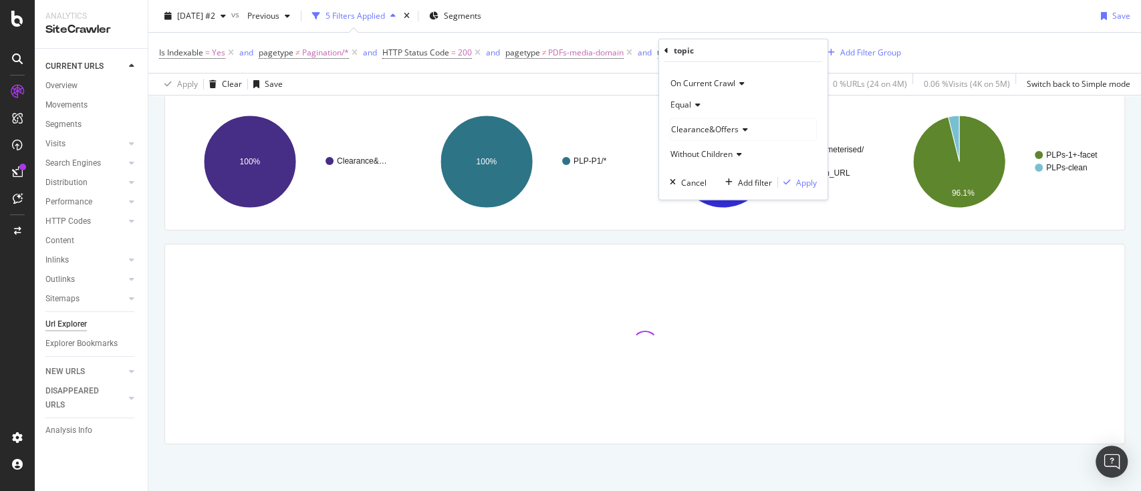
scroll to position [90, 0]
click at [731, 136] on div "Clearance&Offers" at bounding box center [743, 129] width 146 height 21
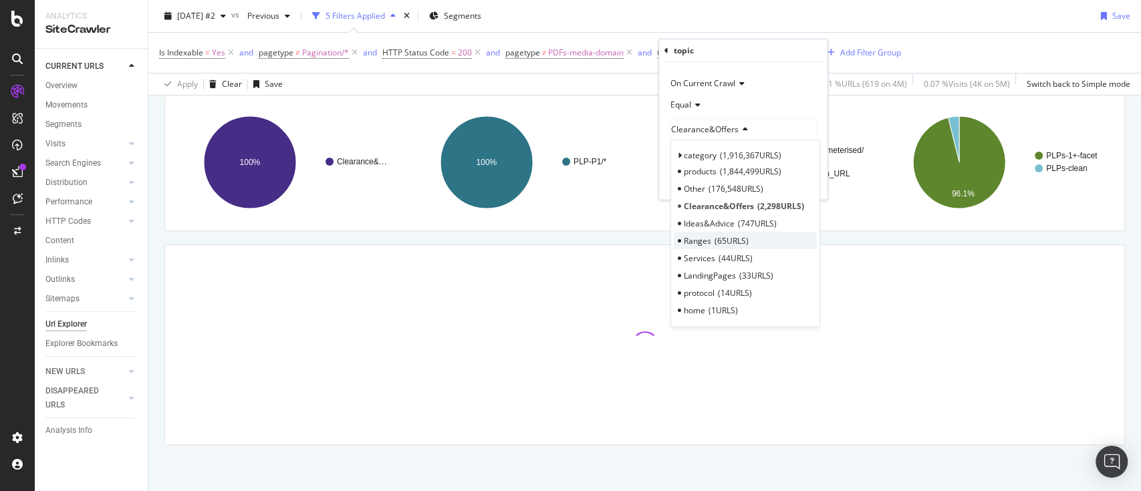
click at [720, 238] on span "65 URLS" at bounding box center [732, 240] width 34 height 11
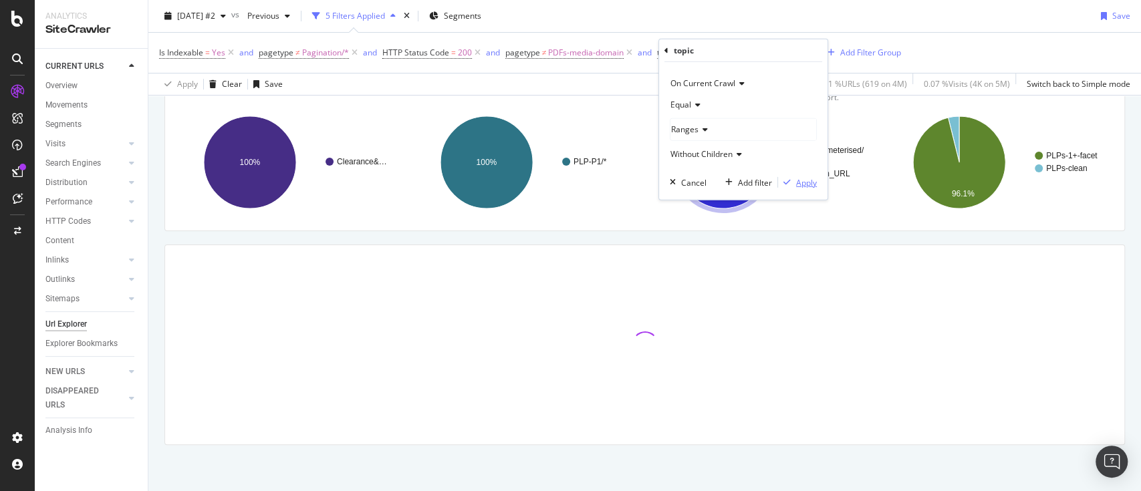
click at [797, 179] on div "Apply" at bounding box center [806, 181] width 21 height 11
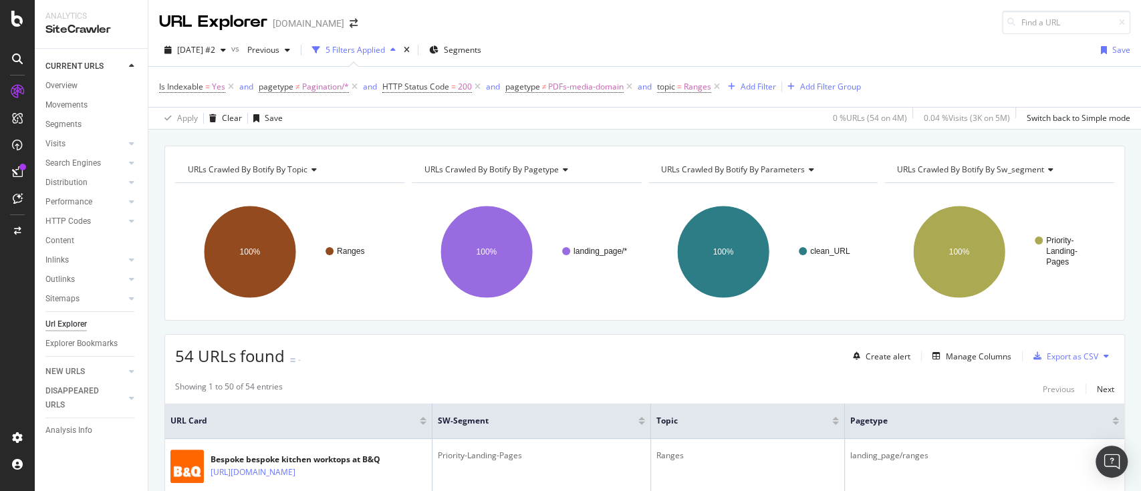
click at [1104, 352] on icon at bounding box center [1106, 356] width 5 height 8
click at [1054, 352] on span "Export XML Sitemaps" at bounding box center [1034, 356] width 79 height 12
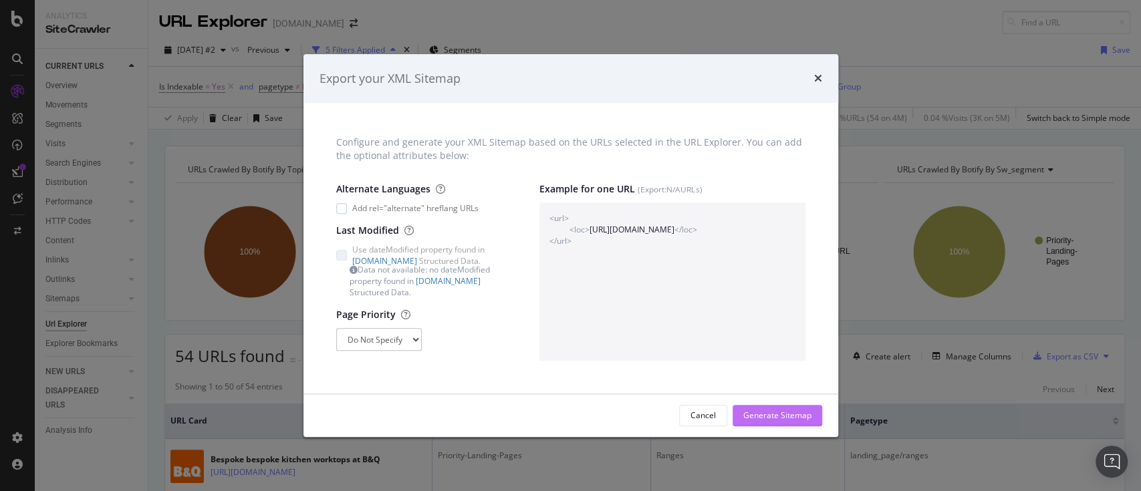
click at [759, 419] on div "Generate Sitemap" at bounding box center [777, 415] width 68 height 11
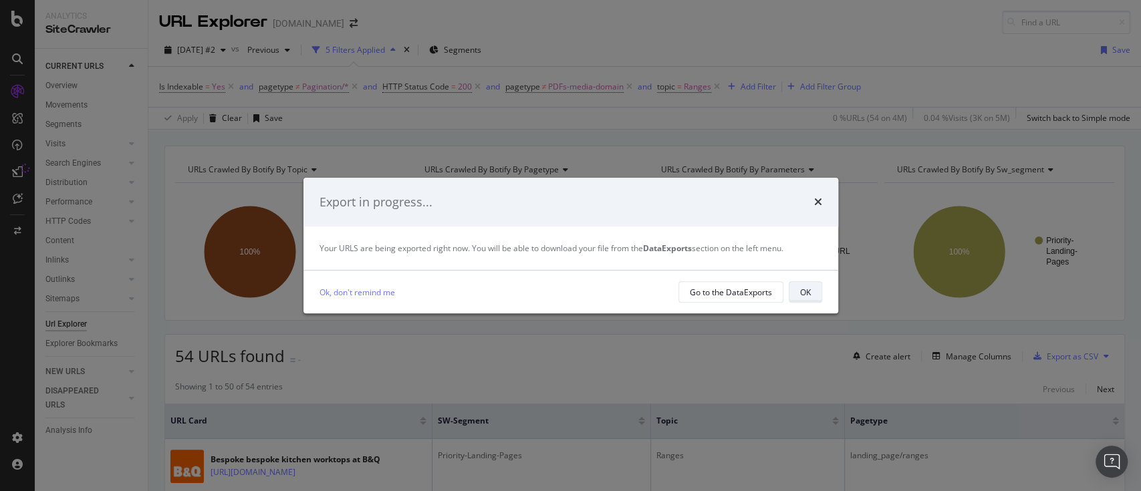
click at [805, 289] on div "OK" at bounding box center [805, 292] width 11 height 11
click at [805, 293] on div "OK" at bounding box center [805, 292] width 11 height 11
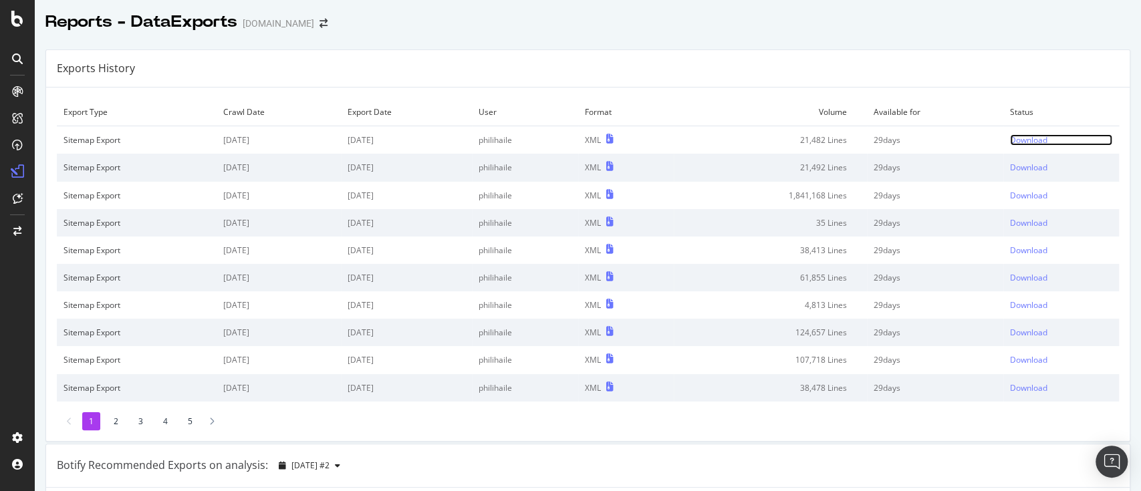
click at [1010, 136] on div "Download" at bounding box center [1028, 139] width 37 height 11
click at [1021, 137] on div "Download" at bounding box center [1028, 139] width 37 height 11
click at [1010, 136] on div "Download" at bounding box center [1028, 139] width 37 height 11
click at [1010, 142] on div "Download" at bounding box center [1028, 139] width 37 height 11
click at [1011, 142] on div "Download" at bounding box center [1028, 139] width 37 height 11
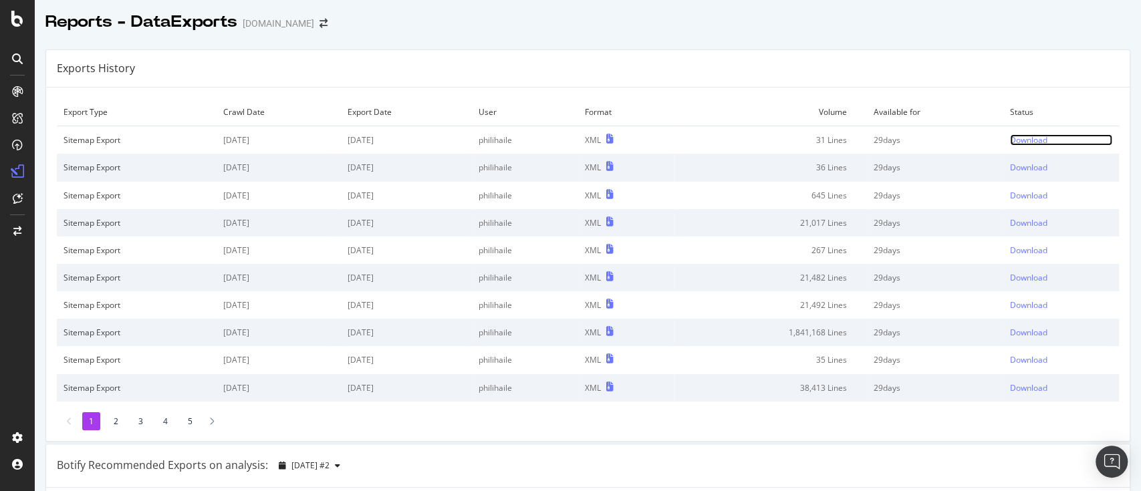
click at [1022, 140] on div "Download" at bounding box center [1028, 139] width 37 height 11
click at [1019, 137] on div "Download" at bounding box center [1028, 139] width 37 height 11
click at [1021, 138] on div "Download" at bounding box center [1028, 139] width 37 height 11
